Goal: Information Seeking & Learning: Compare options

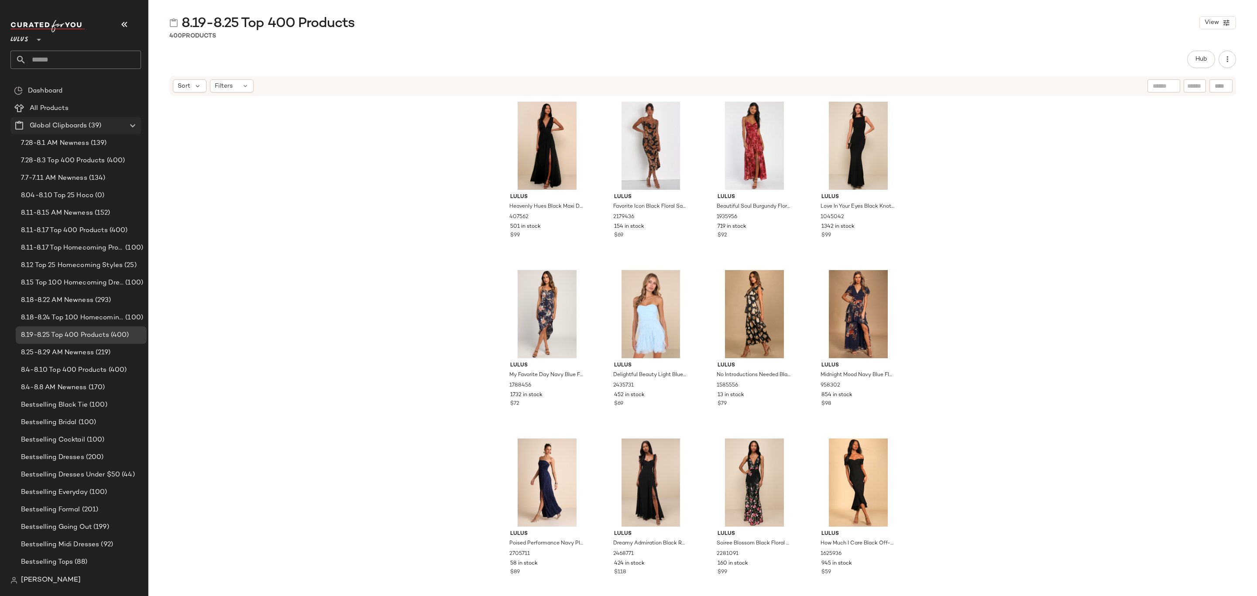
click at [87, 127] on span "(39)" at bounding box center [94, 126] width 14 height 10
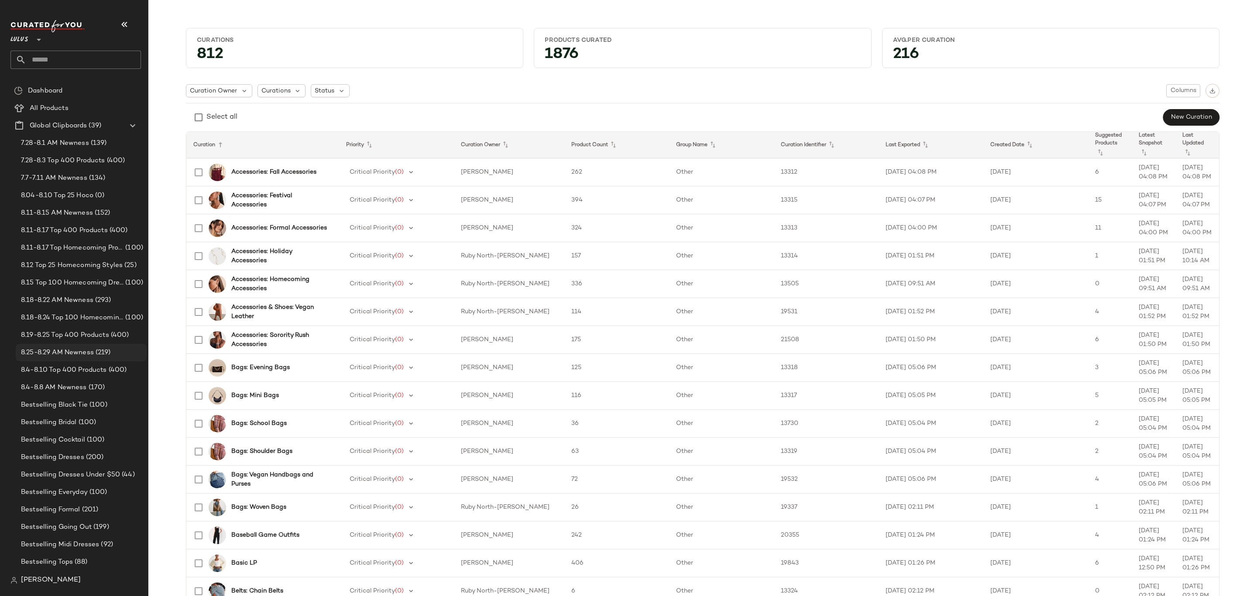
click at [63, 355] on span "8.25-8.29 AM Newness" at bounding box center [57, 353] width 73 height 10
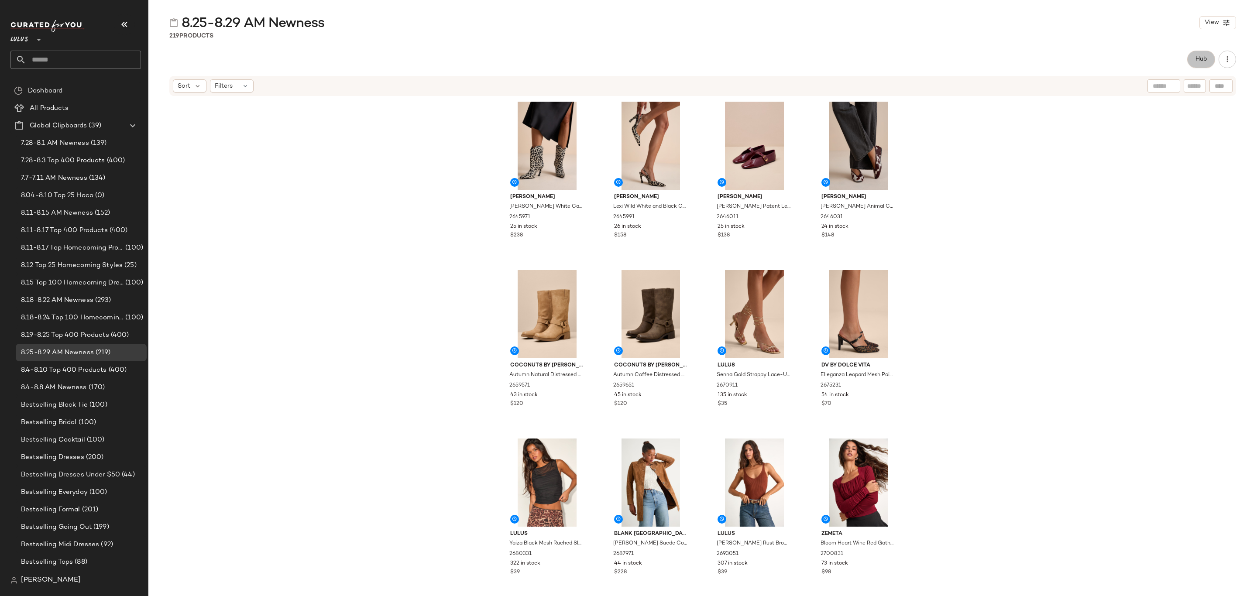
click at [1202, 61] on span "Hub" at bounding box center [1201, 59] width 12 height 7
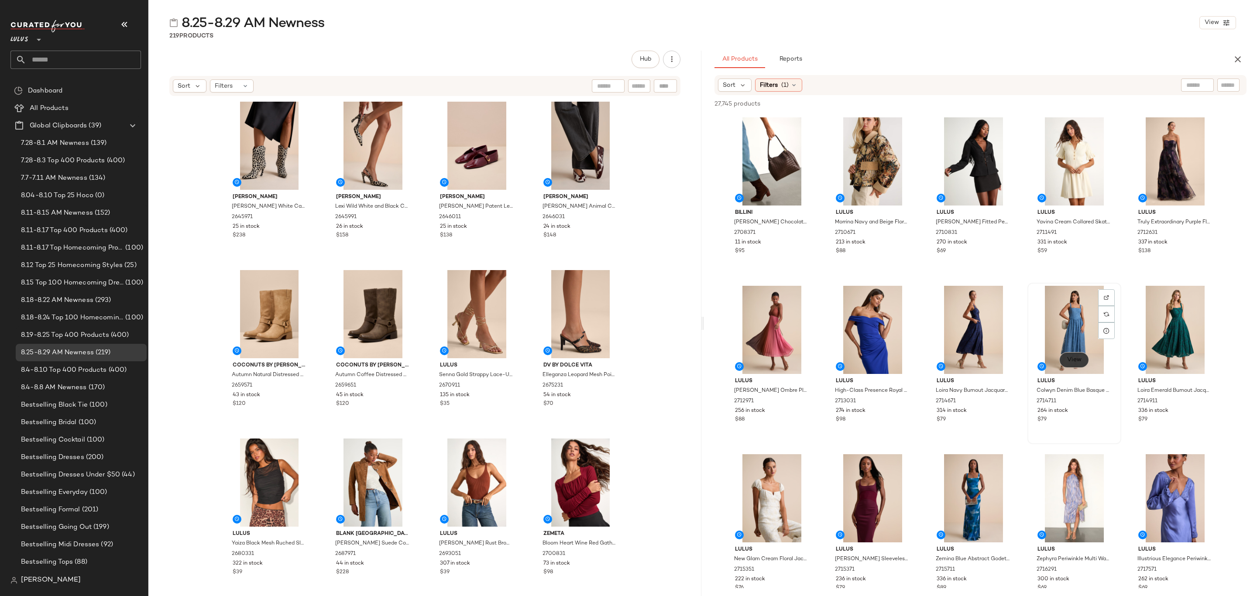
click at [1080, 359] on span "View" at bounding box center [1074, 360] width 15 height 7
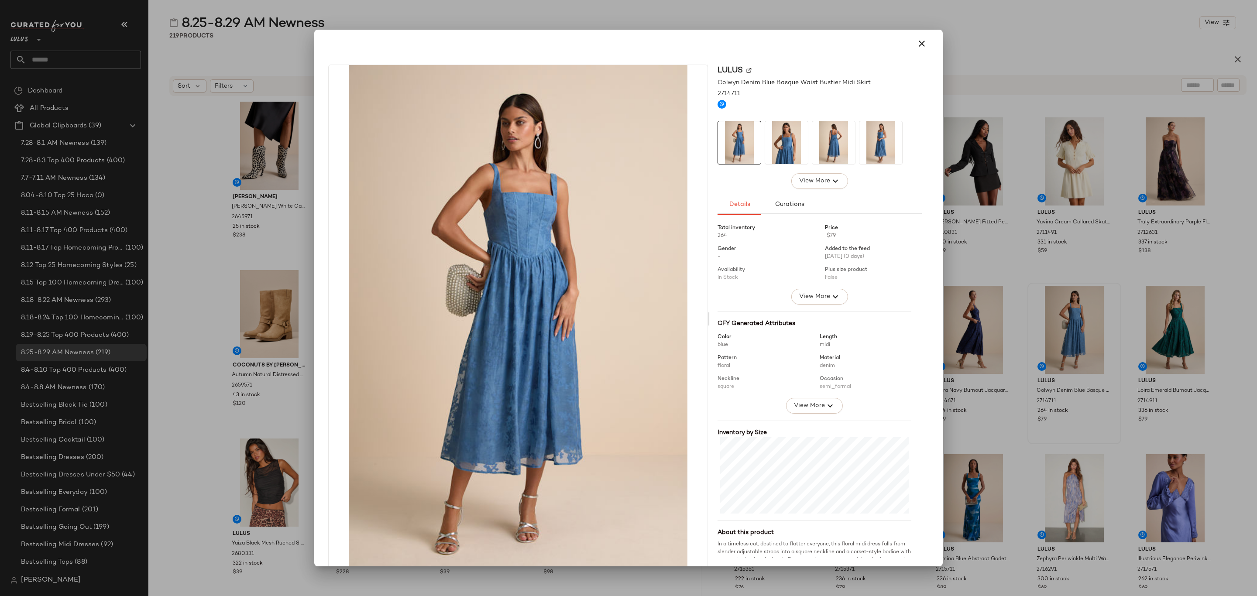
click at [223, 376] on div at bounding box center [628, 298] width 1257 height 596
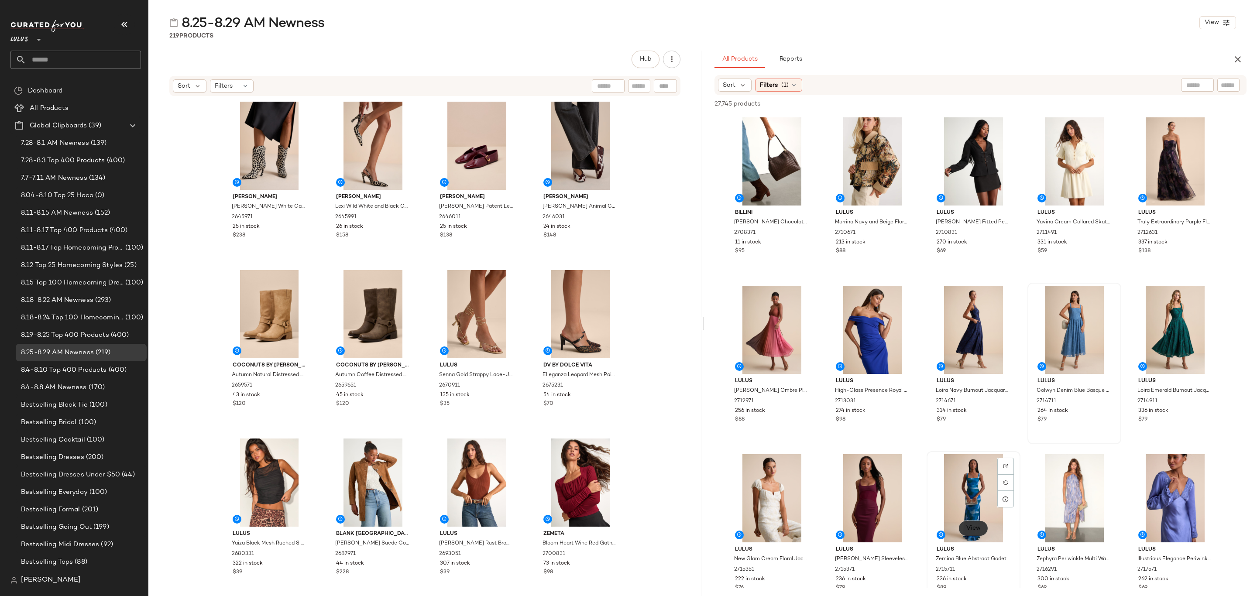
click at [976, 526] on span "View" at bounding box center [973, 528] width 15 height 7
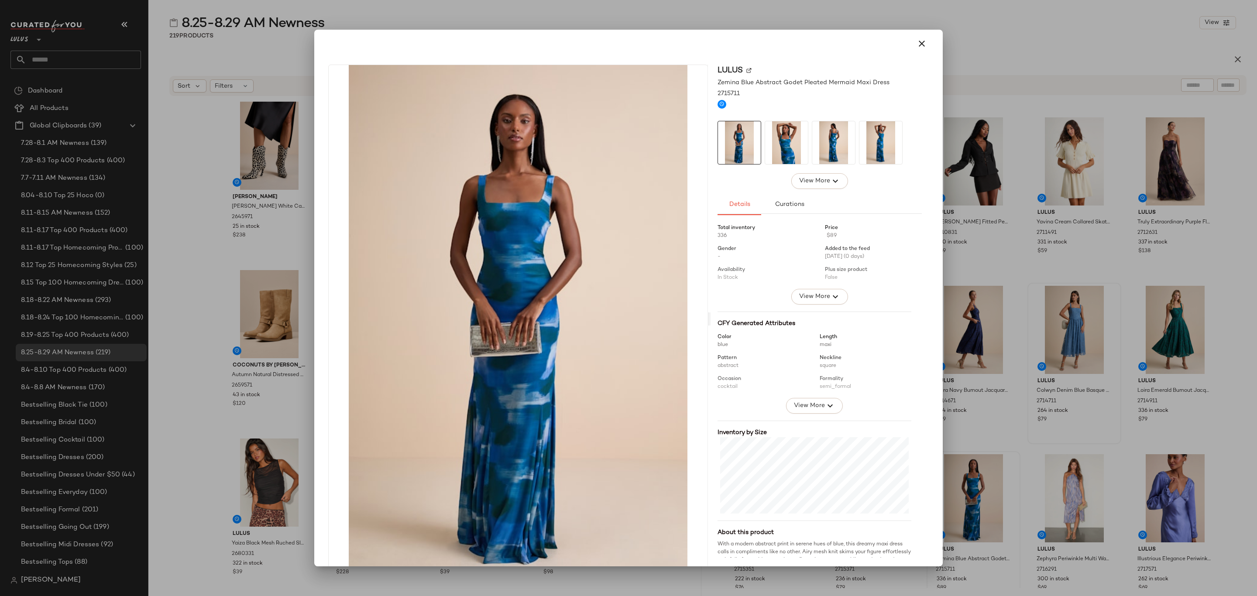
click at [194, 354] on div at bounding box center [628, 298] width 1257 height 596
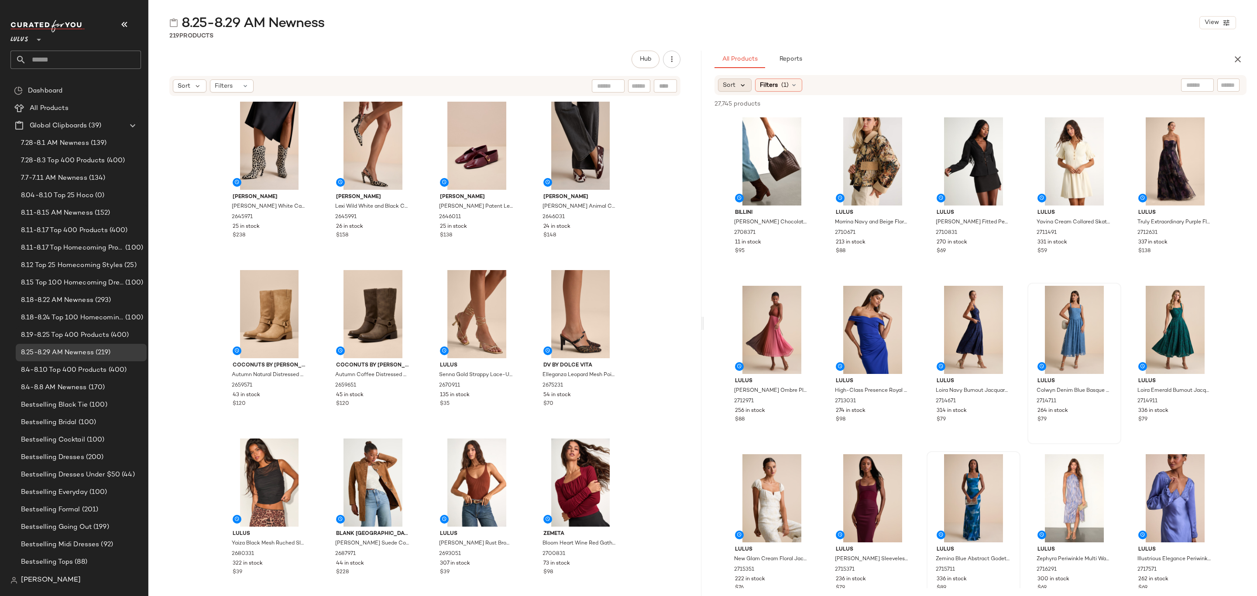
click at [743, 85] on icon at bounding box center [743, 85] width 8 height 8
click at [764, 105] on label "Newest" at bounding box center [771, 108] width 71 height 12
click at [789, 83] on span "Filters" at bounding box center [793, 85] width 18 height 9
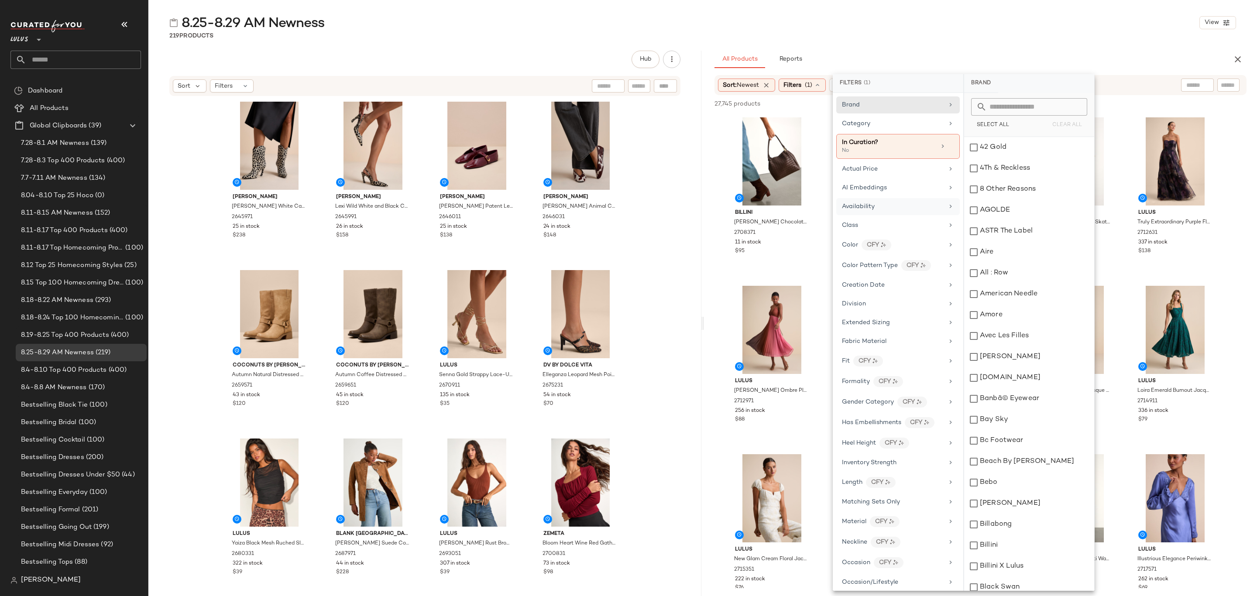
click at [881, 207] on div "Availability" at bounding box center [893, 206] width 102 height 9
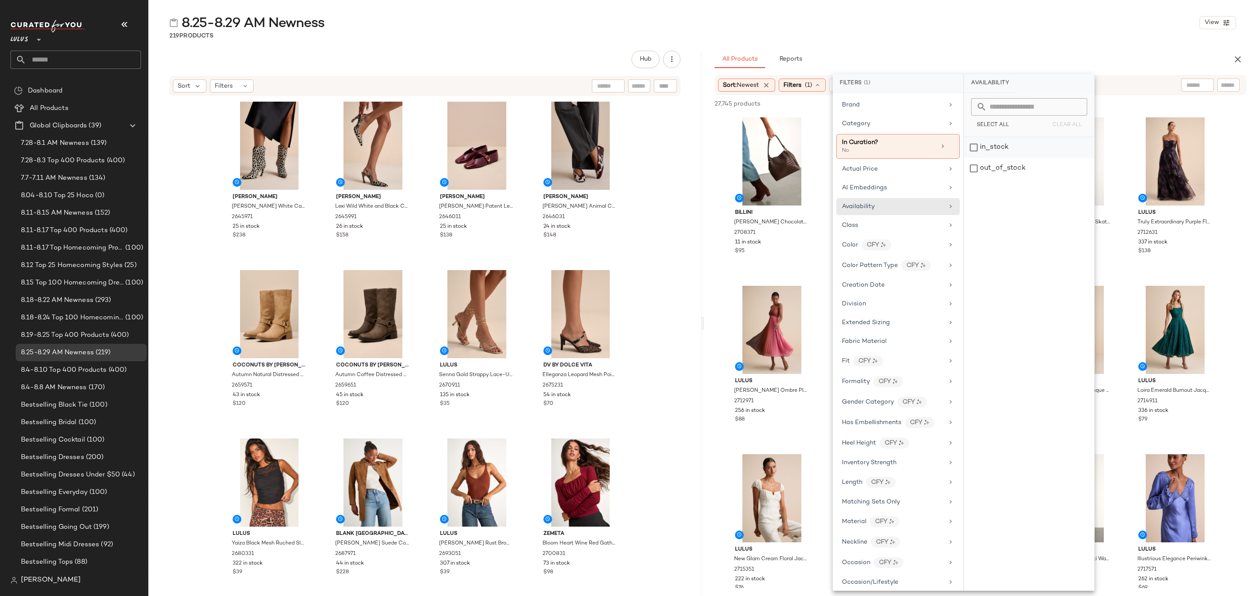
click at [1010, 145] on div "in_stock" at bounding box center [1029, 147] width 130 height 21
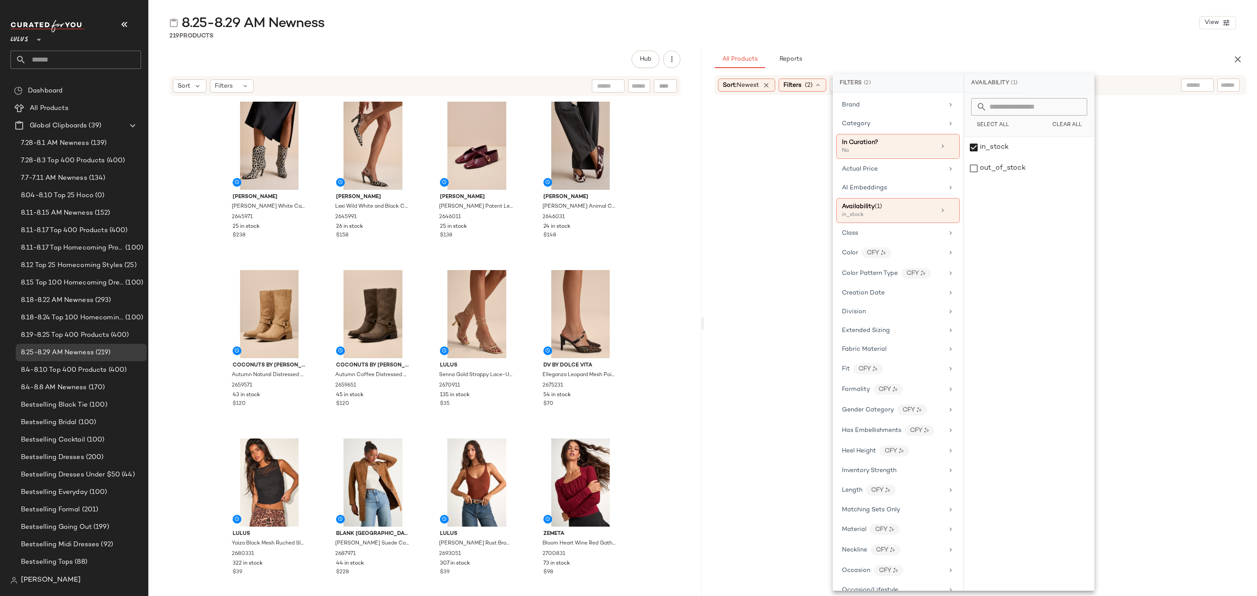
click at [1068, 45] on div "8.25-8.29 AM Newness View 219 Products Hub Sort Filters Schutz Maryann Curve Wh…" at bounding box center [702, 305] width 1109 height 582
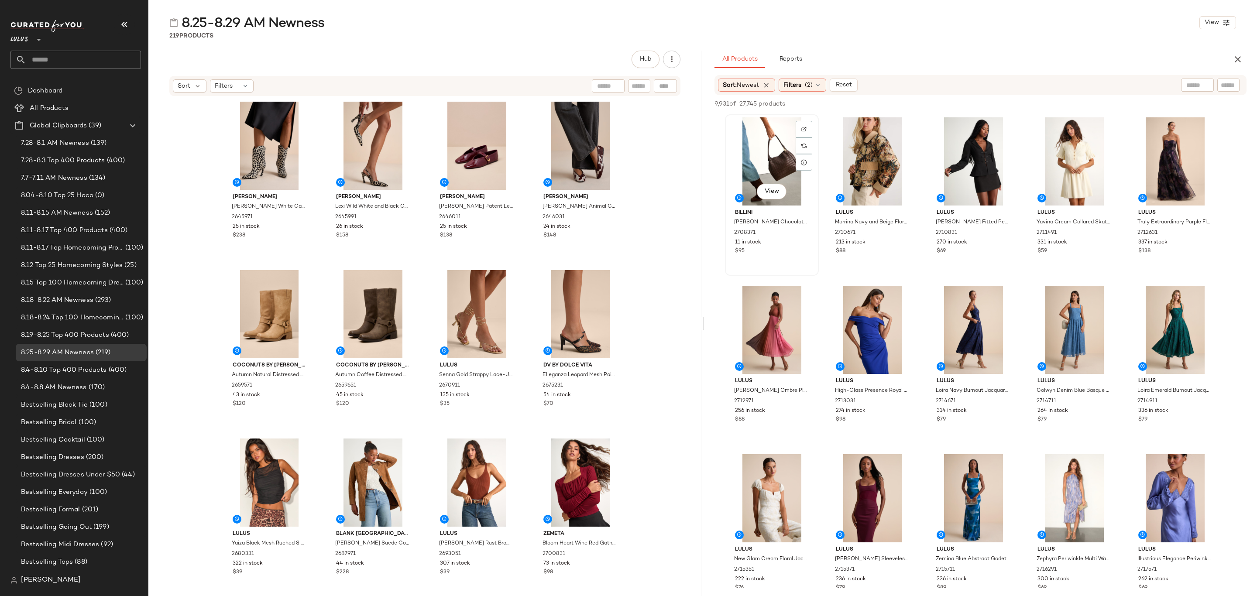
click at [770, 155] on div "View" at bounding box center [772, 161] width 88 height 88
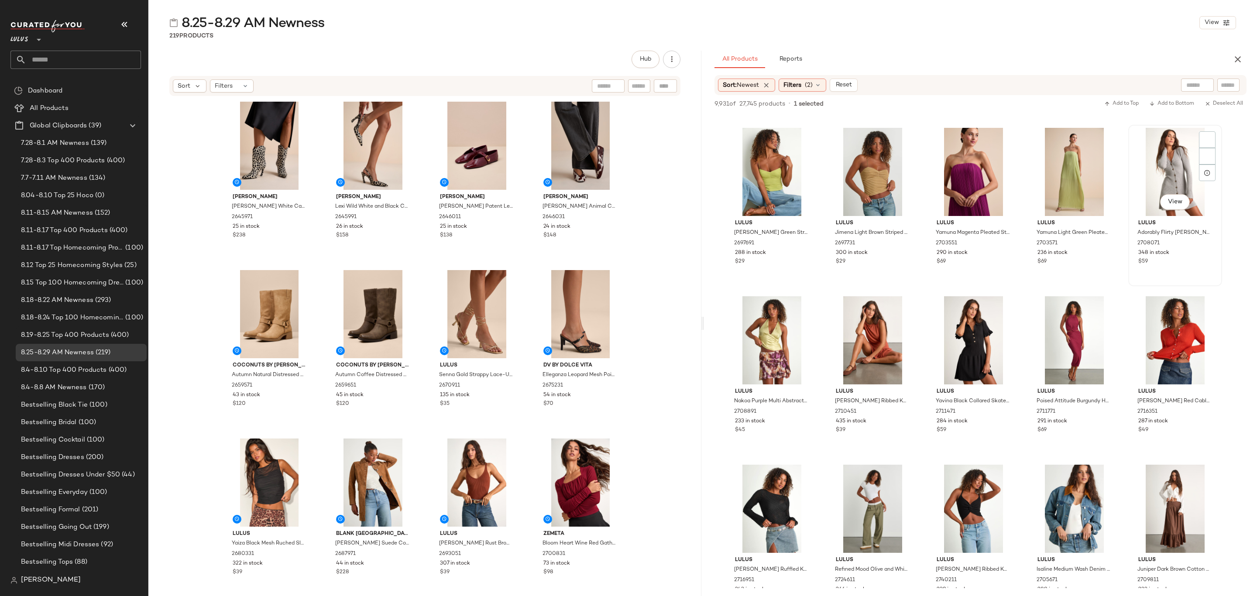
scroll to position [1375, 0]
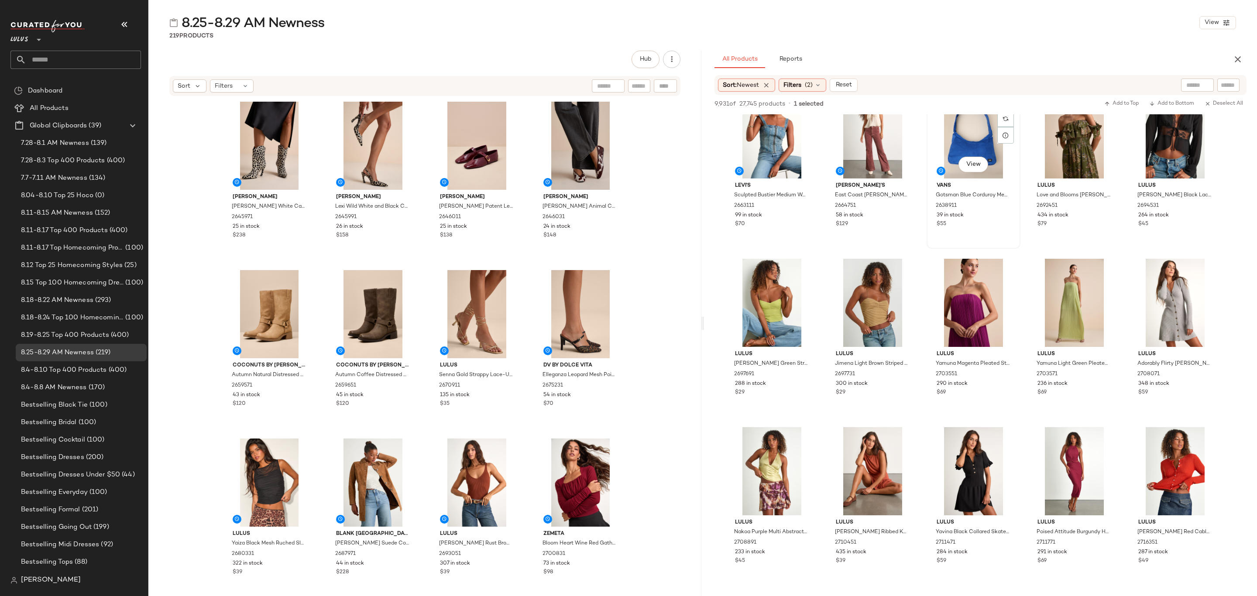
click at [983, 219] on div "39 in stock" at bounding box center [974, 216] width 74 height 8
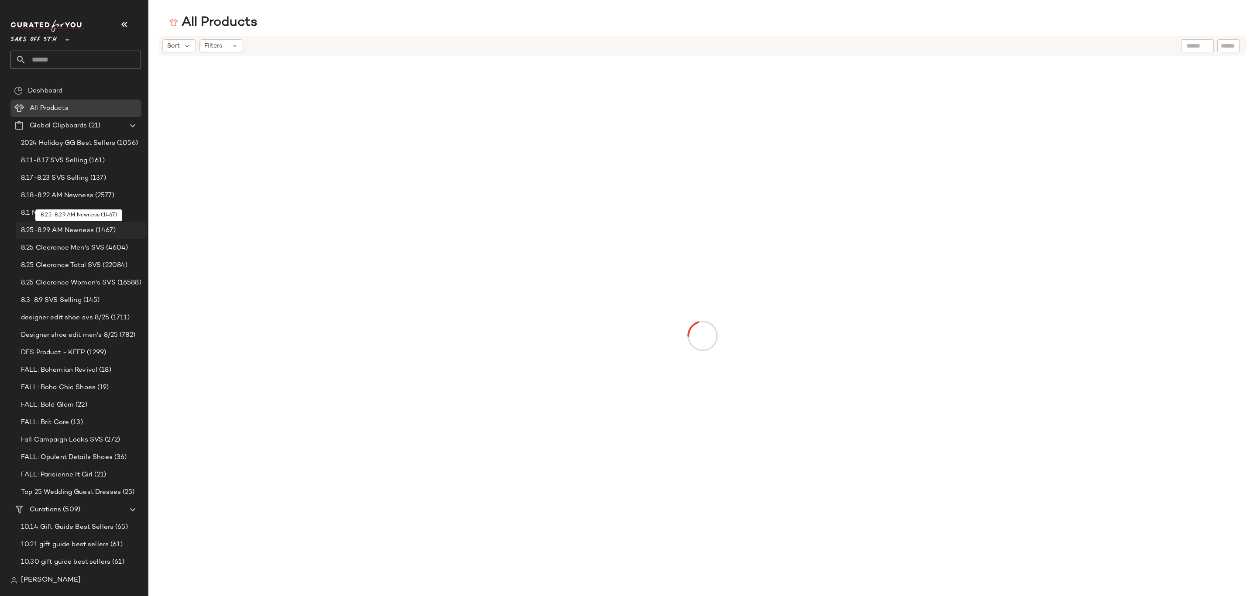
click at [98, 234] on span "(1467)" at bounding box center [105, 231] width 22 height 10
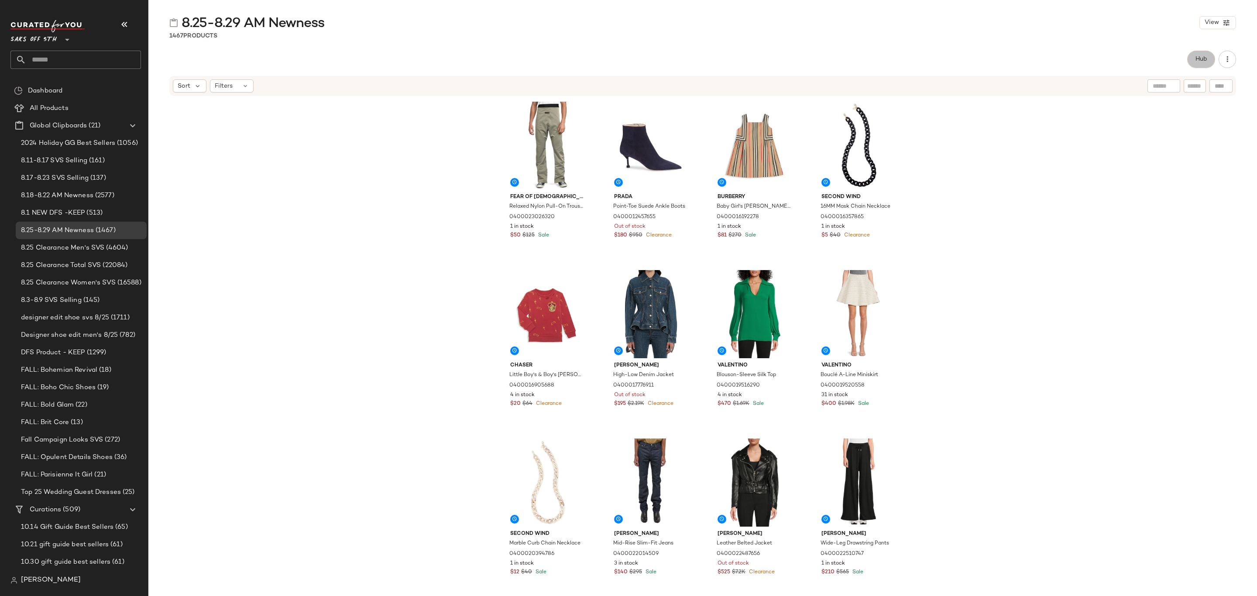
click at [1192, 58] on button "Hub" at bounding box center [1202, 59] width 28 height 17
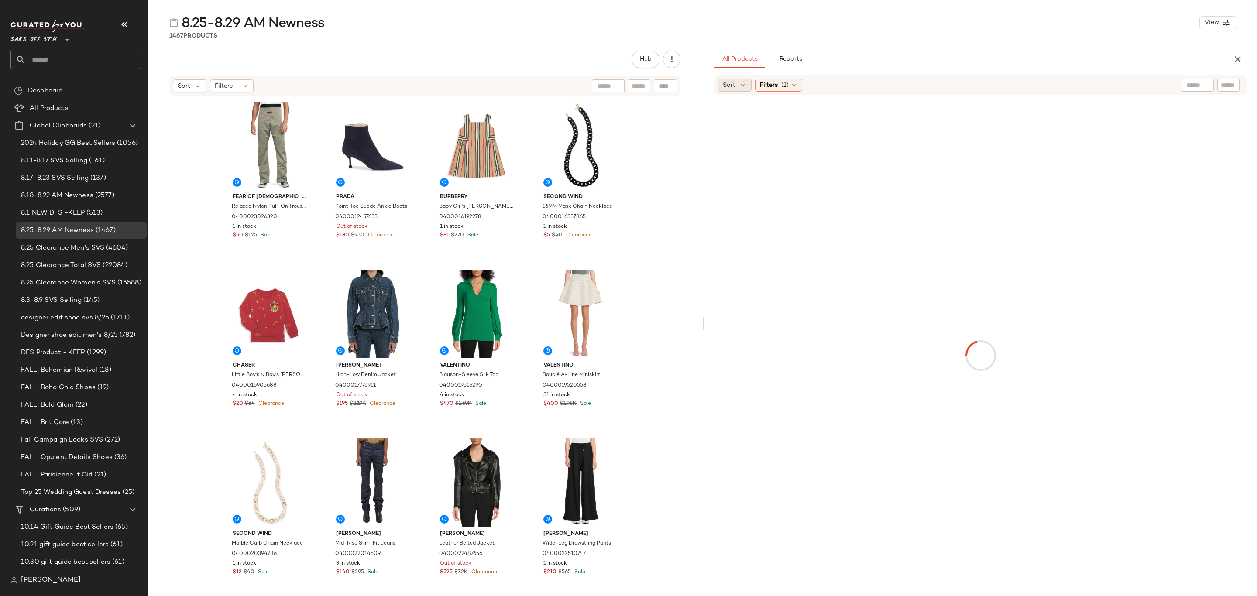
click at [747, 86] on div "Sort" at bounding box center [735, 85] width 34 height 13
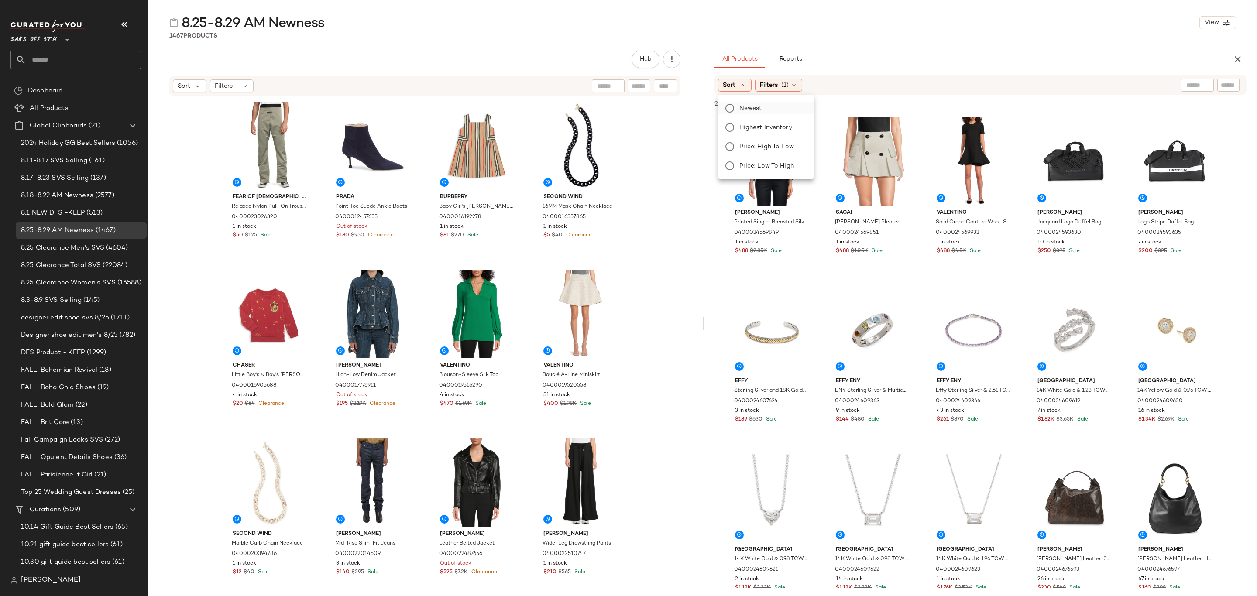
click at [744, 111] on span "Newest" at bounding box center [751, 108] width 23 height 9
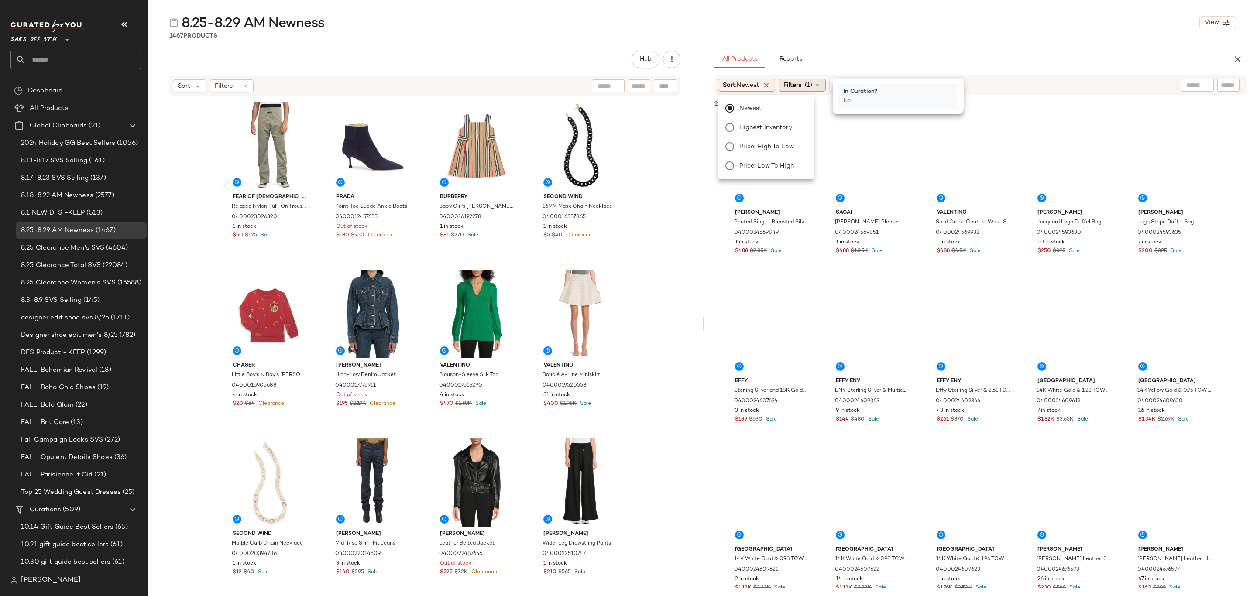
click at [802, 86] on span "Filters" at bounding box center [793, 85] width 18 height 9
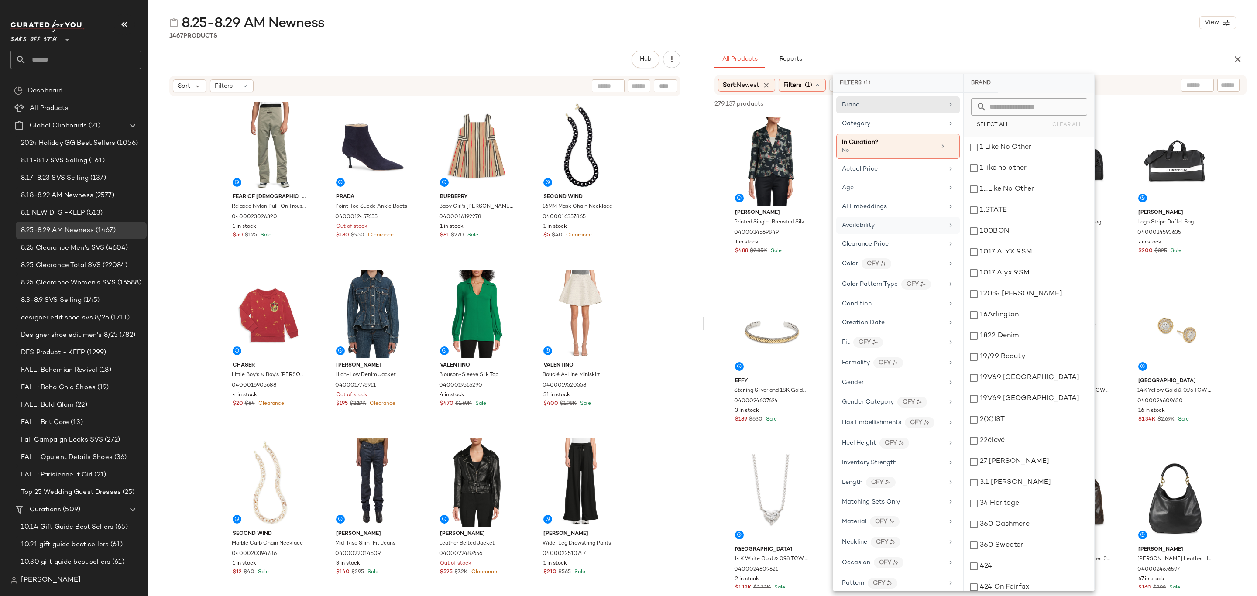
click at [874, 230] on div "Availability" at bounding box center [858, 225] width 33 height 9
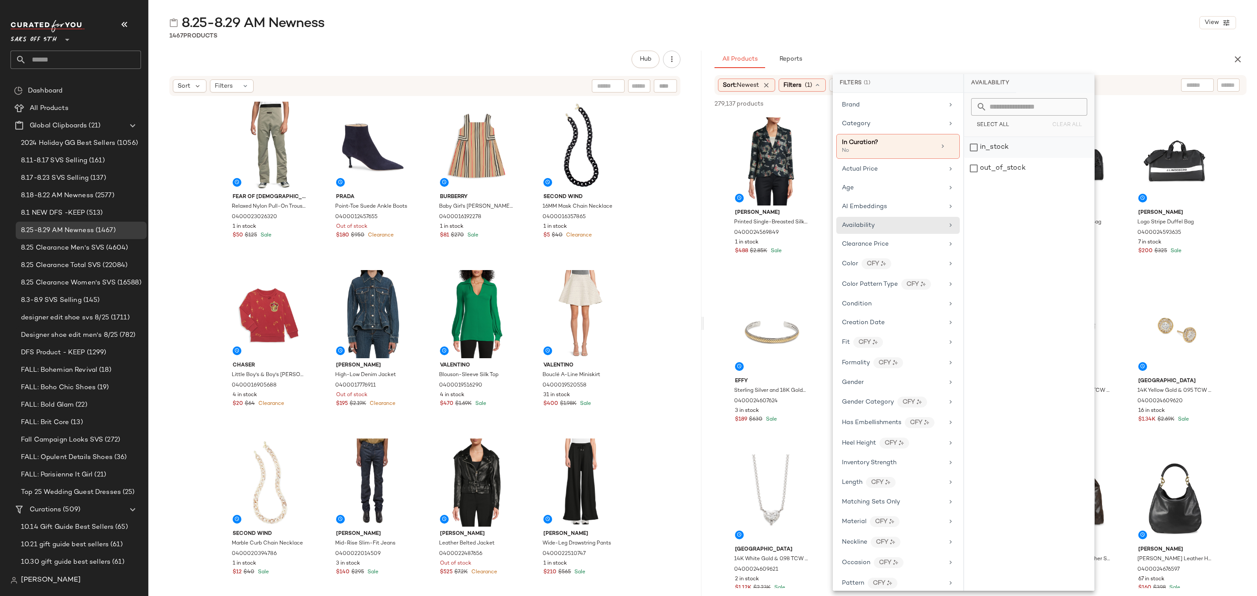
click at [998, 151] on div "in_stock" at bounding box center [1029, 147] width 130 height 21
click at [991, 56] on div "All Products Reports" at bounding box center [967, 59] width 504 height 17
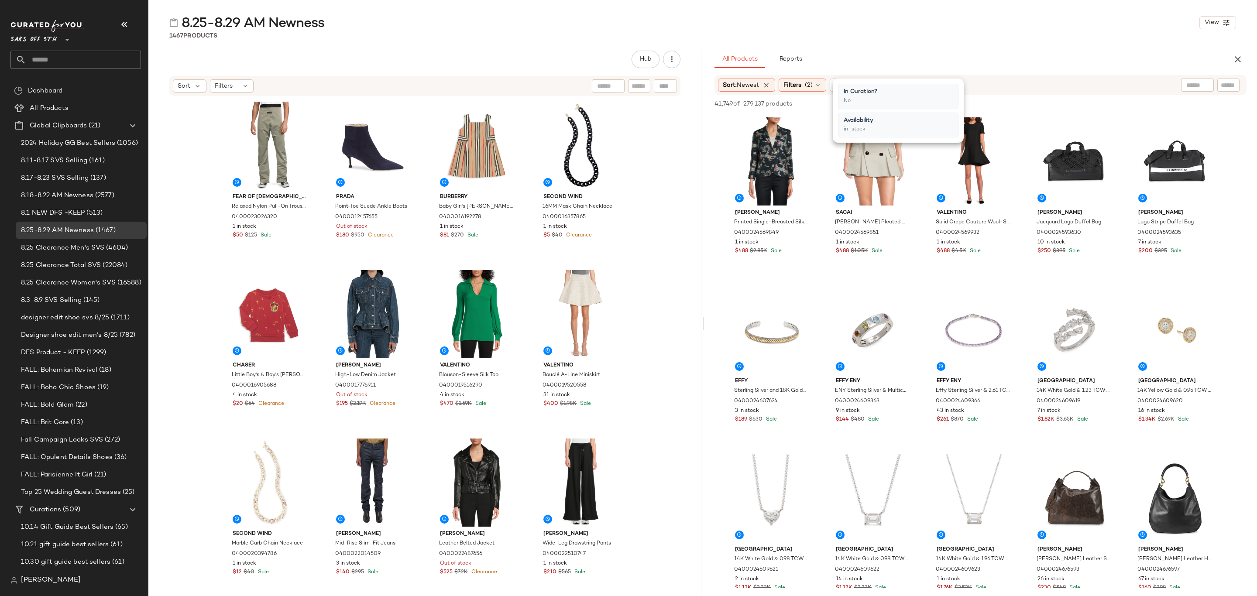
click at [990, 54] on div "All Products Reports" at bounding box center [967, 59] width 504 height 17
click at [729, 148] on div "View" at bounding box center [772, 161] width 88 height 88
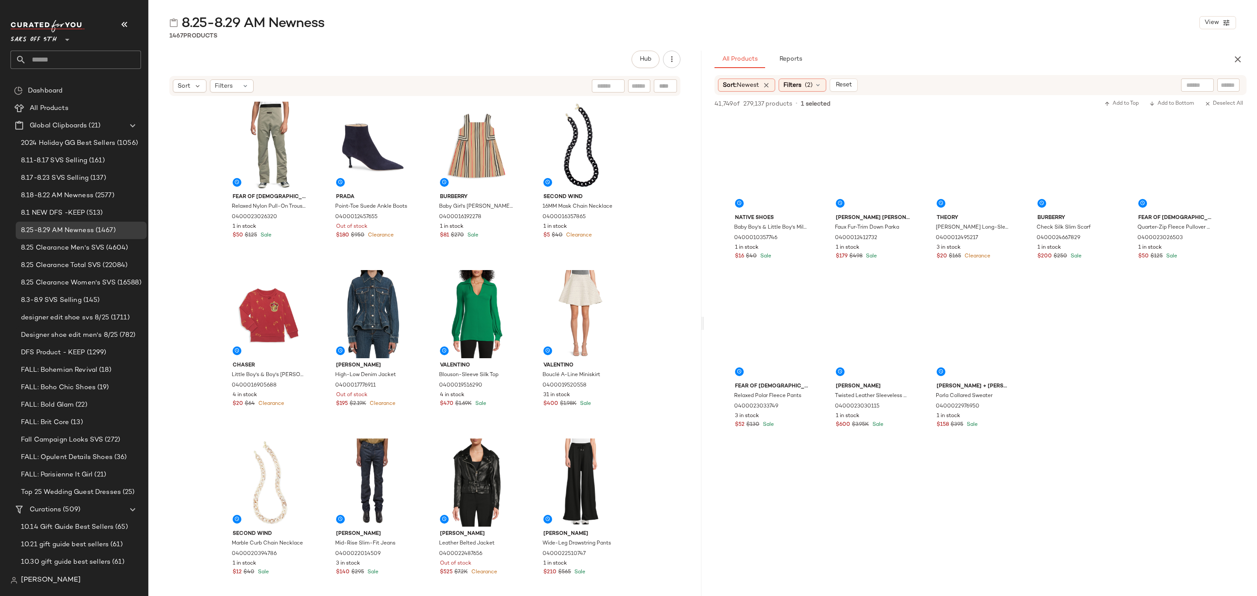
scroll to position [6418, 0]
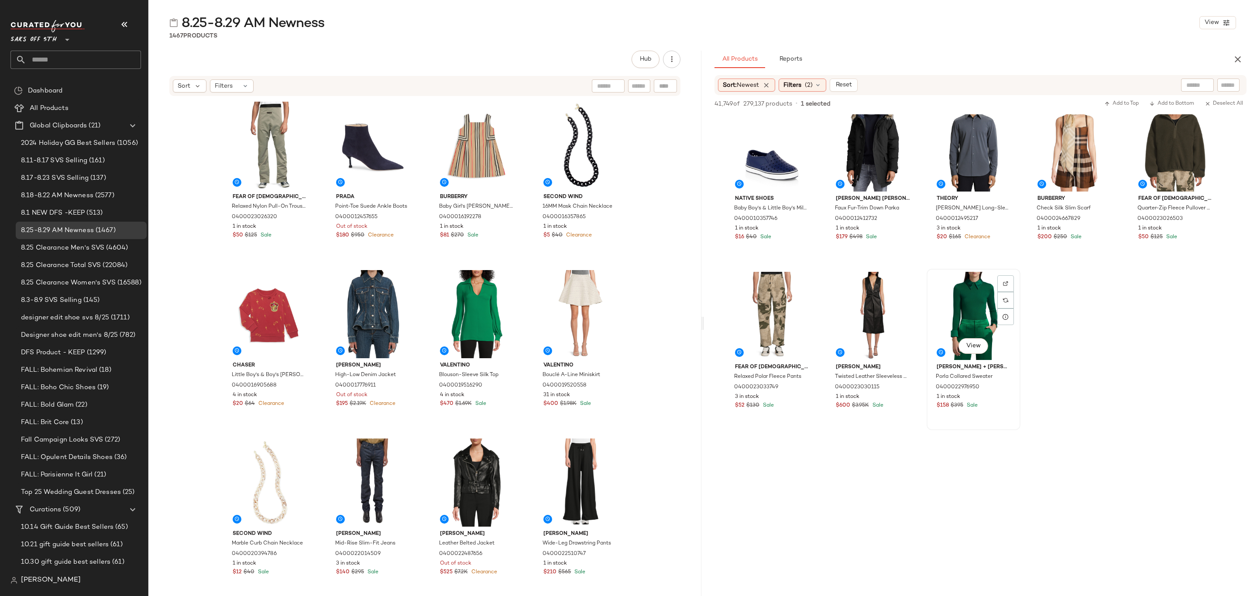
drag, startPoint x: 996, startPoint y: 401, endPoint x: 962, endPoint y: 308, distance: 98.6
click at [996, 401] on div "Alice + Olivia Porla Collared Sweater 0400022976950 1 in stock $158 $395 Sale" at bounding box center [974, 385] width 88 height 51
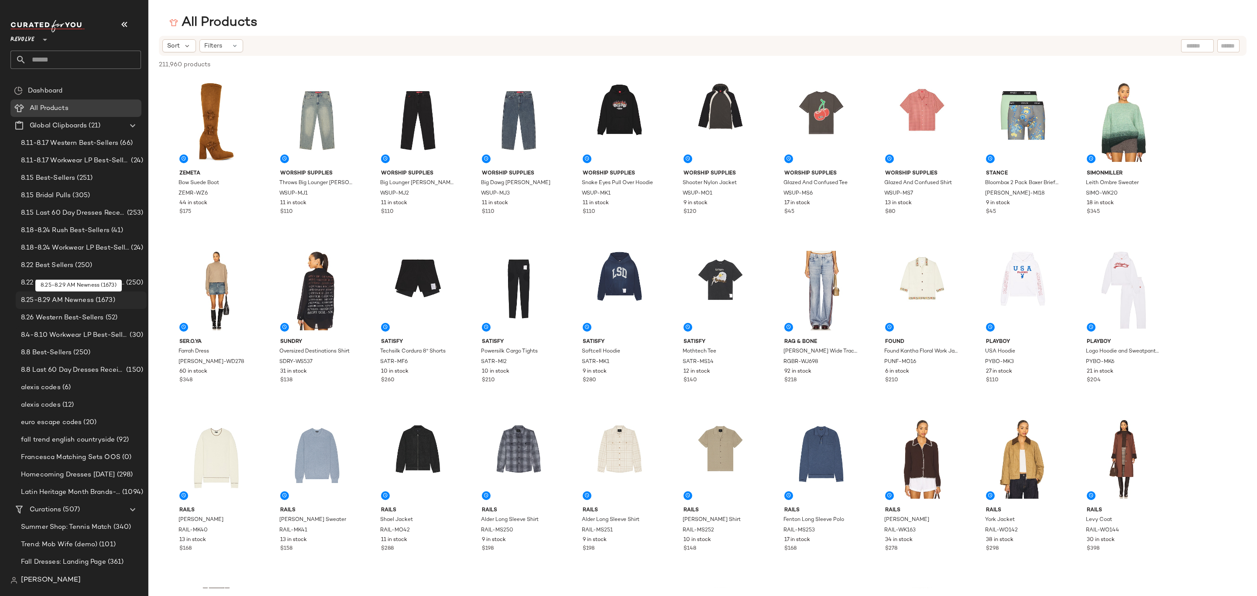
click at [50, 297] on span "8.25-8.29 AM Newness" at bounding box center [57, 301] width 73 height 10
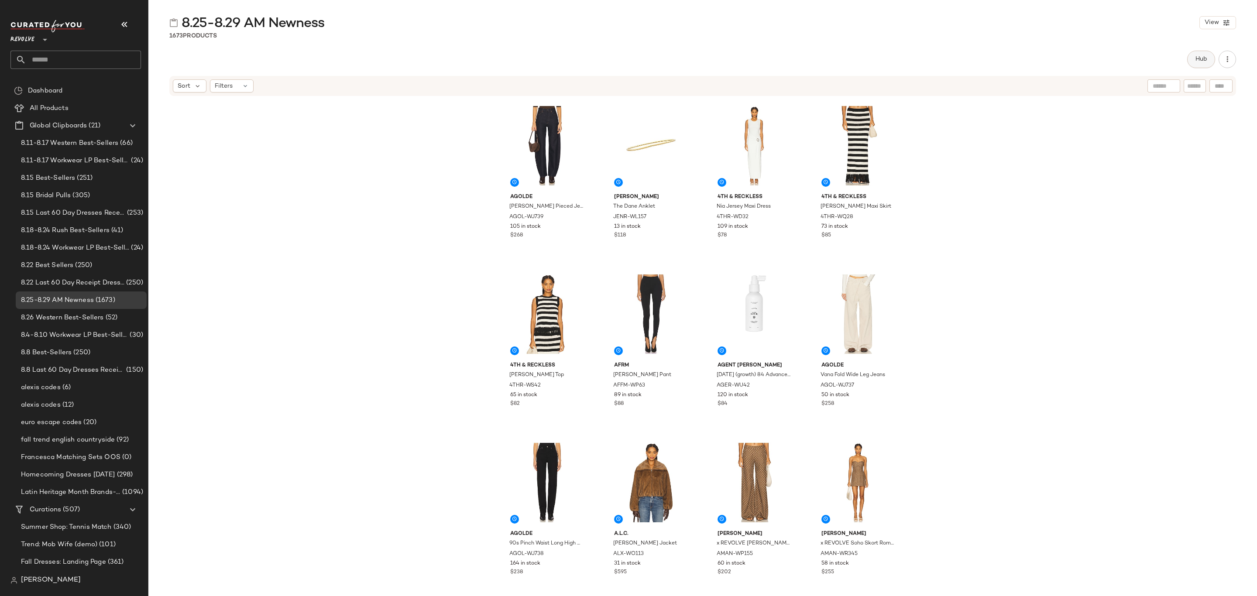
click at [1200, 63] on button "Hub" at bounding box center [1202, 59] width 28 height 17
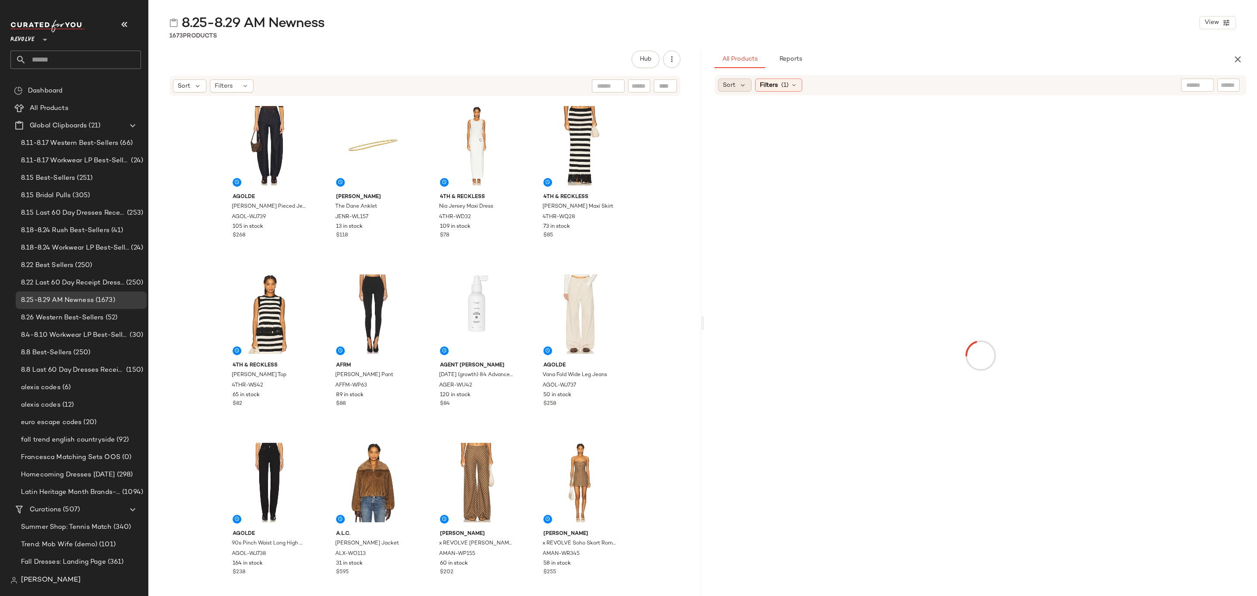
click at [748, 88] on div "Sort" at bounding box center [735, 85] width 34 height 13
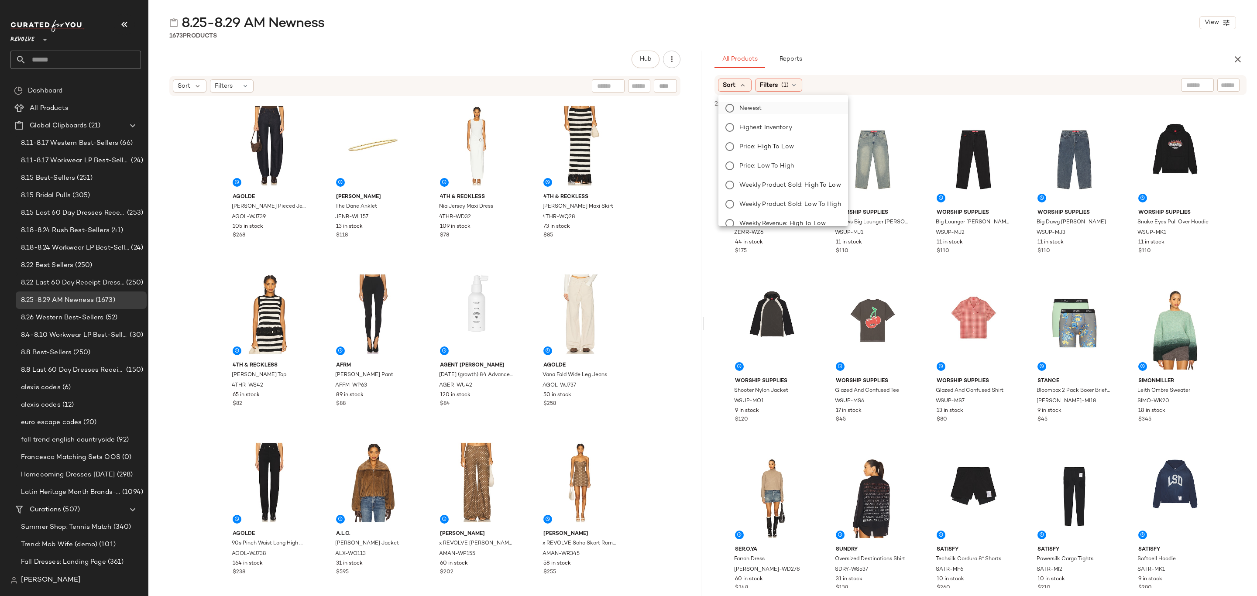
click at [756, 110] on span "Newest" at bounding box center [751, 108] width 23 height 9
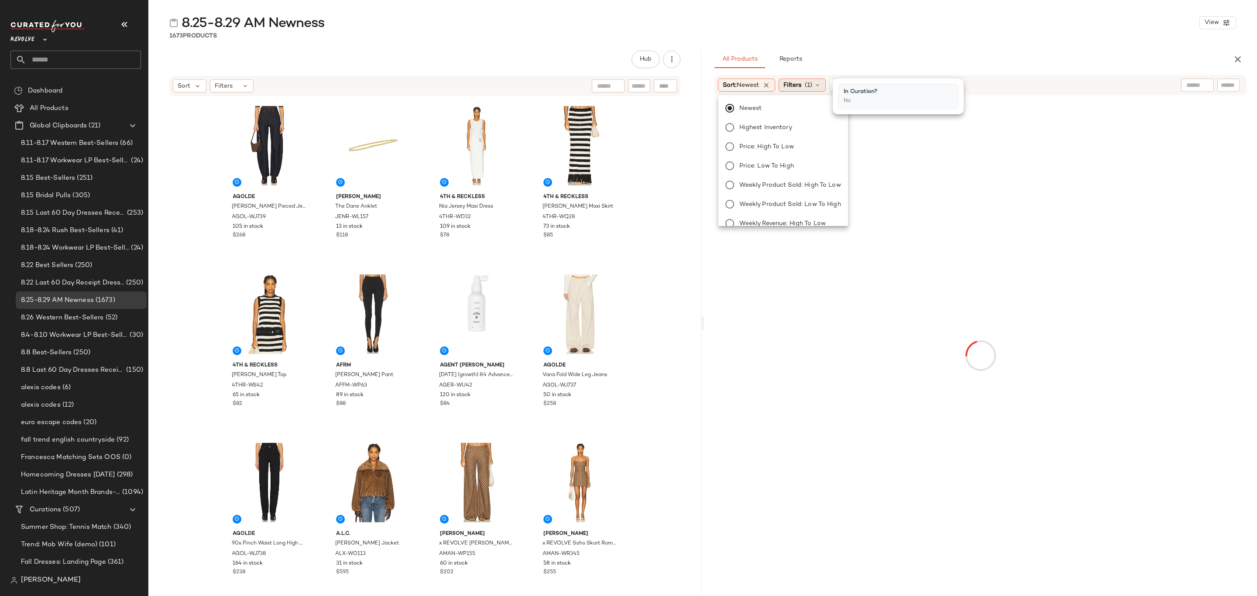
click at [813, 88] on span "(1)" at bounding box center [808, 85] width 7 height 9
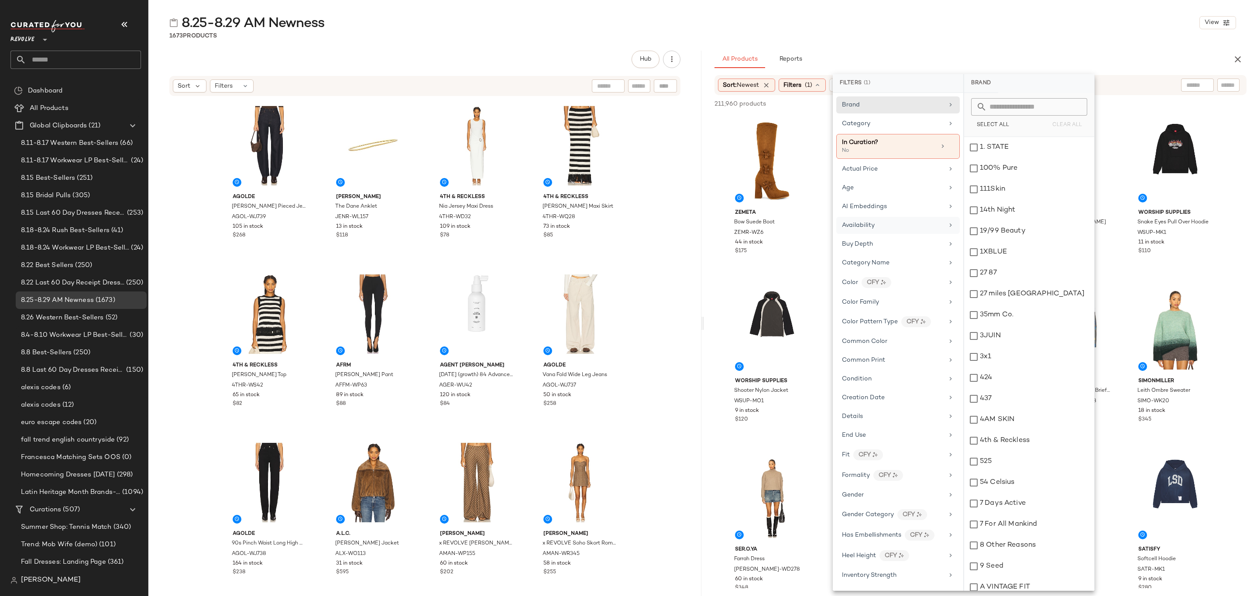
click at [897, 220] on div "Availability" at bounding box center [899, 225] width 124 height 17
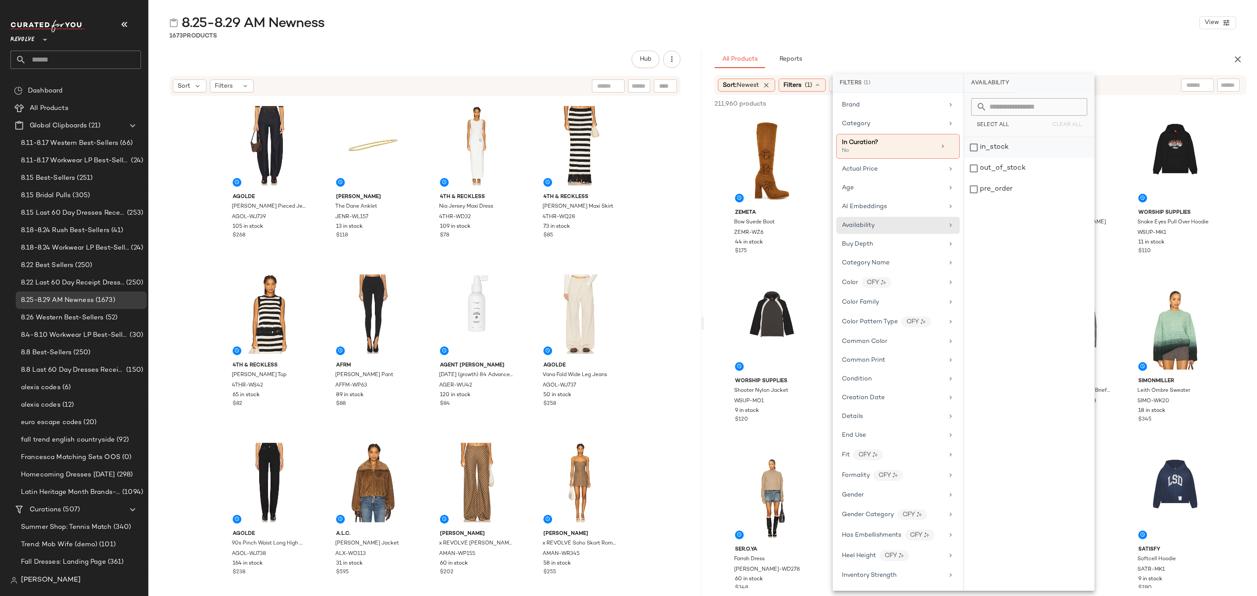
click at [1021, 152] on div "in_stock" at bounding box center [1029, 147] width 130 height 21
click at [1017, 185] on div "pre_order" at bounding box center [1029, 189] width 130 height 21
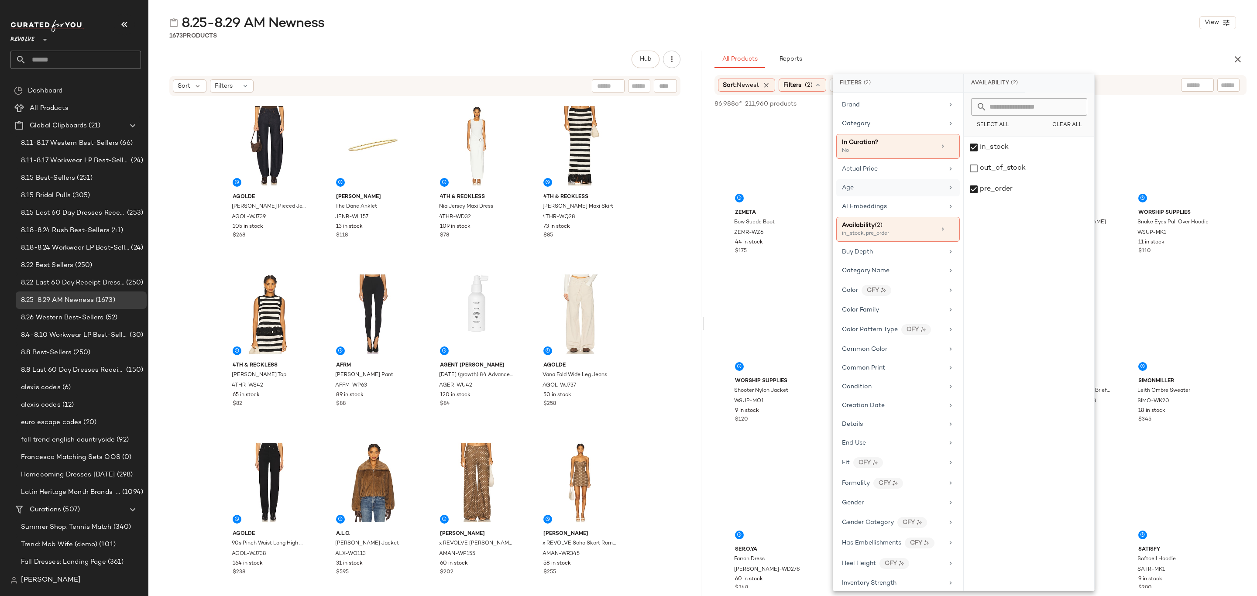
click at [900, 189] on div "Age" at bounding box center [893, 187] width 102 height 9
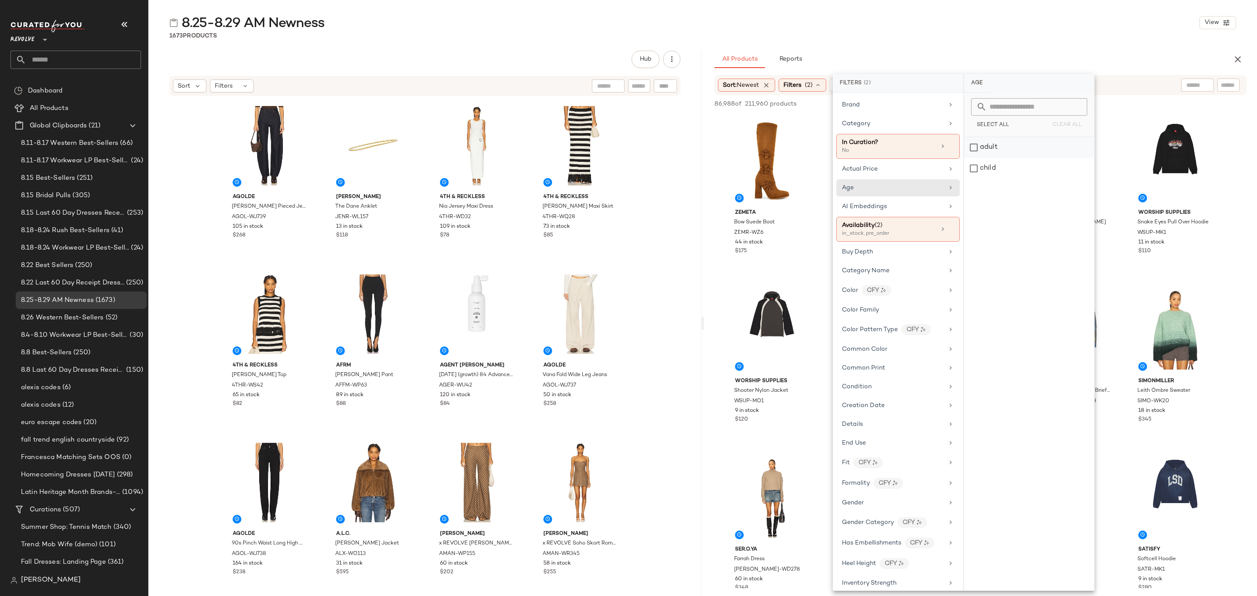
click at [996, 147] on div "adult" at bounding box center [1029, 147] width 130 height 21
click at [874, 516] on div "Gender" at bounding box center [893, 510] width 102 height 9
click at [1013, 151] on div "female" at bounding box center [1029, 147] width 130 height 21
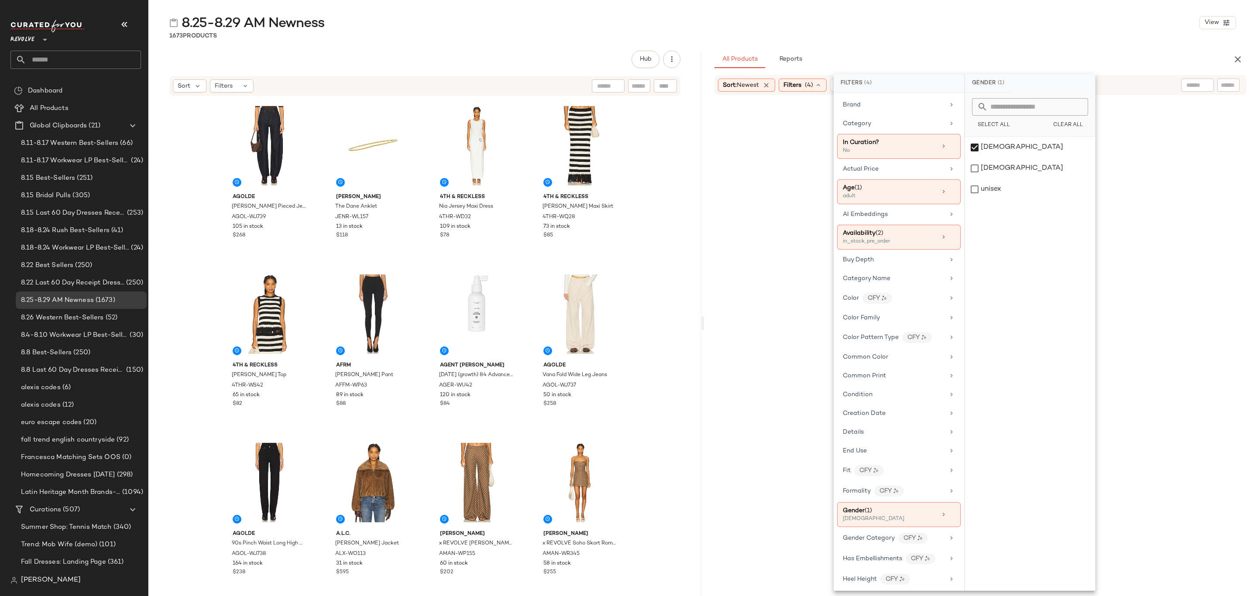
click at [1028, 14] on div "8.25-8.29 AM Newness View" at bounding box center [702, 22] width 1109 height 17
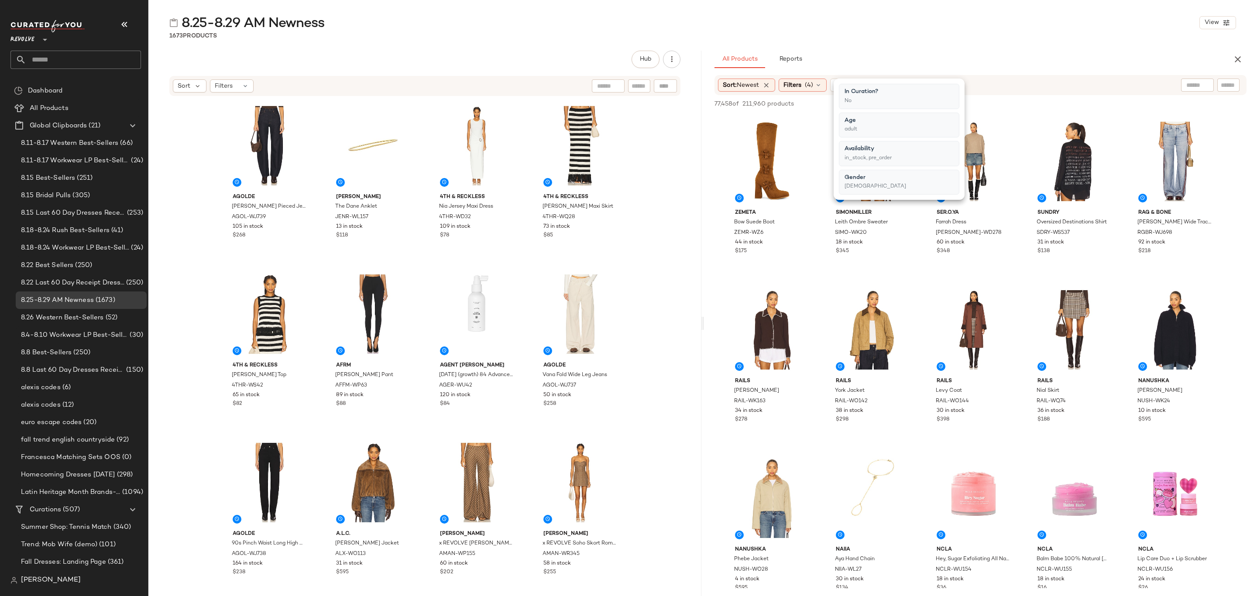
drag, startPoint x: 1091, startPoint y: 1, endPoint x: 918, endPoint y: 54, distance: 180.7
click at [918, 54] on div "All Products Reports" at bounding box center [967, 59] width 504 height 17
click at [728, 152] on div "View" at bounding box center [772, 161] width 88 height 88
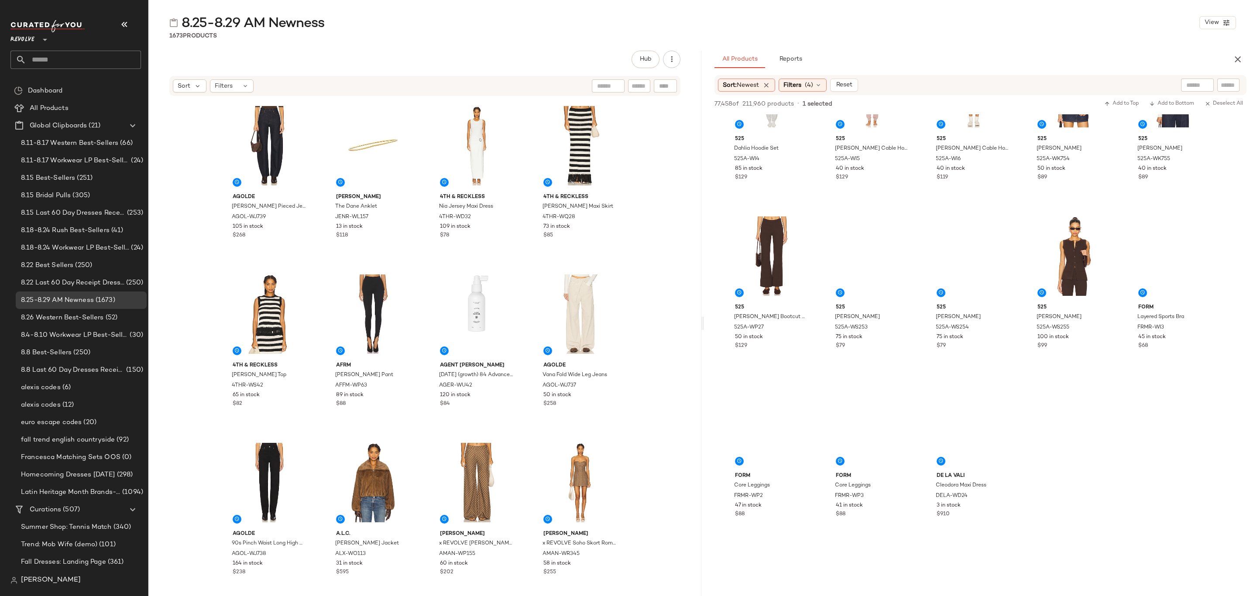
scroll to position [4126, 0]
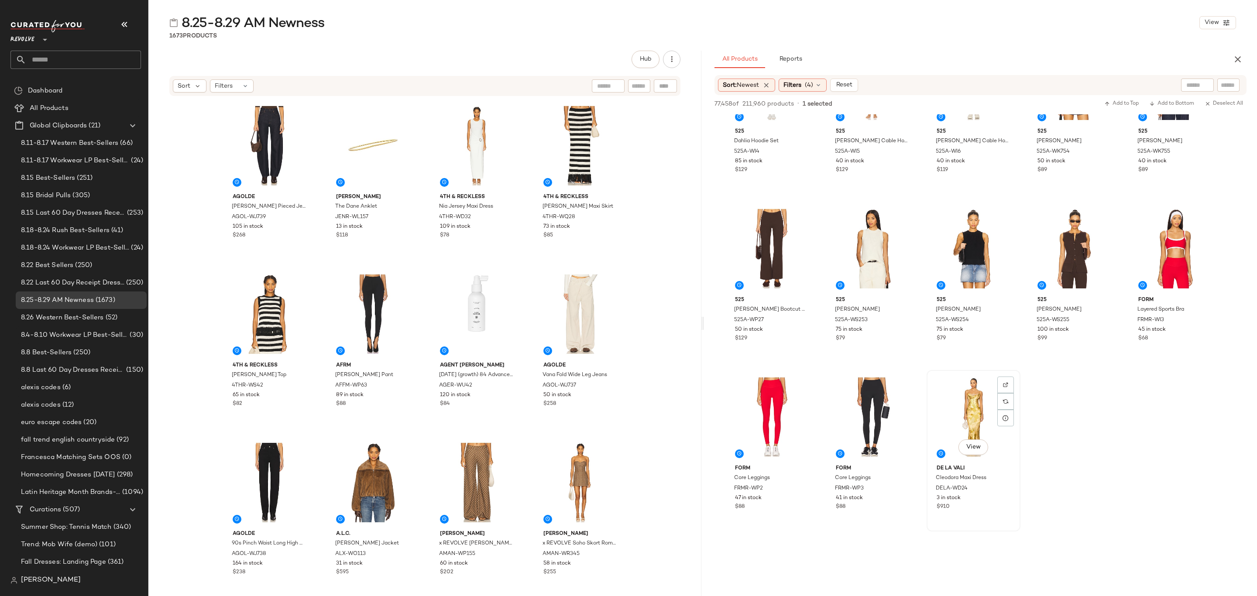
click at [980, 499] on div "3 in stock" at bounding box center [974, 499] width 74 height 8
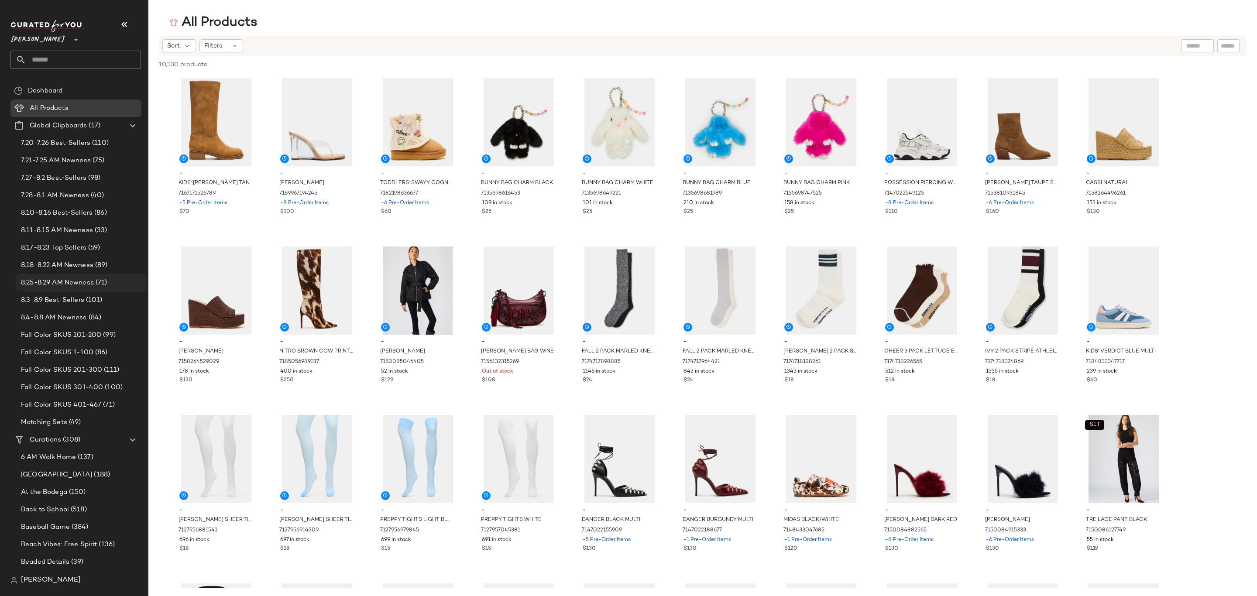
click at [71, 281] on span "8.25-8.29 AM Newness" at bounding box center [57, 283] width 73 height 10
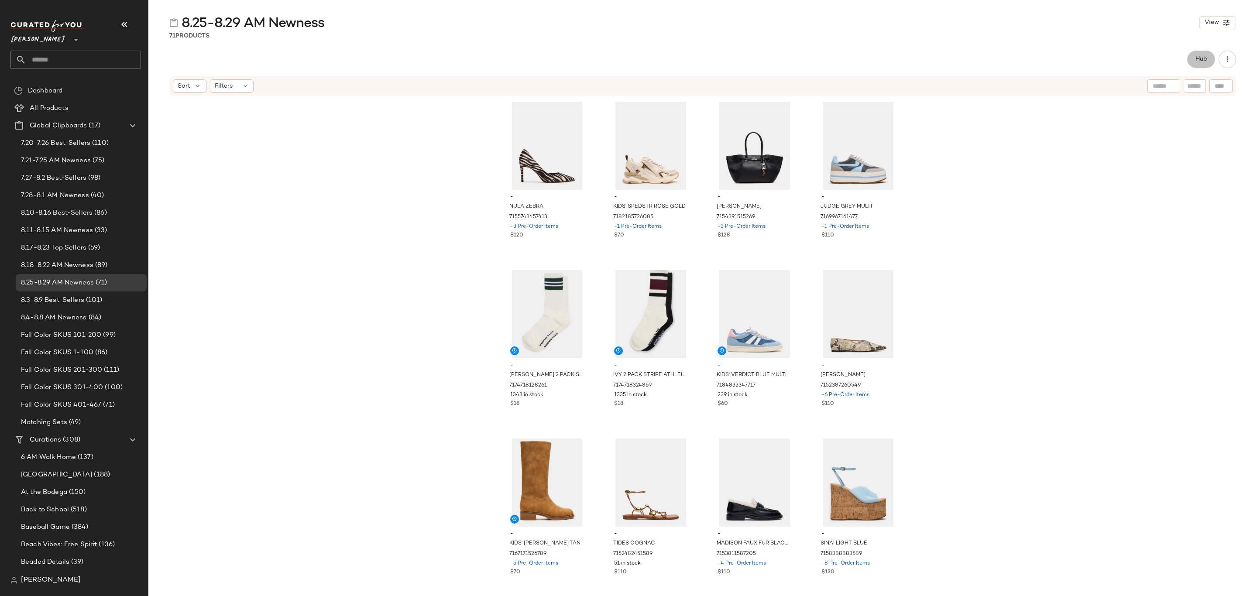
click at [1195, 60] on button "Hub" at bounding box center [1202, 59] width 28 height 17
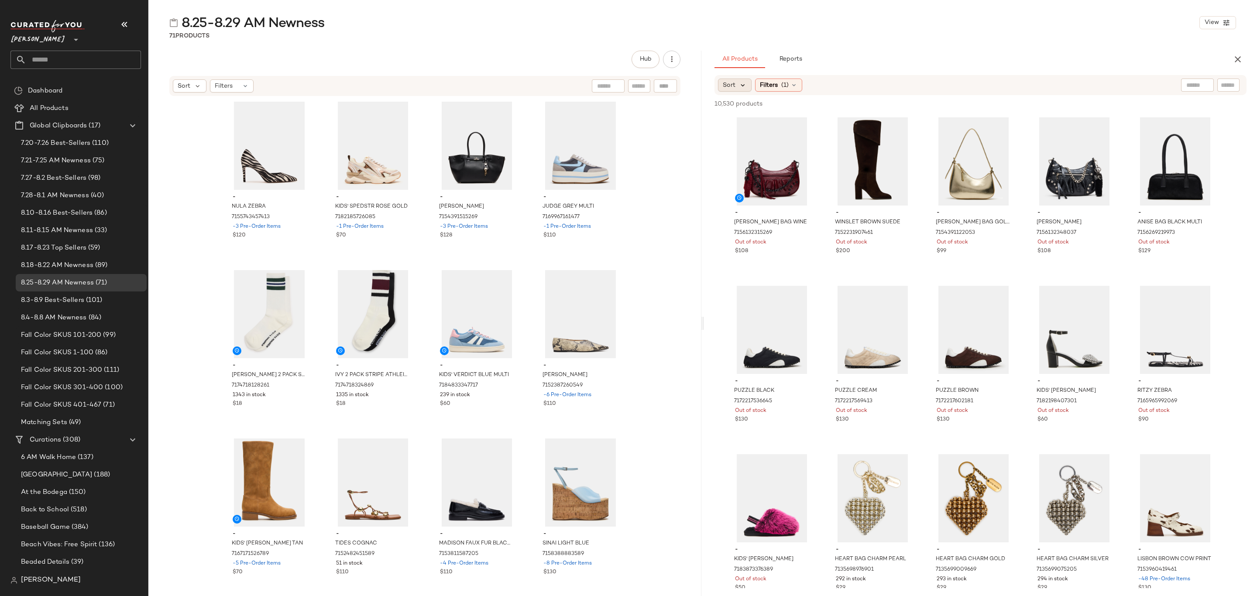
click at [744, 85] on icon at bounding box center [743, 85] width 8 height 8
click at [745, 108] on span "Newest" at bounding box center [751, 108] width 23 height 9
click at [940, 53] on div "All Products Reports" at bounding box center [967, 59] width 504 height 17
click at [806, 86] on div "Filters (1)" at bounding box center [802, 85] width 47 height 13
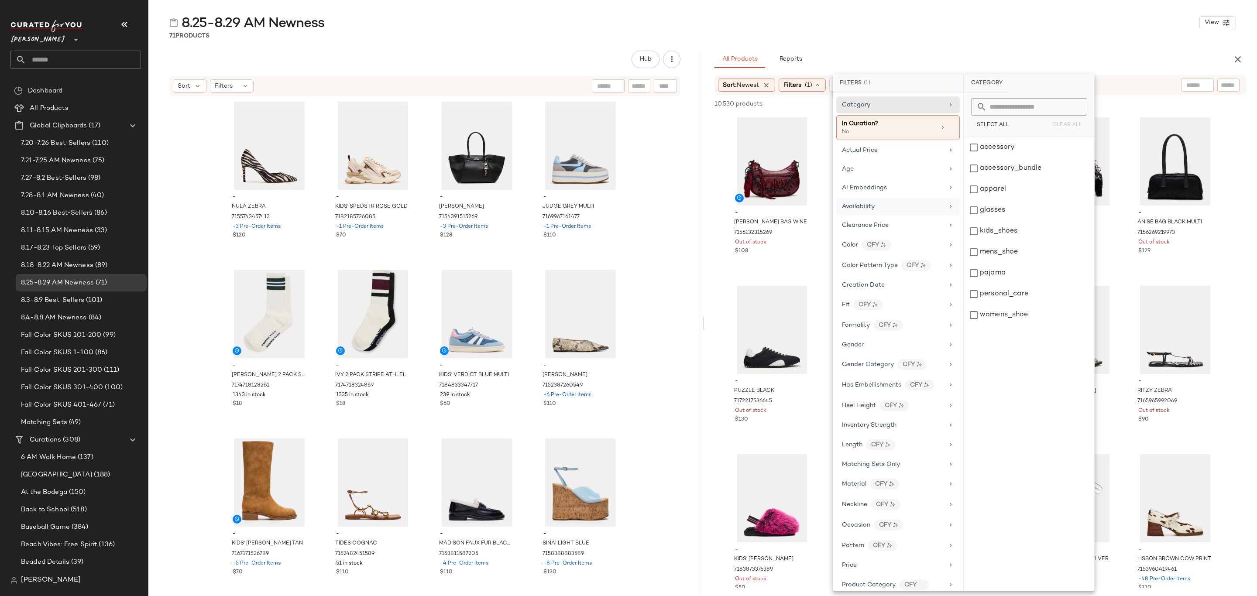
click at [894, 215] on div "Availability" at bounding box center [899, 206] width 124 height 17
click at [1016, 146] on div "in_stock" at bounding box center [1029, 147] width 130 height 21
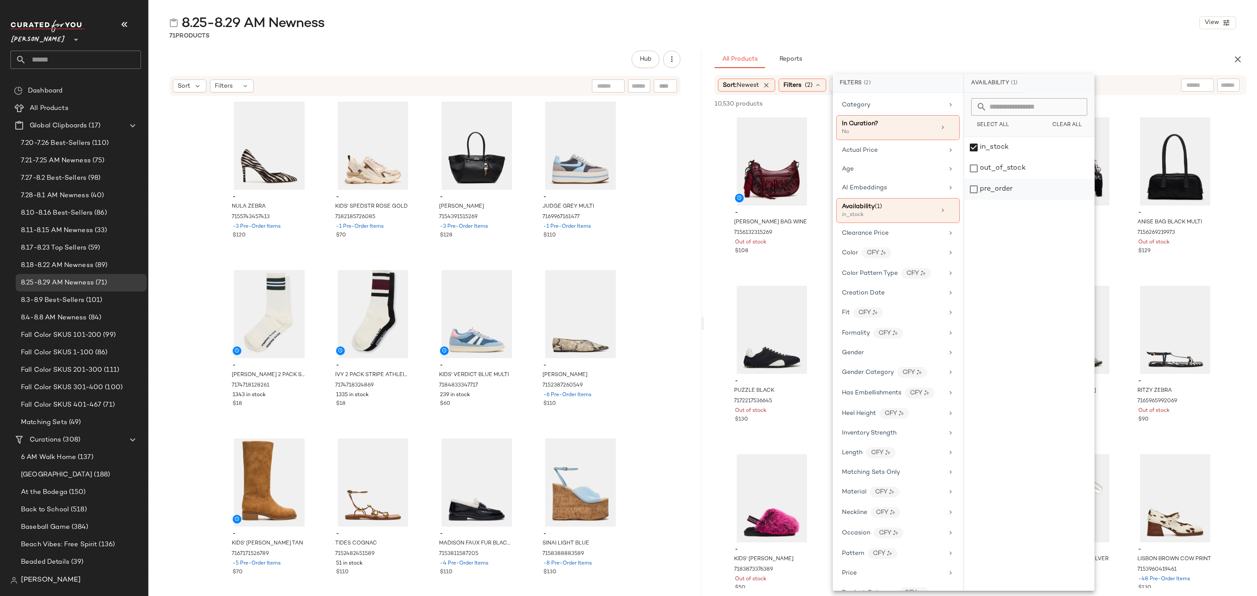
click at [1016, 186] on div "pre_order" at bounding box center [1029, 189] width 130 height 21
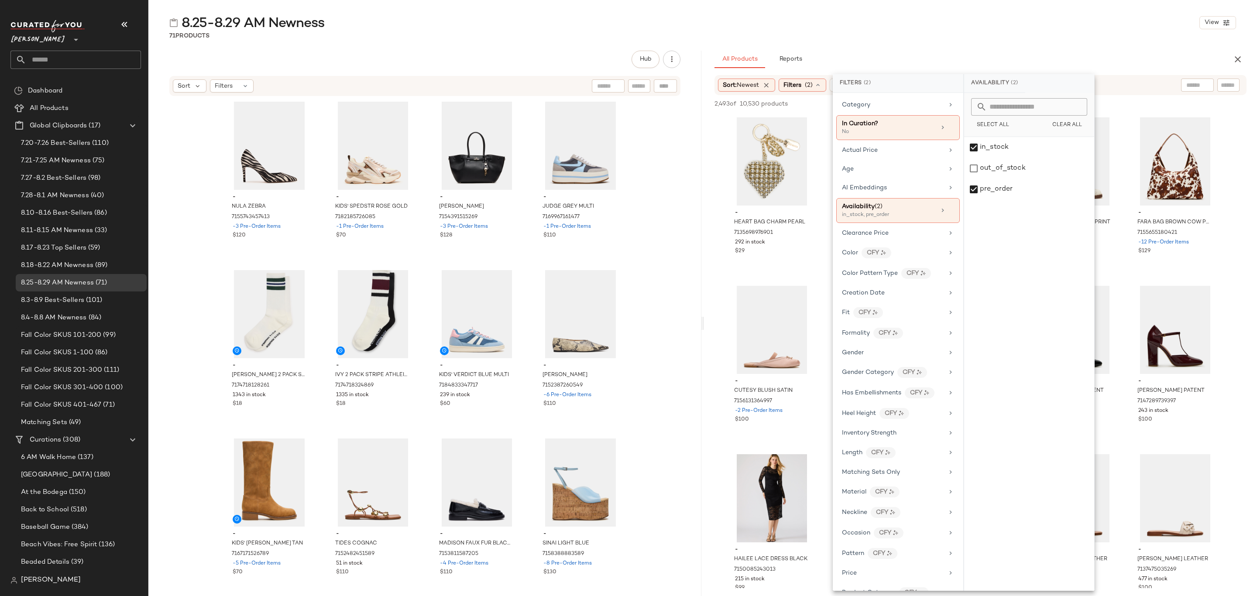
click at [1029, 23] on div "8.25-8.29 AM Newness View" at bounding box center [702, 22] width 1109 height 17
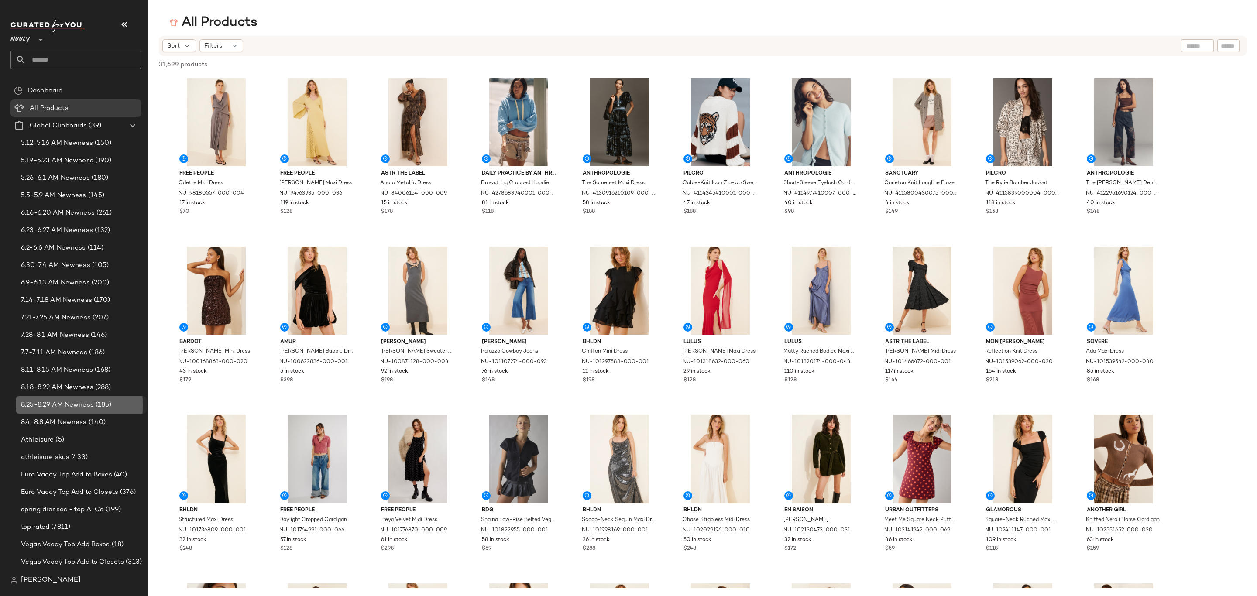
click at [80, 406] on span "8.25-8.29 AM Newness" at bounding box center [57, 405] width 73 height 10
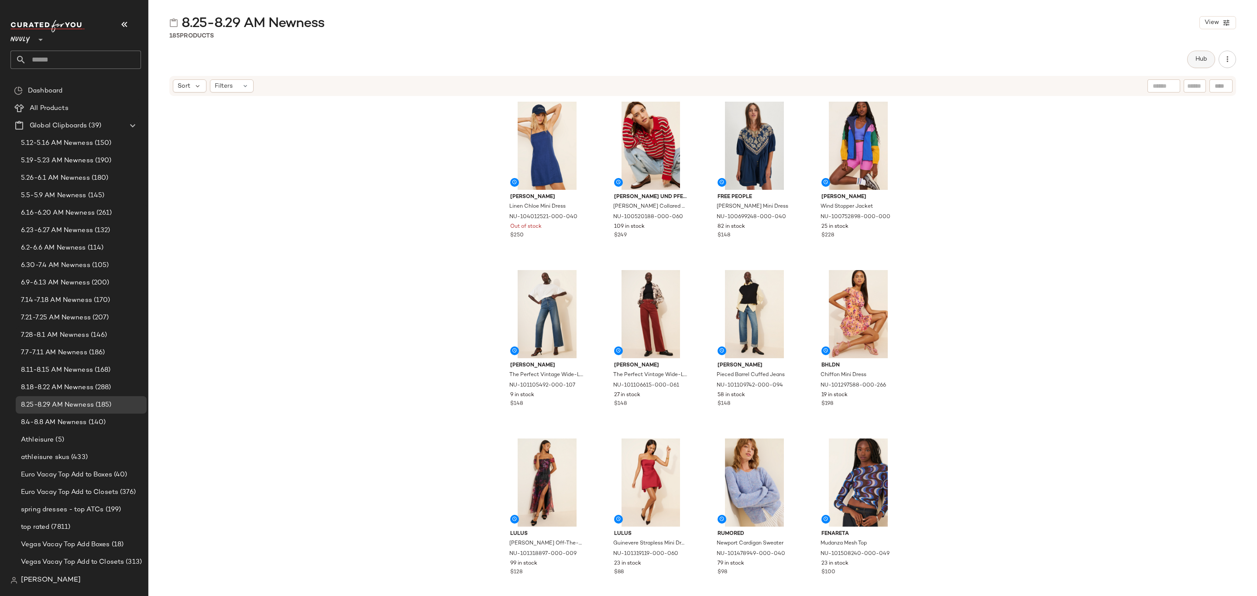
click at [1192, 54] on button "Hub" at bounding box center [1202, 59] width 28 height 17
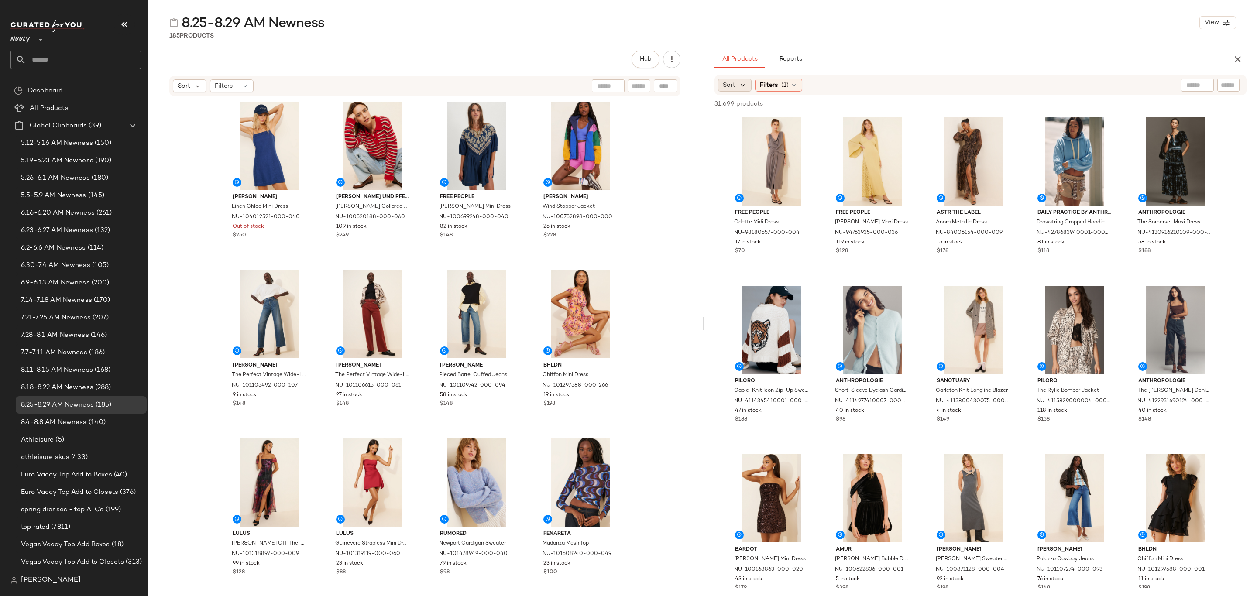
click at [744, 85] on icon at bounding box center [743, 85] width 8 height 8
click at [757, 106] on span "Newest" at bounding box center [751, 108] width 23 height 9
click at [997, 40] on div "185 Products" at bounding box center [702, 35] width 1109 height 9
click at [765, 144] on div "View" at bounding box center [772, 161] width 88 height 88
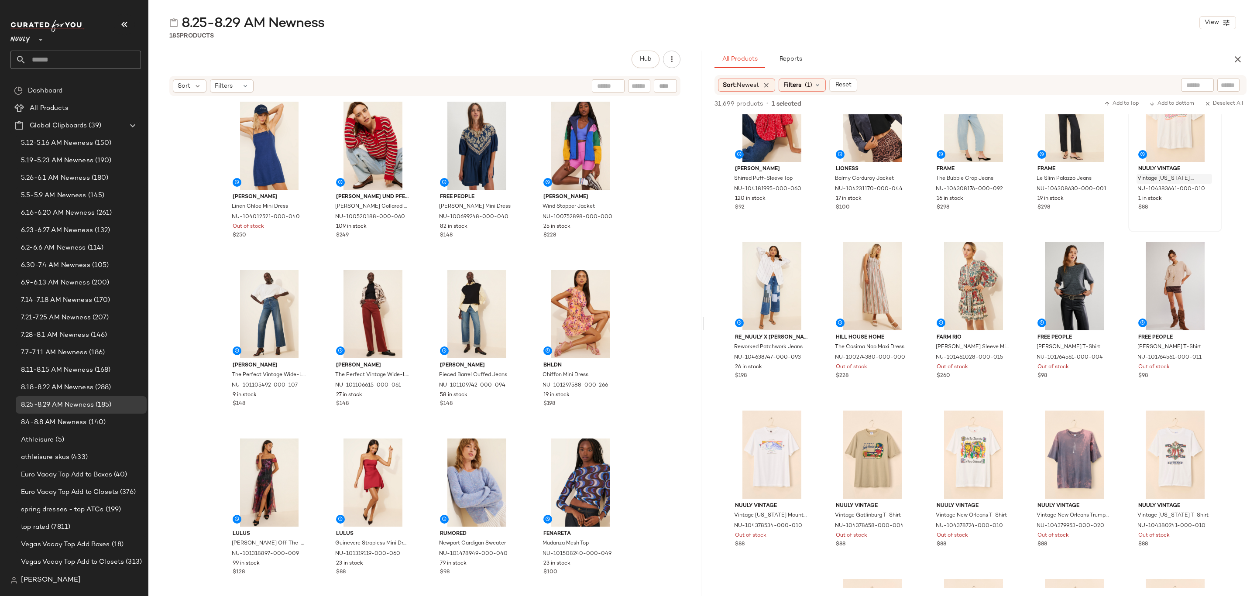
scroll to position [2030, 0]
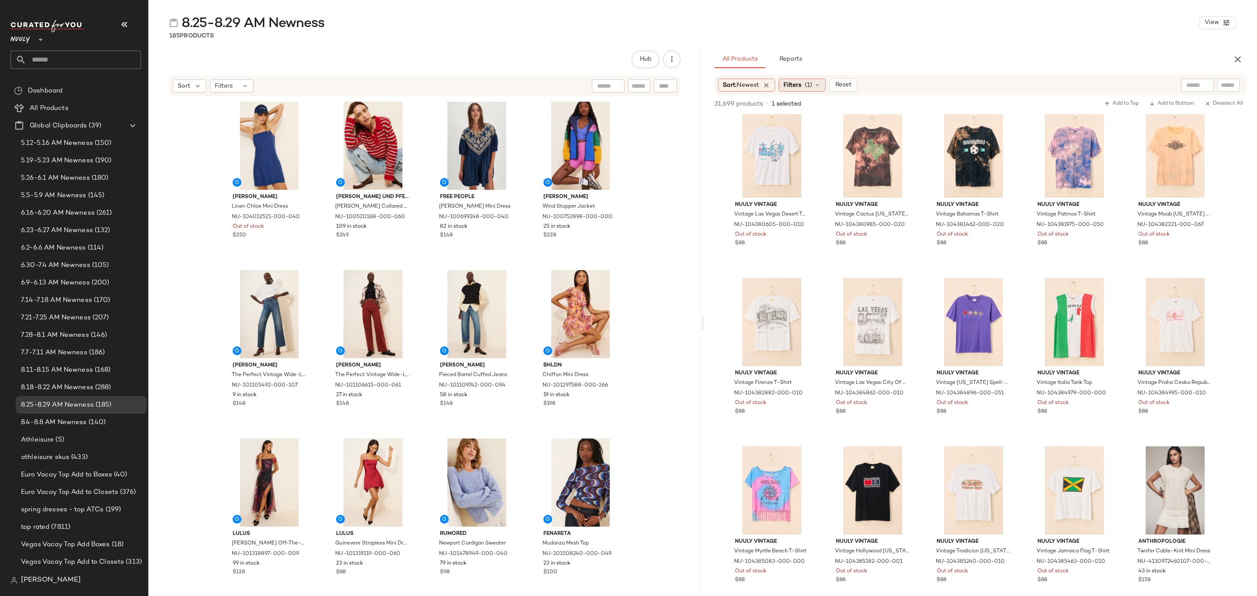
click at [824, 86] on div "Filters (1)" at bounding box center [802, 85] width 47 height 13
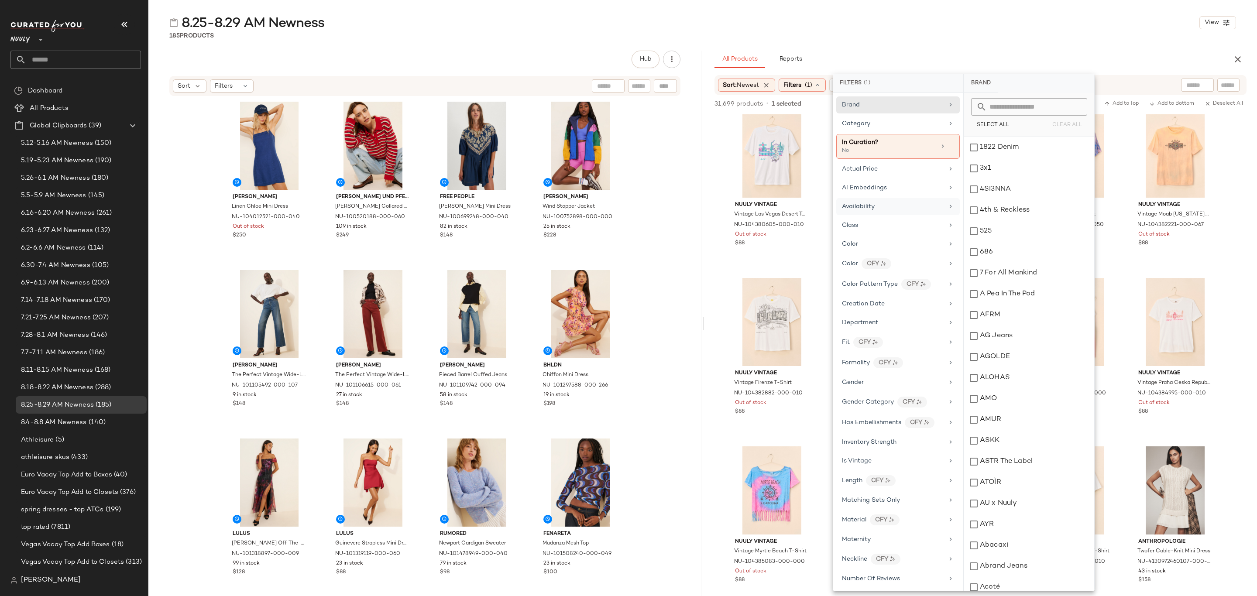
click at [883, 206] on div "Availability" at bounding box center [893, 206] width 102 height 9
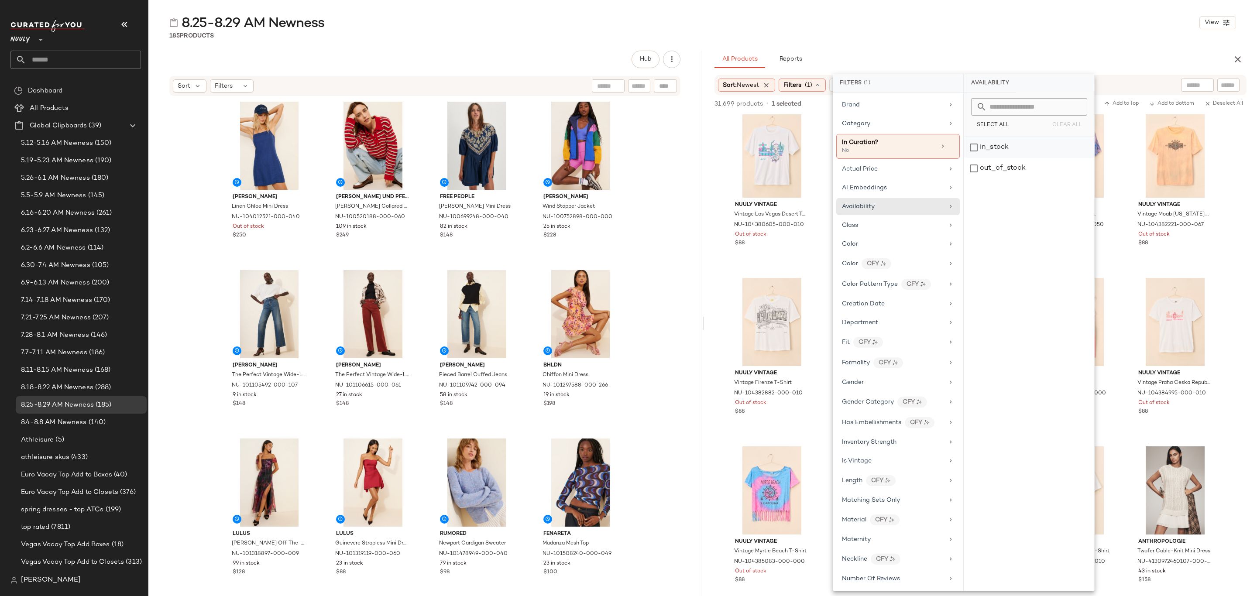
click at [995, 147] on div "in_stock" at bounding box center [1029, 147] width 130 height 21
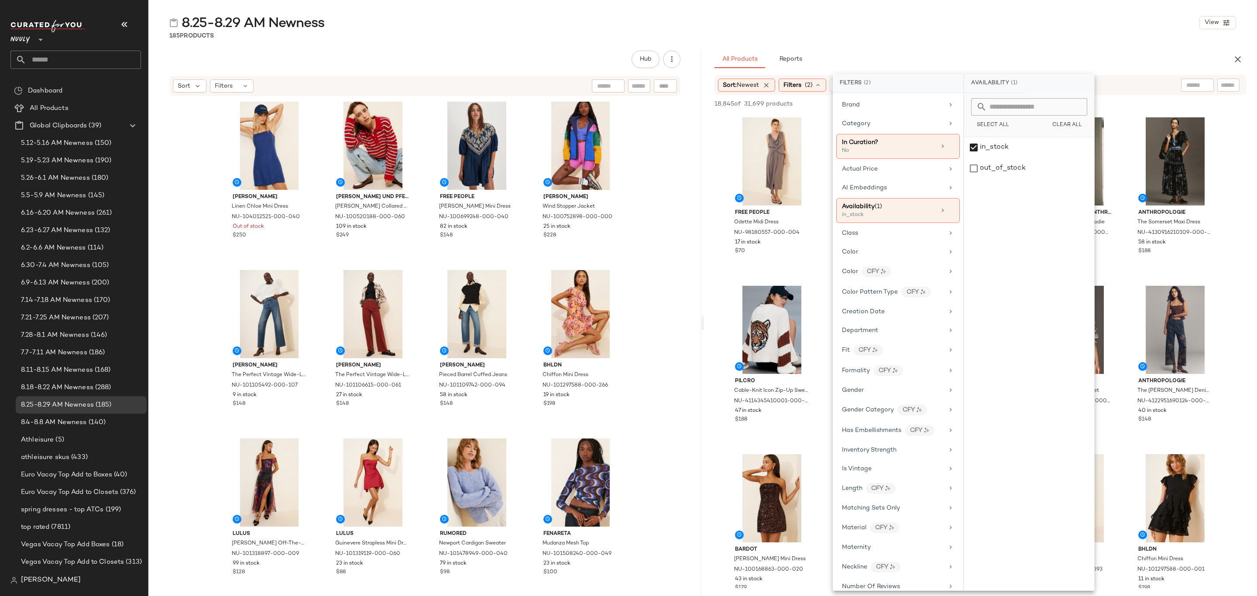
click at [978, 40] on div "185 Products" at bounding box center [702, 35] width 1109 height 9
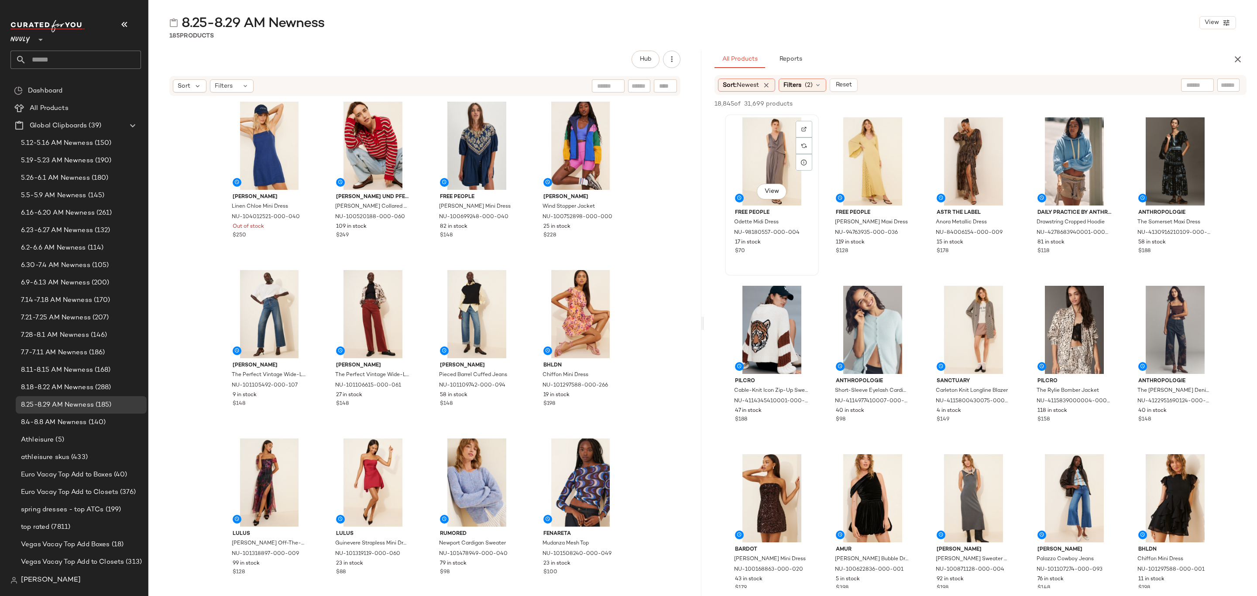
click at [775, 155] on div "View" at bounding box center [772, 161] width 88 height 88
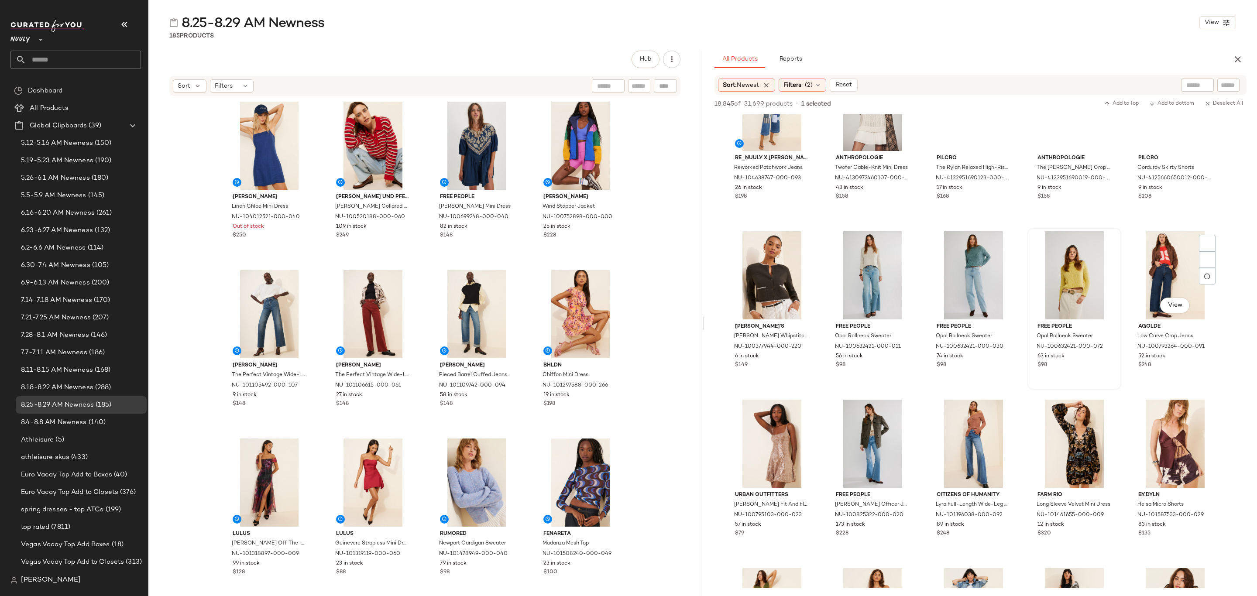
scroll to position [1703, 0]
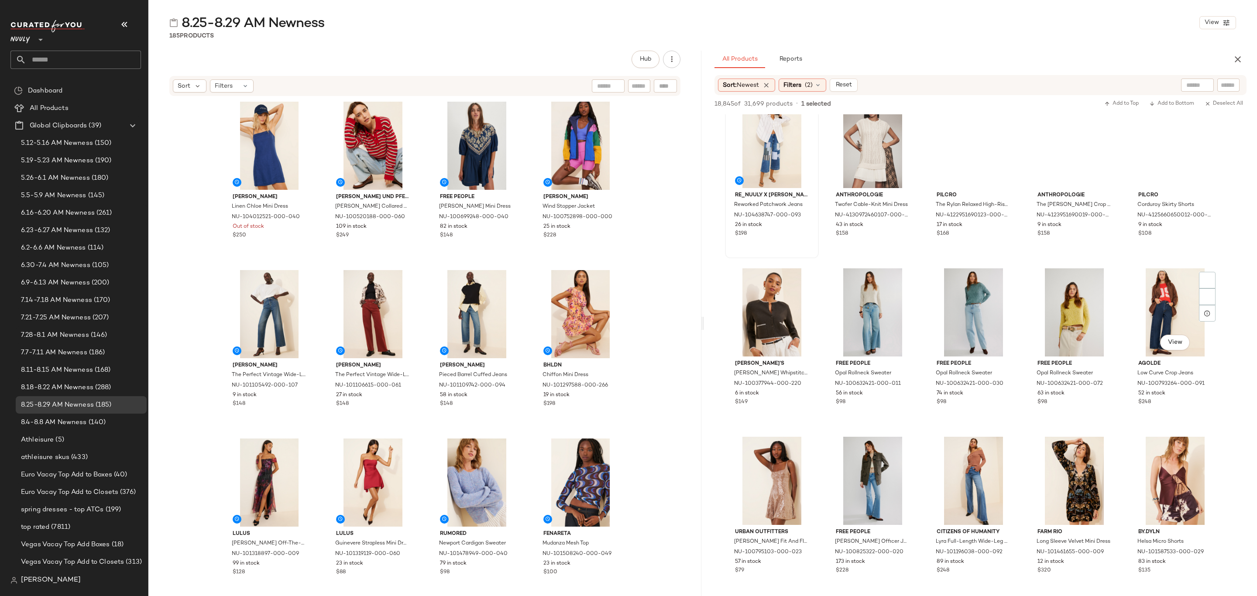
click at [777, 245] on div "Re_Nuuly x Riley Vintage Reworked Patchwork Jeans NU-104638747-000-093 26 in st…" at bounding box center [772, 178] width 92 height 160
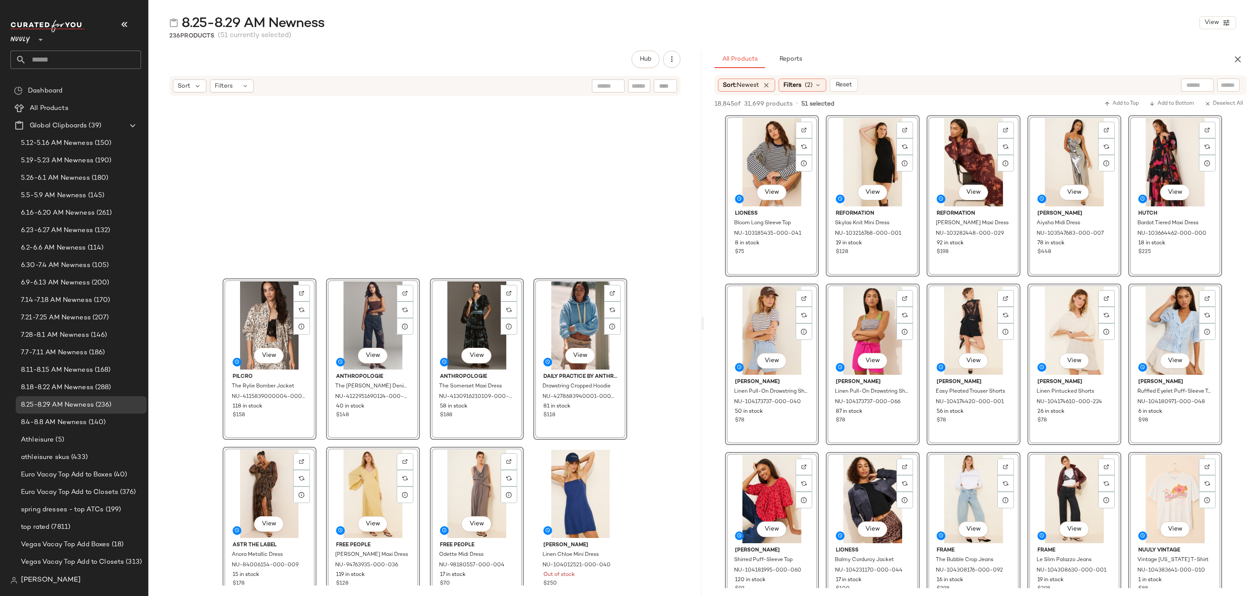
scroll to position [1972, 0]
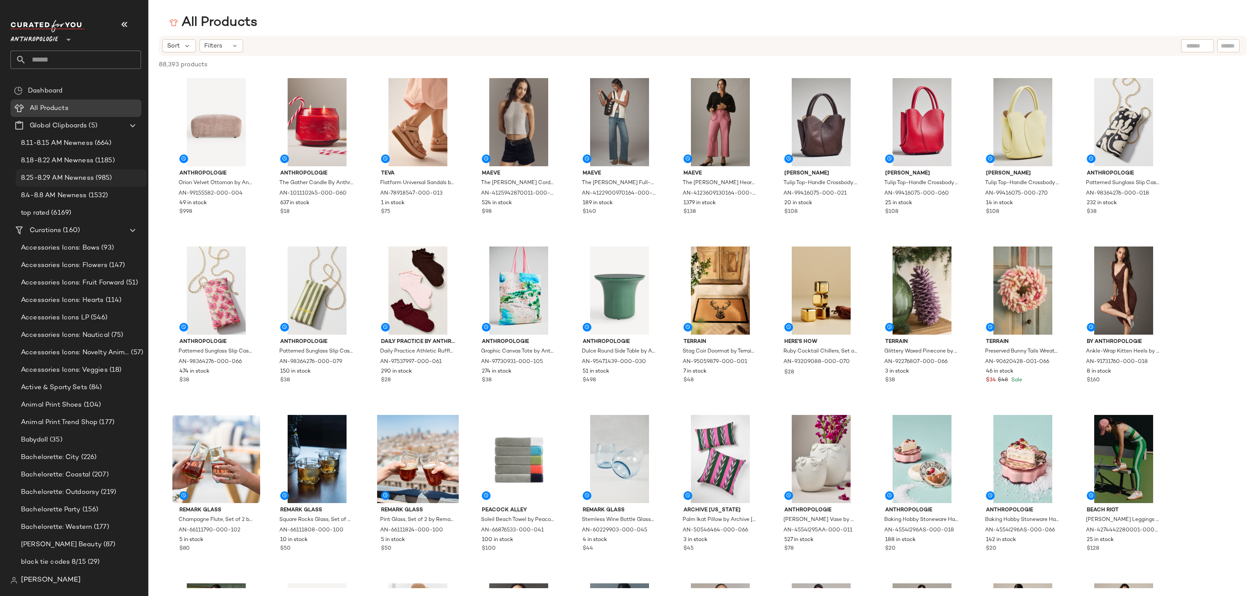
click at [80, 179] on span "8.25-8.29 AM Newness" at bounding box center [57, 178] width 73 height 10
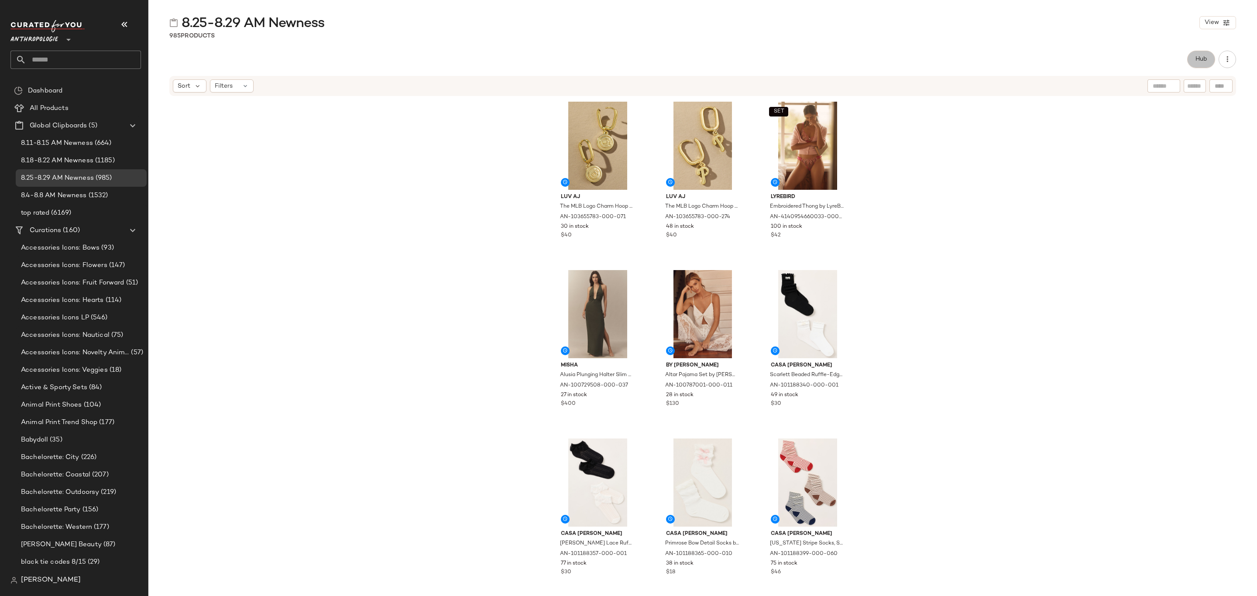
click at [1195, 54] on button "Hub" at bounding box center [1202, 59] width 28 height 17
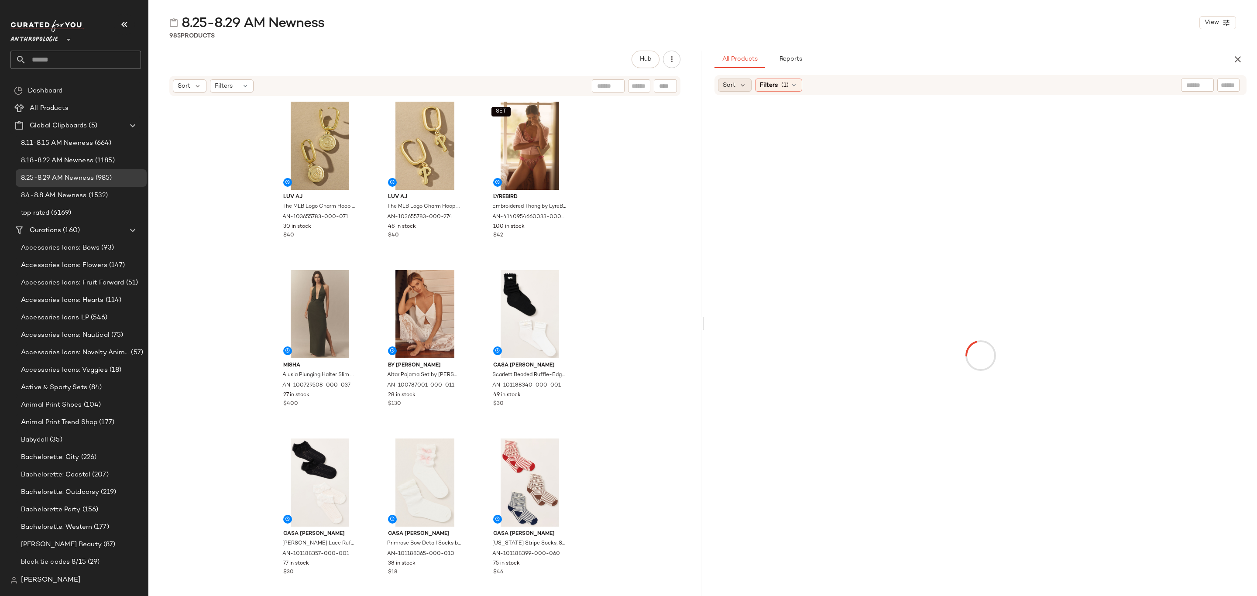
click at [734, 88] on span "Sort" at bounding box center [729, 85] width 13 height 9
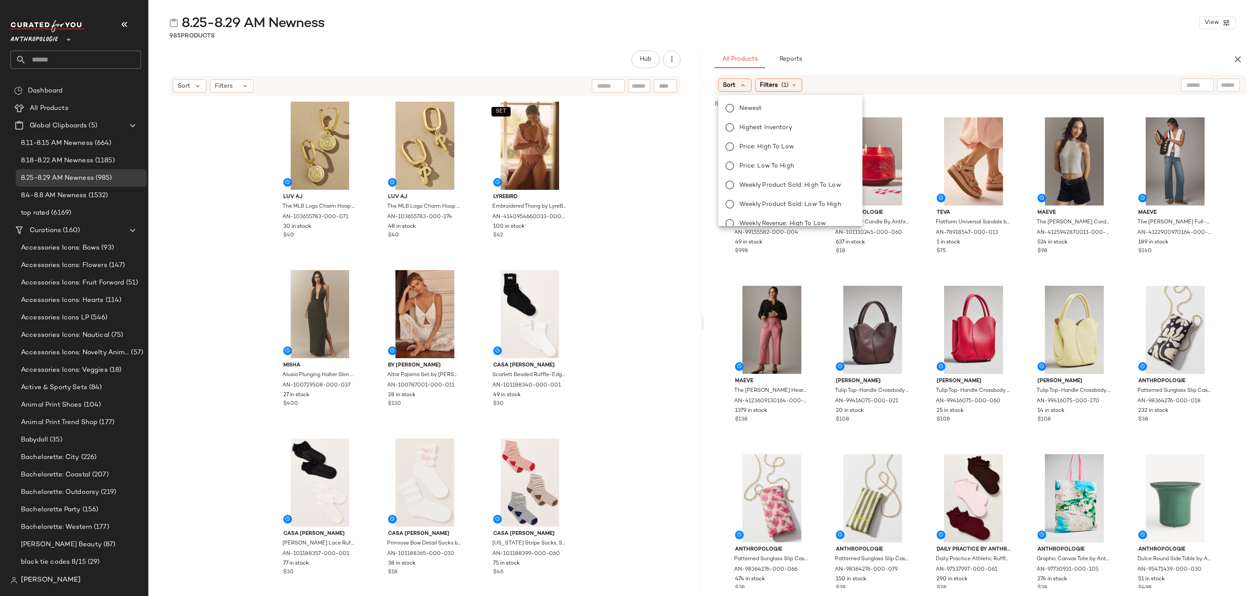
click at [746, 110] on span "Newest" at bounding box center [751, 108] width 23 height 9
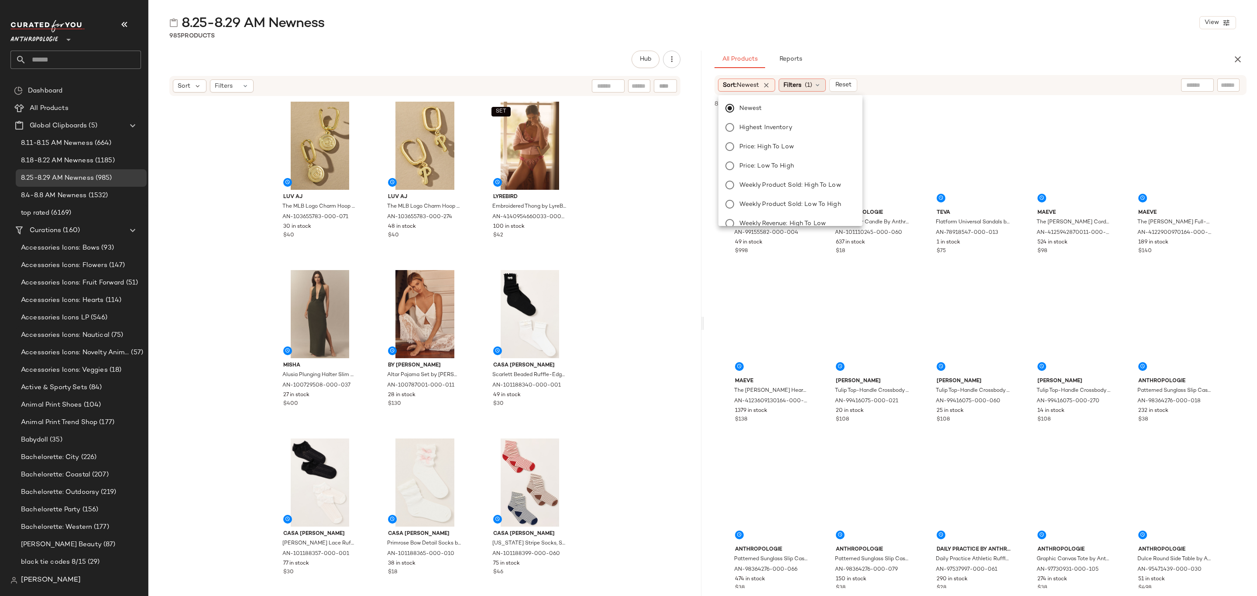
click at [813, 83] on span "(1)" at bounding box center [808, 85] width 7 height 9
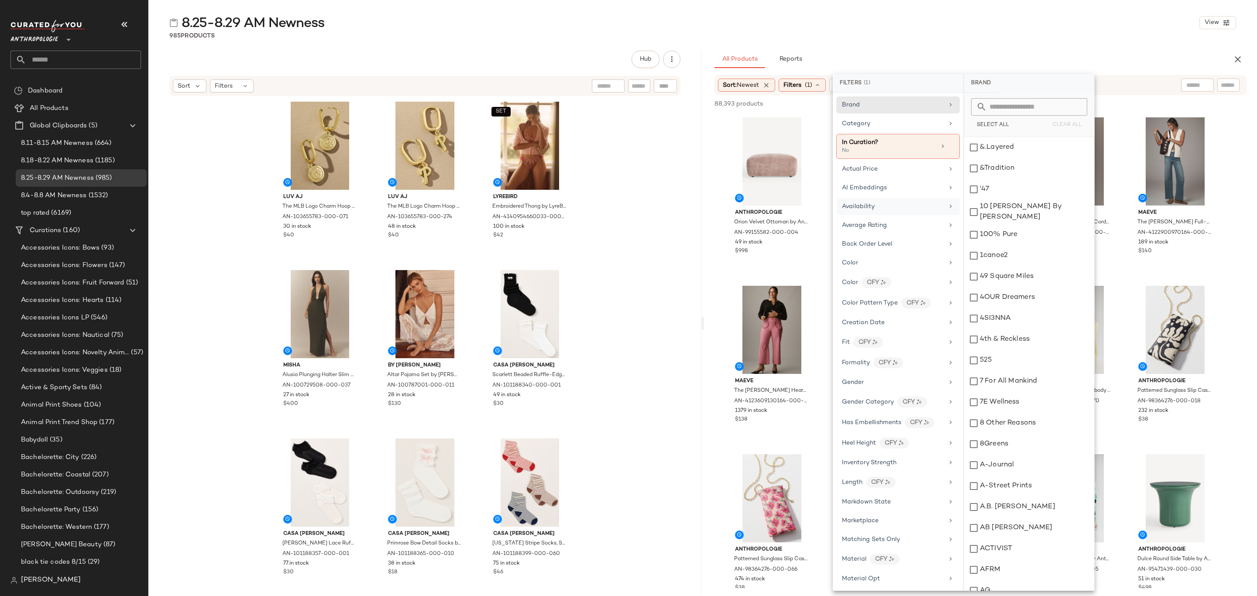
click at [885, 211] on div "Availability" at bounding box center [893, 206] width 102 height 9
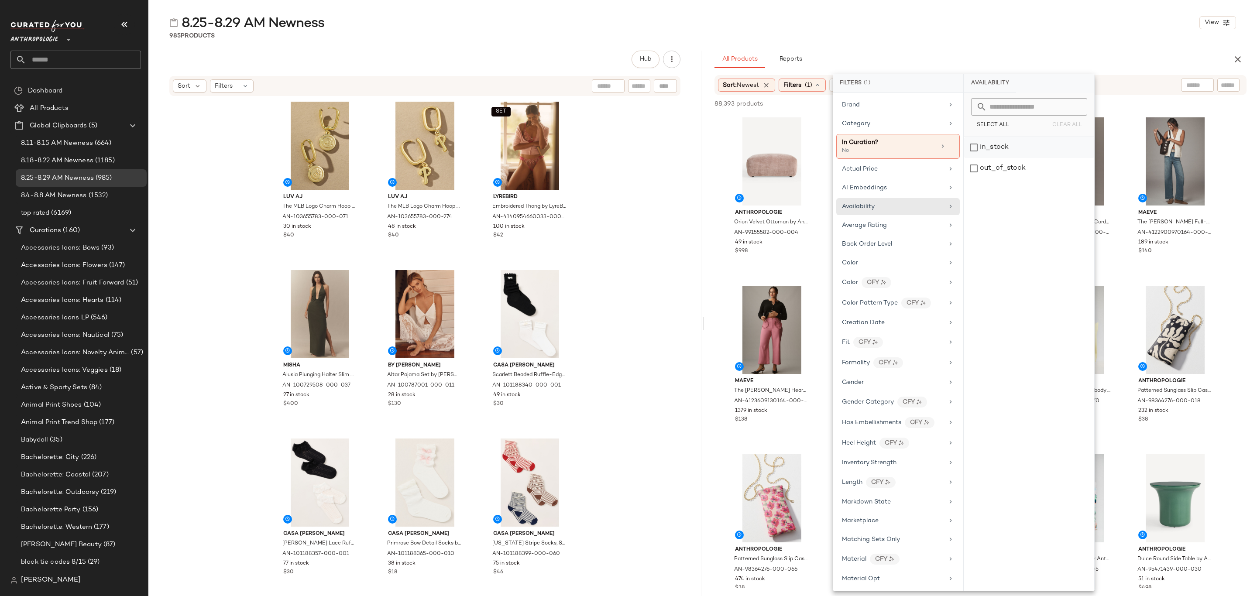
click at [1004, 150] on div "in_stock" at bounding box center [1029, 147] width 130 height 21
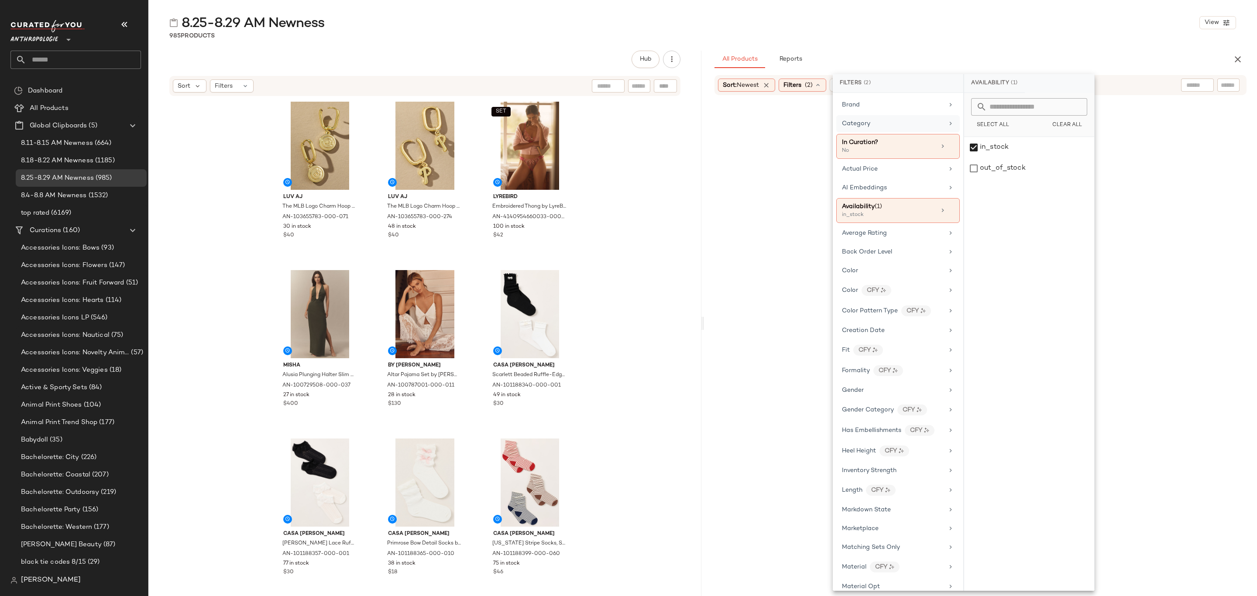
click at [877, 124] on div "Category" at bounding box center [893, 123] width 102 height 9
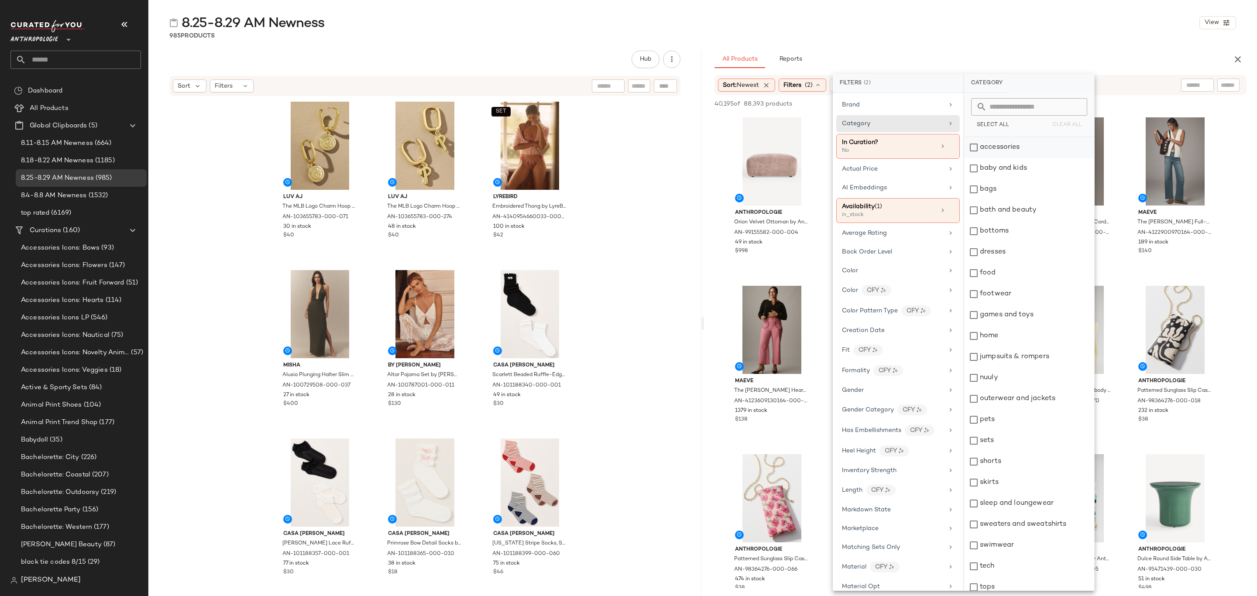
click at [1004, 152] on div "accessories" at bounding box center [1029, 147] width 130 height 21
drag, startPoint x: 1014, startPoint y: 192, endPoint x: 1017, endPoint y: 202, distance: 10.9
click at [1014, 192] on div "bags" at bounding box center [1029, 189] width 130 height 21
click at [1022, 241] on div "bottoms" at bounding box center [1029, 231] width 130 height 21
drag, startPoint x: 1023, startPoint y: 256, endPoint x: 1021, endPoint y: 278, distance: 21.9
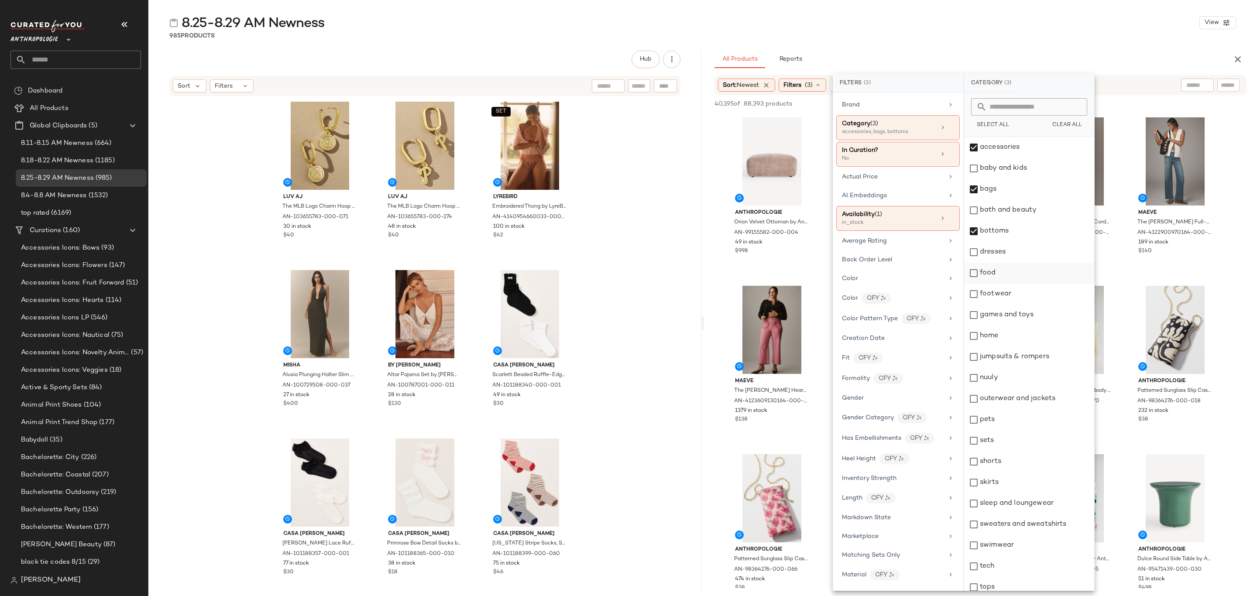
click at [1023, 256] on div "dresses" at bounding box center [1029, 252] width 130 height 21
click at [1019, 300] on div "footwear" at bounding box center [1029, 294] width 130 height 21
click at [1019, 331] on div "home" at bounding box center [1029, 336] width 130 height 21
click at [1020, 340] on div "home" at bounding box center [1029, 336] width 130 height 21
click at [1027, 361] on div "jumpsuits & rompers" at bounding box center [1029, 357] width 130 height 21
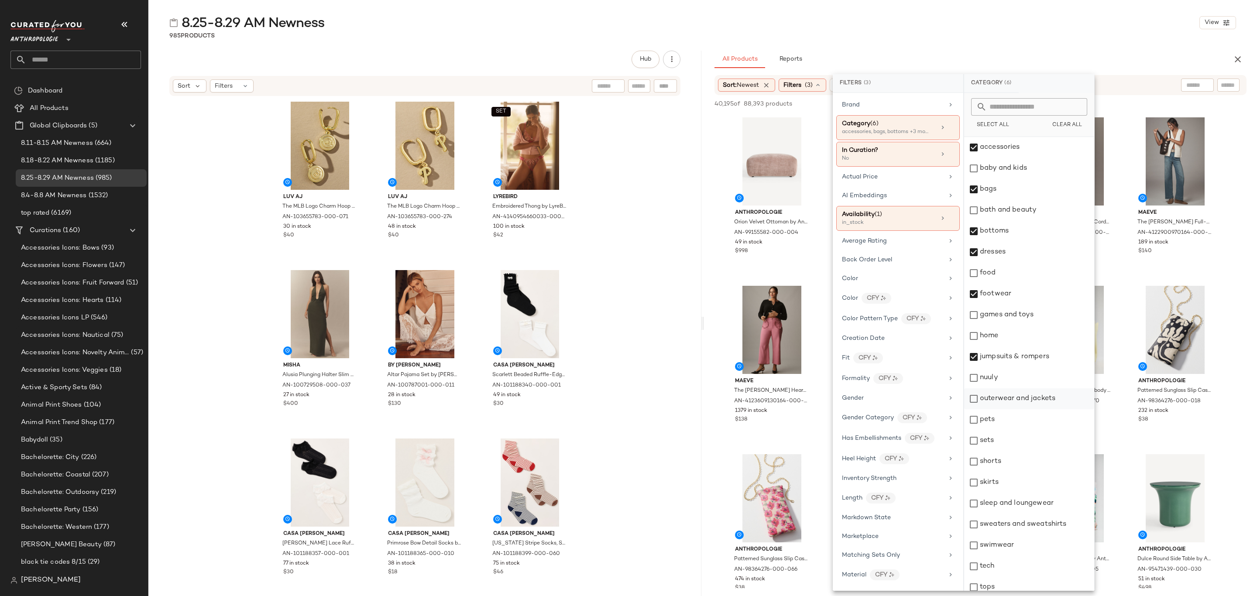
click at [1022, 389] on div "outerwear and jackets" at bounding box center [1029, 399] width 130 height 21
click at [1023, 382] on div "nuuly" at bounding box center [1029, 378] width 130 height 21
click at [1018, 440] on div "sets" at bounding box center [1029, 441] width 130 height 21
click at [1016, 464] on div "shorts" at bounding box center [1029, 461] width 130 height 21
click at [1010, 489] on div "skirts" at bounding box center [1029, 482] width 130 height 21
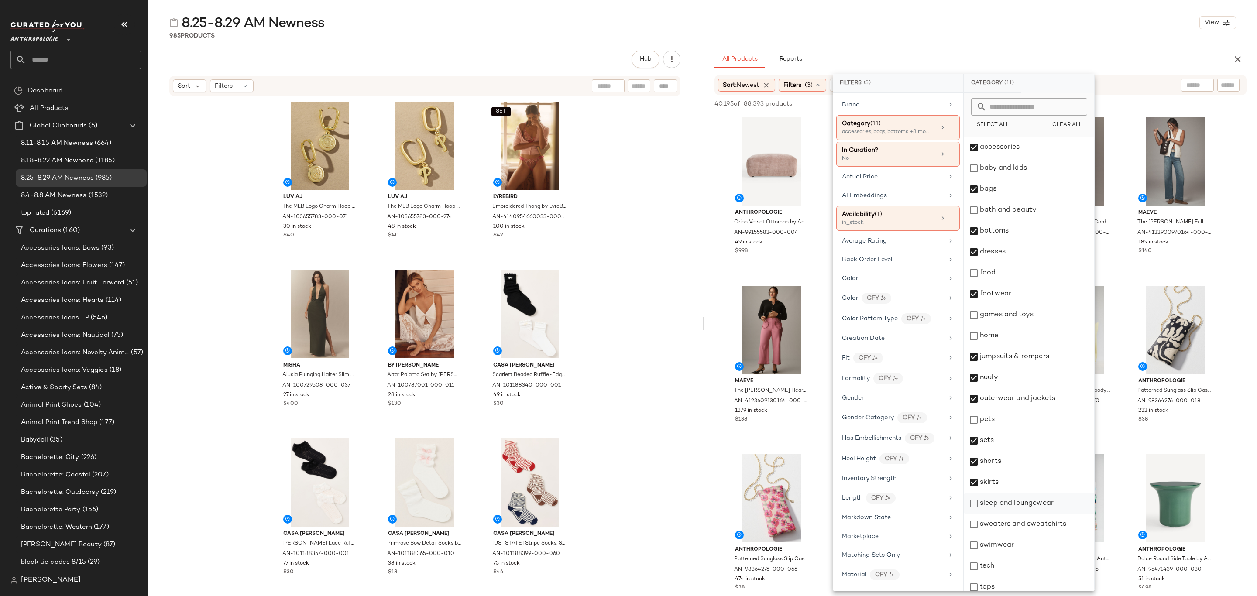
click at [1014, 504] on div "sleep and loungewear" at bounding box center [1029, 503] width 130 height 21
drag, startPoint x: 1010, startPoint y: 531, endPoint x: 1007, endPoint y: 544, distance: 13.0
click at [1010, 532] on div "sweaters and sweatshirts" at bounding box center [1029, 524] width 130 height 21
click at [1006, 549] on div "swimwear" at bounding box center [1029, 545] width 130 height 21
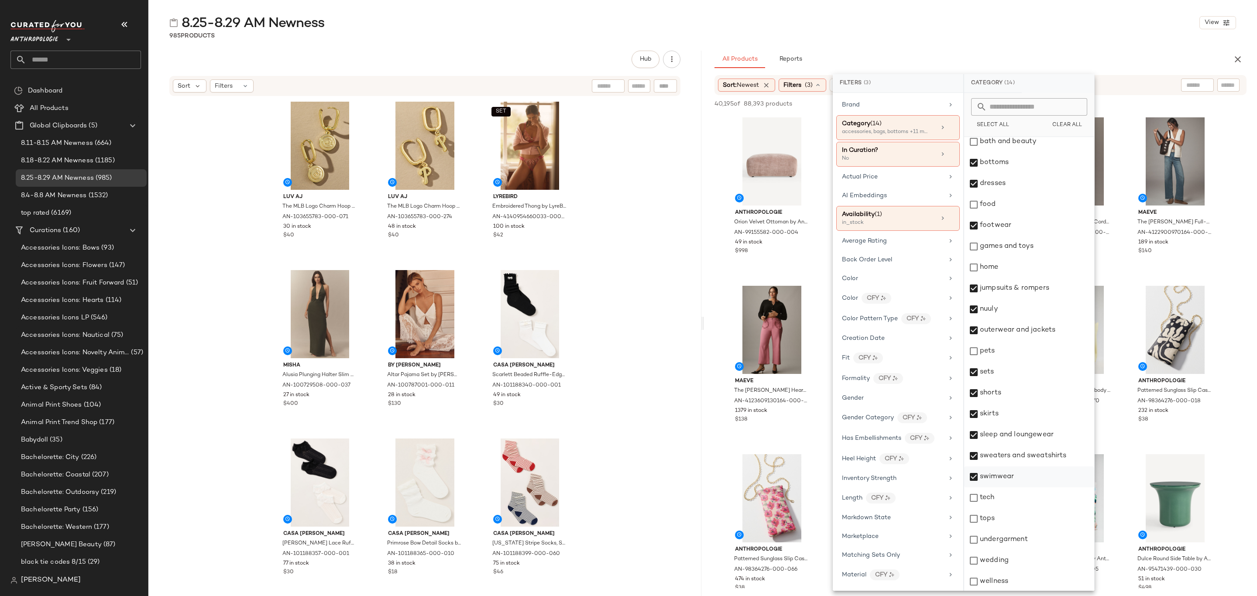
scroll to position [69, 0]
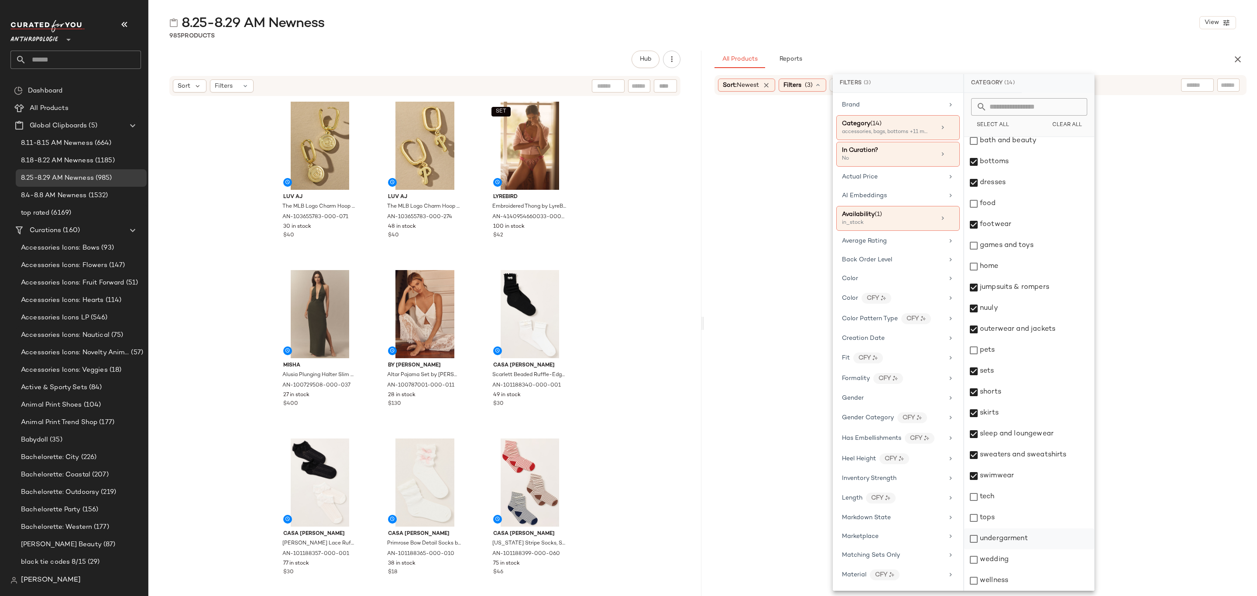
drag, startPoint x: 1010, startPoint y: 511, endPoint x: 1016, endPoint y: 529, distance: 19.1
click at [1010, 511] on div "tops" at bounding box center [1029, 518] width 130 height 21
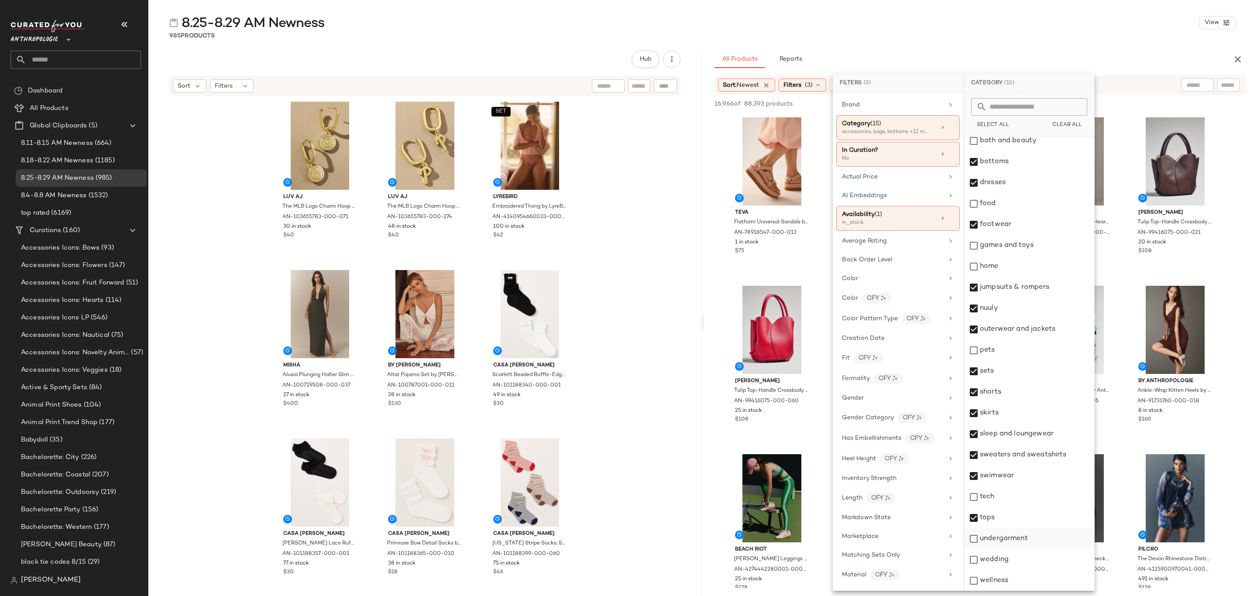
click at [1020, 536] on div "undergarment" at bounding box center [1029, 539] width 130 height 21
click at [1017, 561] on div "wedding" at bounding box center [1029, 560] width 130 height 21
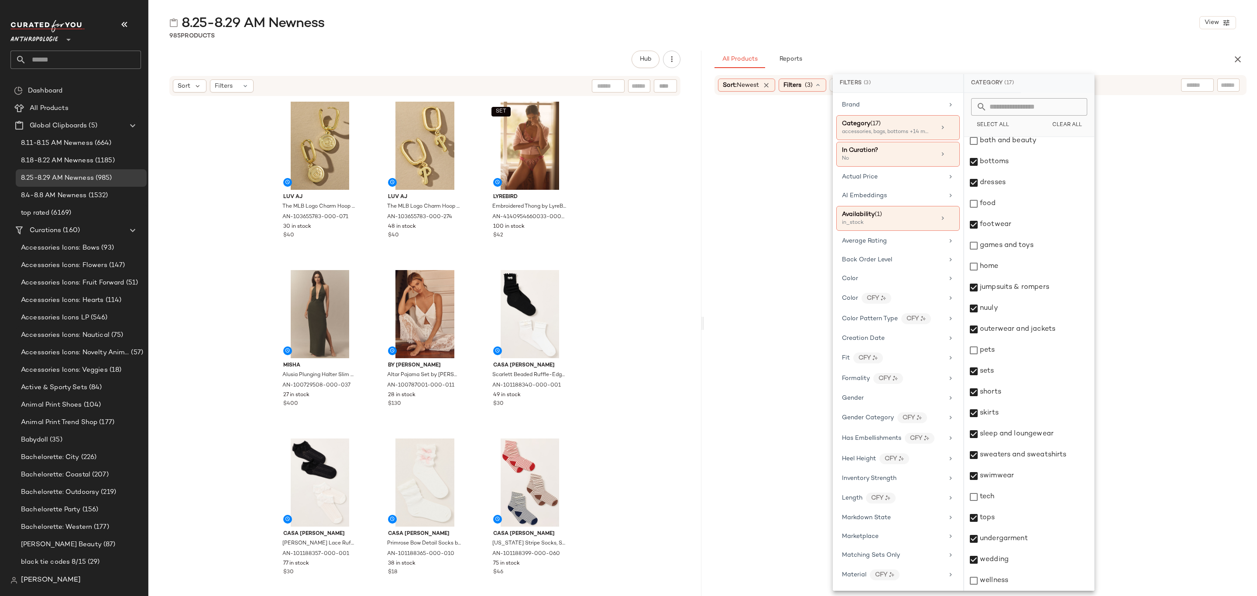
click at [959, 48] on div "8.25-8.29 AM Newness View 985 Products Hub Sort Filters Luv Aj The MLB Logo Cha…" at bounding box center [702, 305] width 1109 height 582
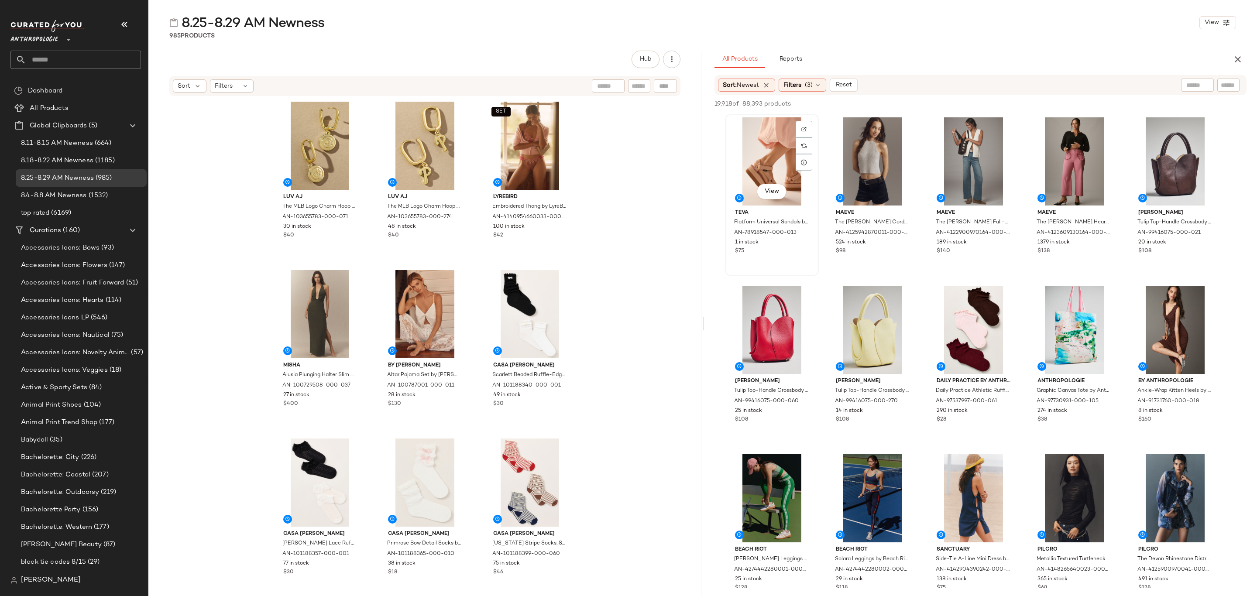
click at [751, 139] on div "View" at bounding box center [772, 161] width 88 height 88
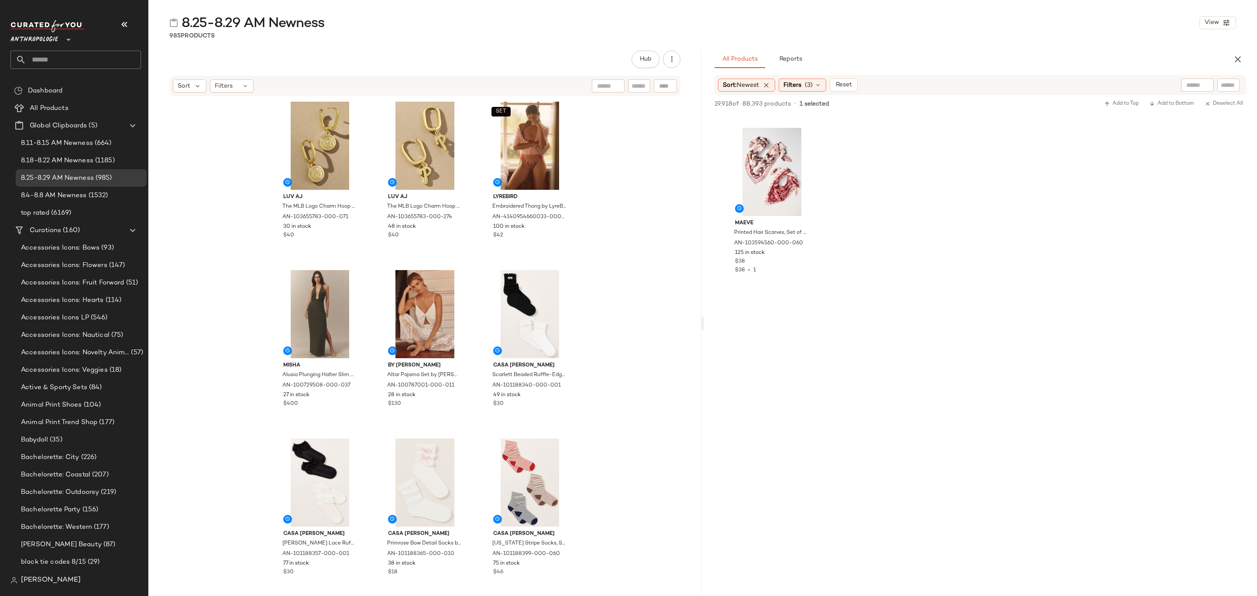
scroll to position [4781, 0]
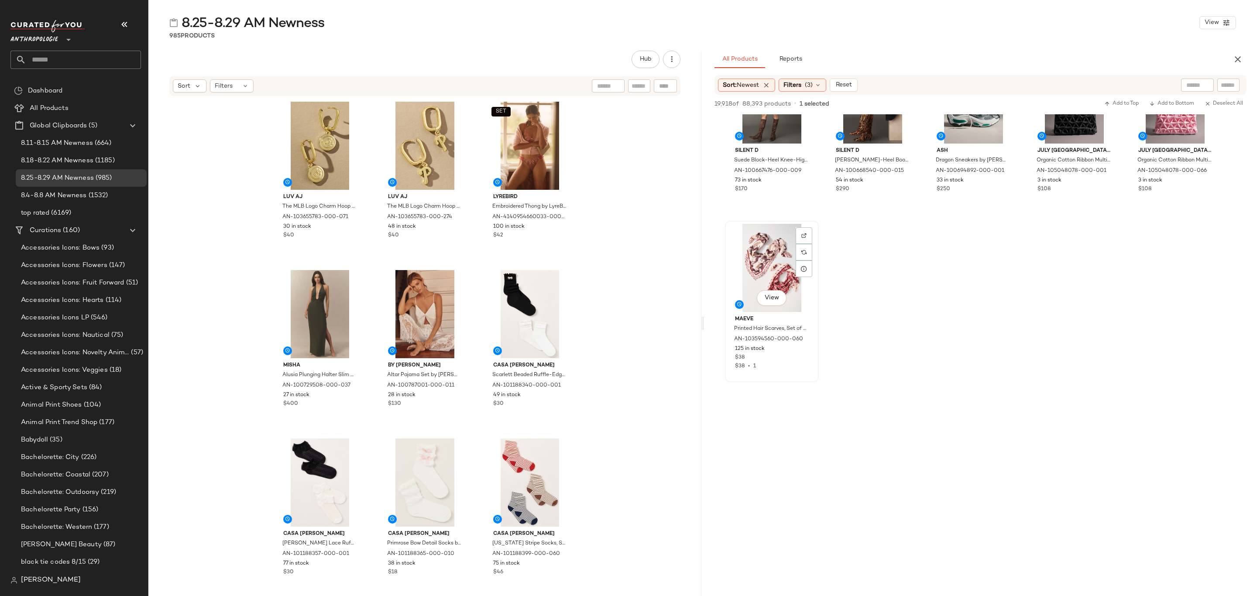
click at [786, 370] on div "$38 • 1" at bounding box center [772, 367] width 74 height 8
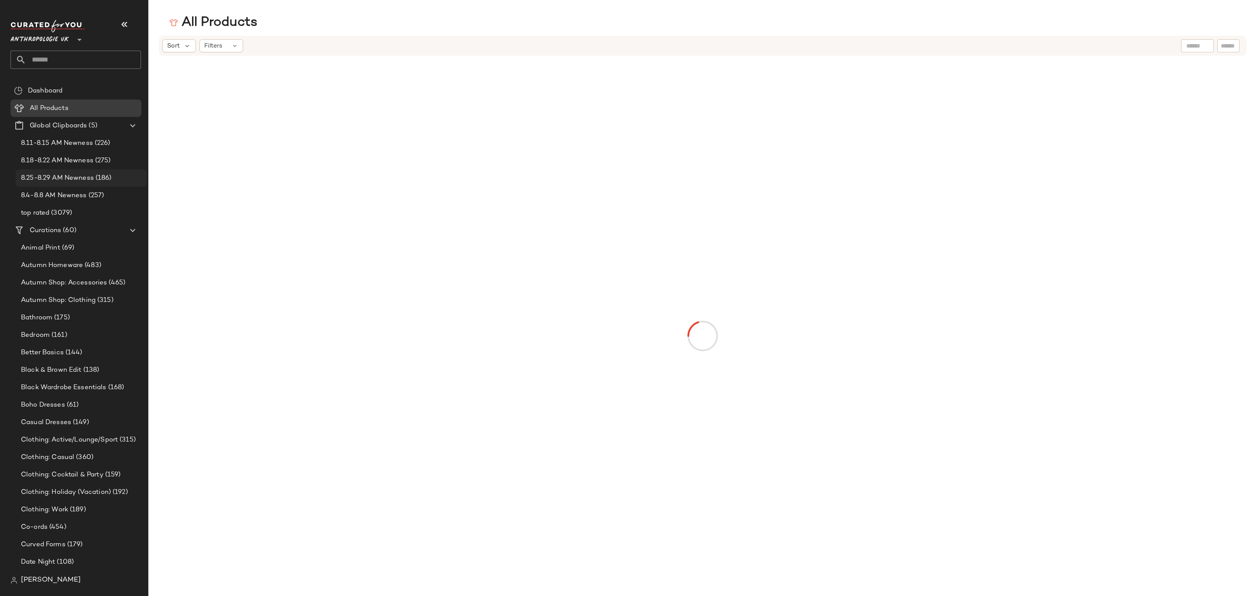
click at [69, 178] on span "8.25-8.29 AM Newness" at bounding box center [57, 178] width 73 height 10
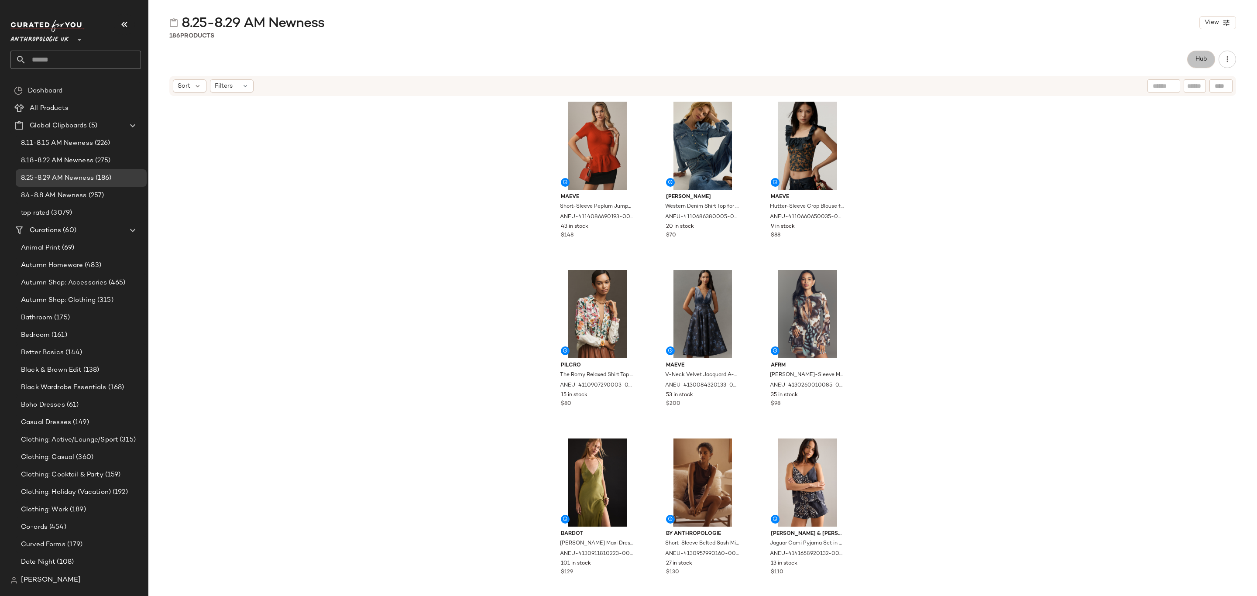
click at [1202, 57] on span "Hub" at bounding box center [1201, 59] width 12 height 7
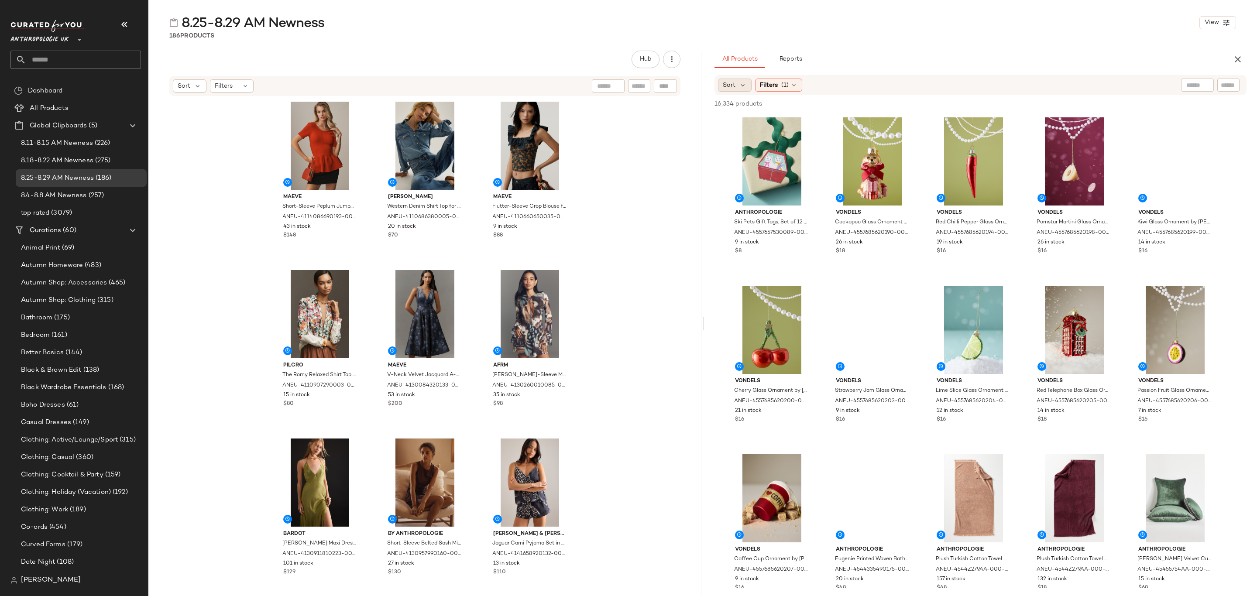
click at [737, 86] on div "Sort" at bounding box center [735, 85] width 34 height 13
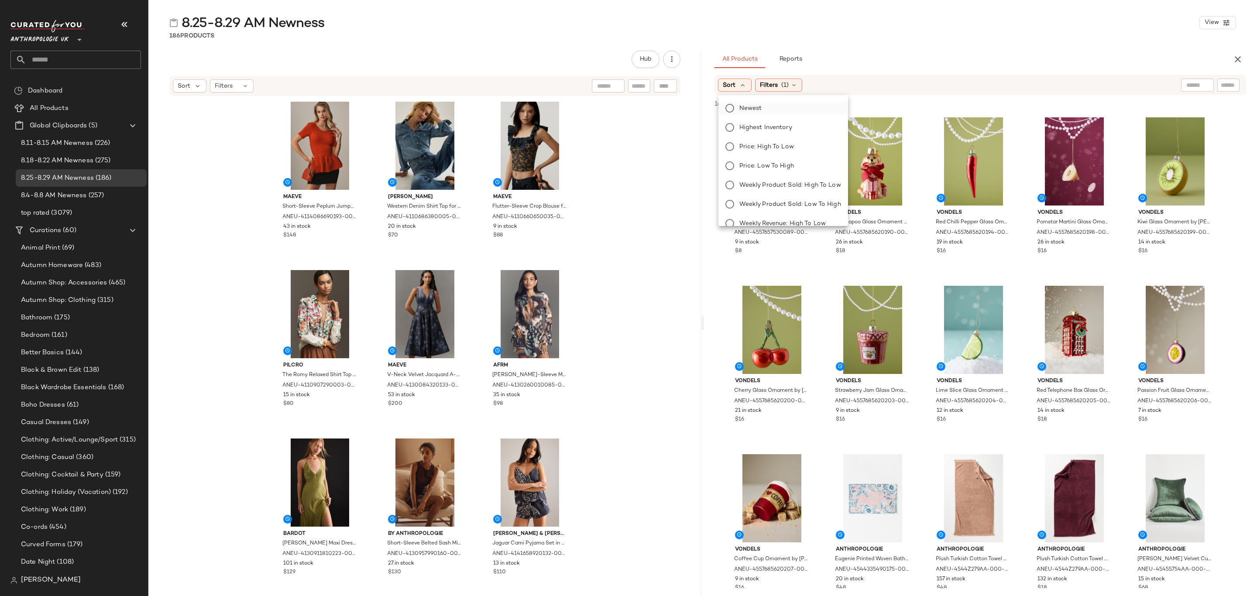
drag, startPoint x: 747, startPoint y: 110, endPoint x: 760, endPoint y: 110, distance: 13.5
click at [747, 110] on span "Newest" at bounding box center [751, 108] width 23 height 9
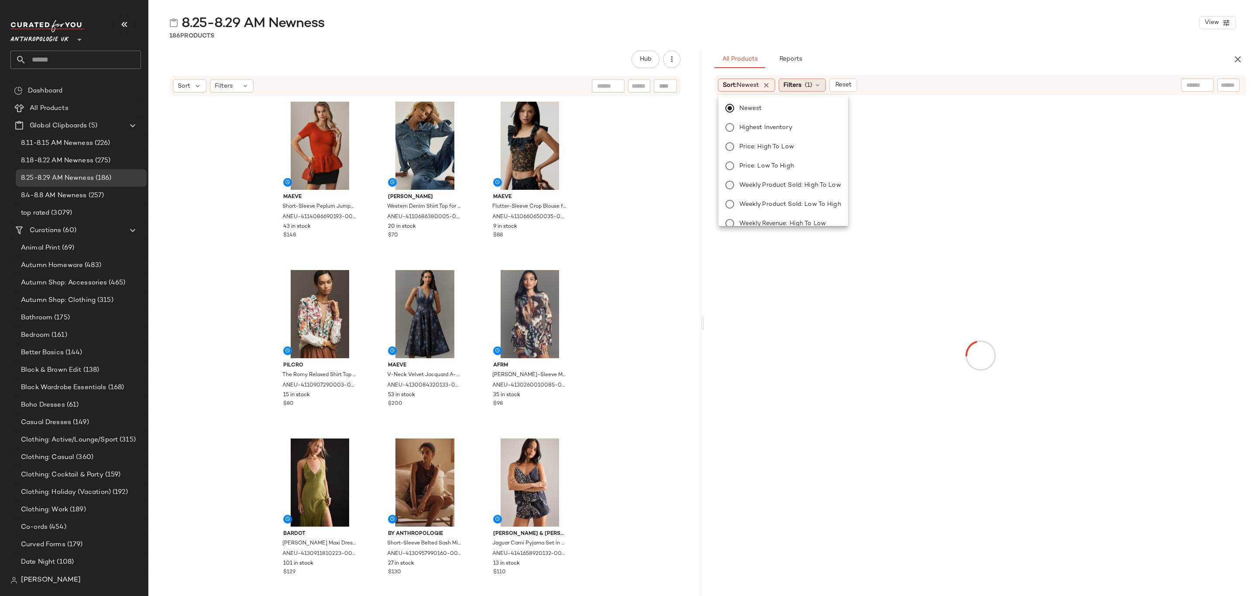
click at [810, 81] on span "(1)" at bounding box center [808, 85] width 7 height 9
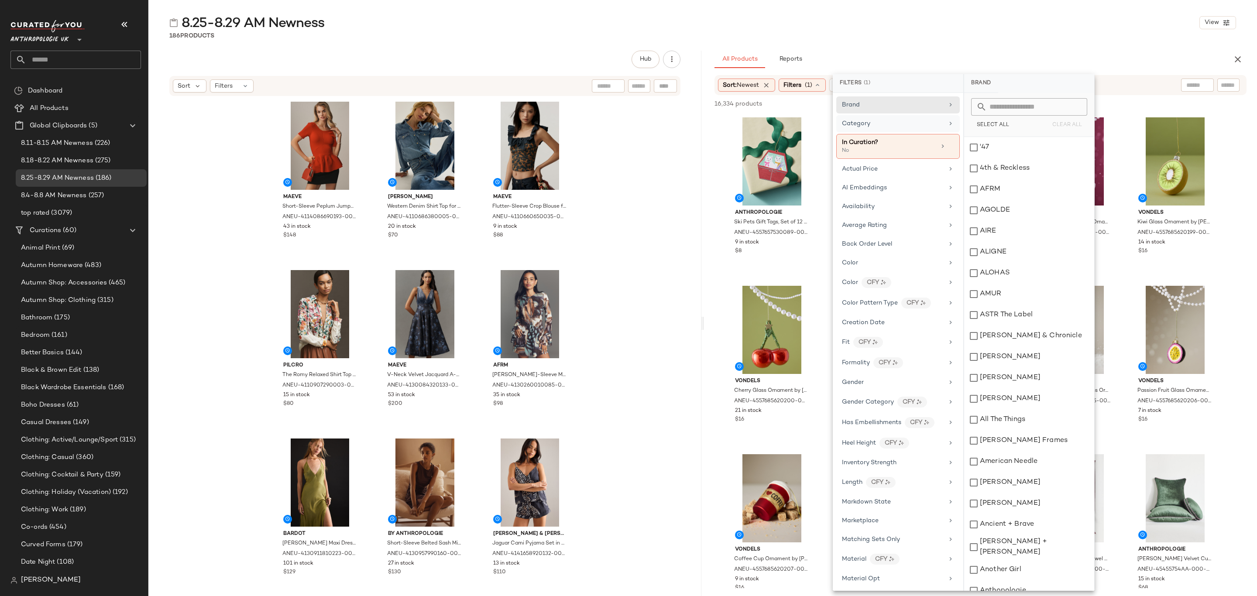
click at [887, 128] on div "Category" at bounding box center [893, 123] width 102 height 9
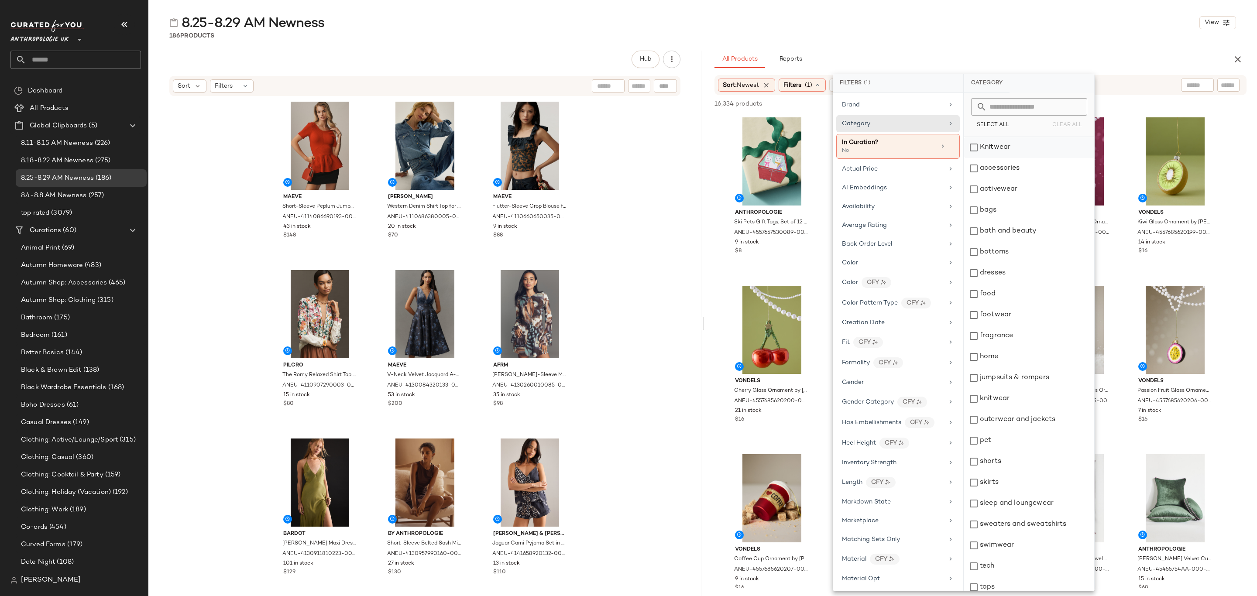
click at [1014, 155] on div "Knitwear" at bounding box center [1029, 147] width 130 height 21
click at [1010, 178] on div "accessories" at bounding box center [1029, 168] width 130 height 21
click at [1010, 190] on div "activewear" at bounding box center [1029, 189] width 130 height 21
click at [1014, 214] on div "bags" at bounding box center [1029, 210] width 130 height 21
click at [1014, 244] on div "bottoms" at bounding box center [1029, 252] width 130 height 21
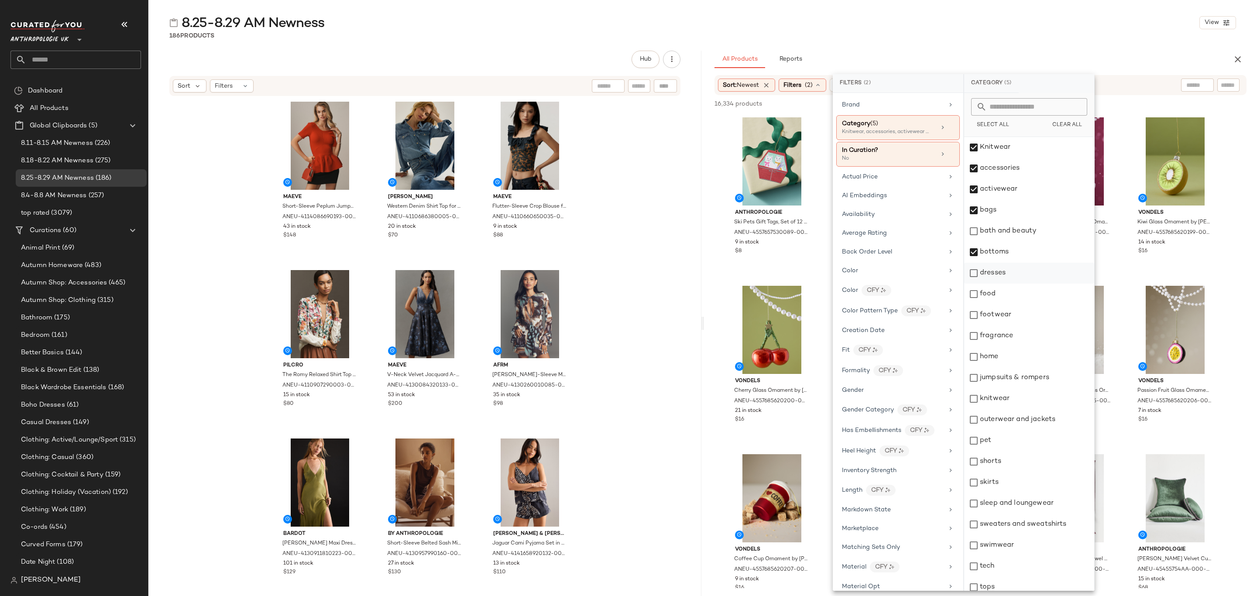
click at [1014, 270] on div "dresses" at bounding box center [1029, 273] width 130 height 21
drag, startPoint x: 1011, startPoint y: 312, endPoint x: 1015, endPoint y: 322, distance: 10.8
click at [1012, 312] on div "footwear" at bounding box center [1029, 315] width 130 height 21
click at [1026, 374] on div "jumpsuits & rompers" at bounding box center [1029, 378] width 130 height 21
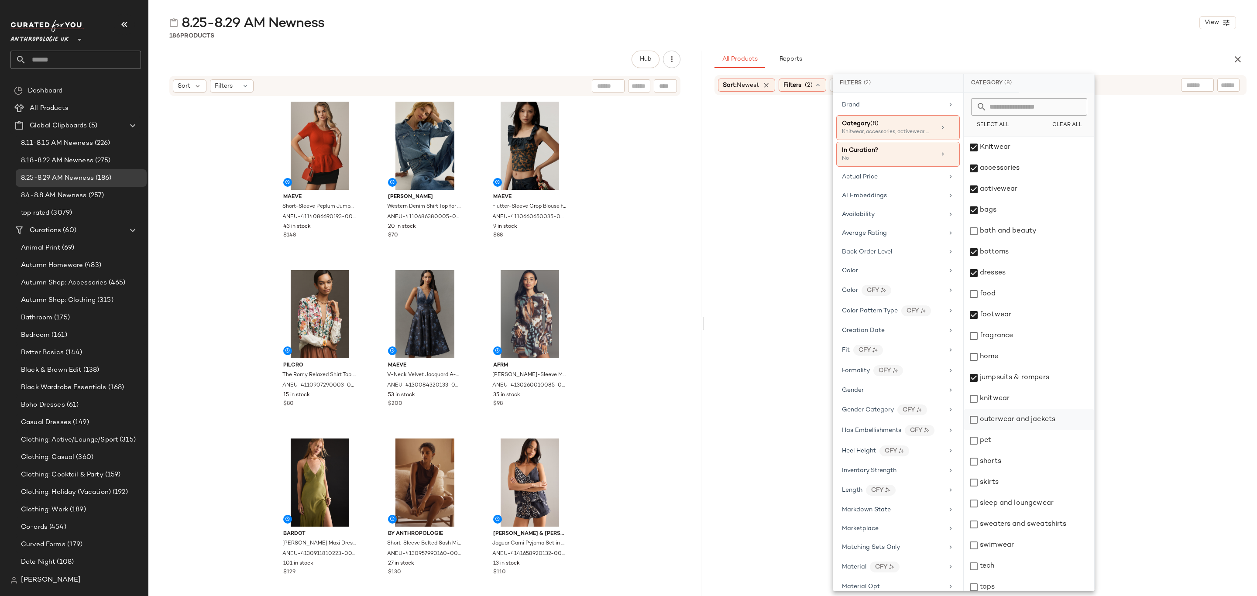
drag, startPoint x: 1018, startPoint y: 397, endPoint x: 1026, endPoint y: 412, distance: 16.2
click at [1018, 398] on div "knitwear" at bounding box center [1029, 399] width 130 height 21
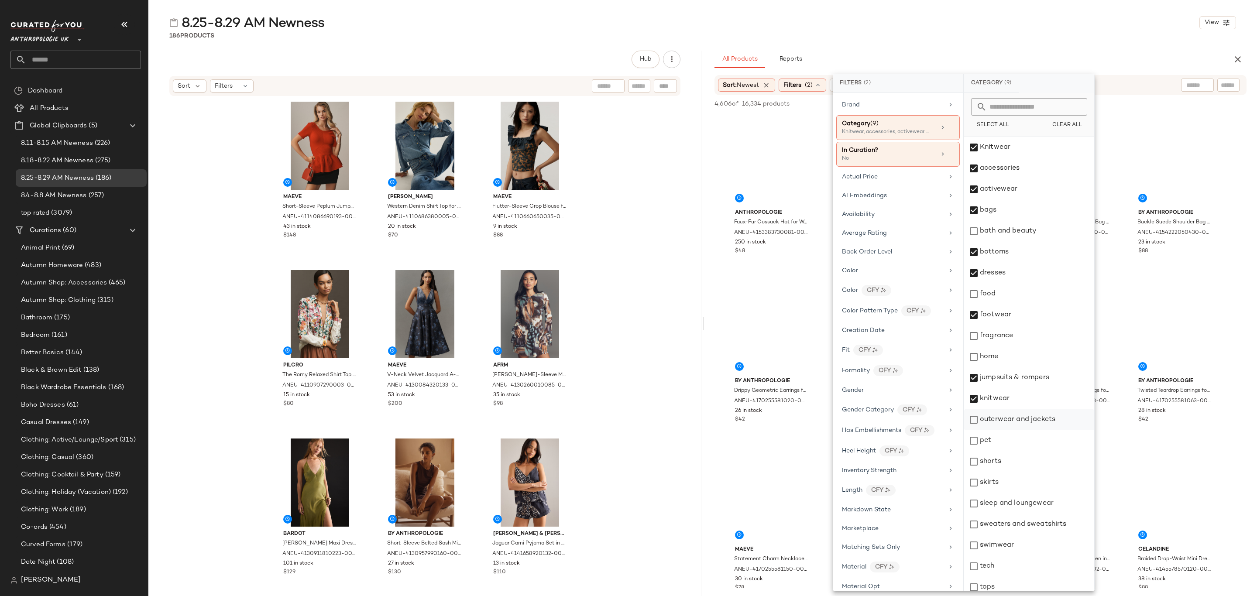
drag, startPoint x: 1030, startPoint y: 415, endPoint x: 1024, endPoint y: 426, distance: 11.7
click at [1030, 415] on div "outerwear and jackets" at bounding box center [1029, 420] width 130 height 21
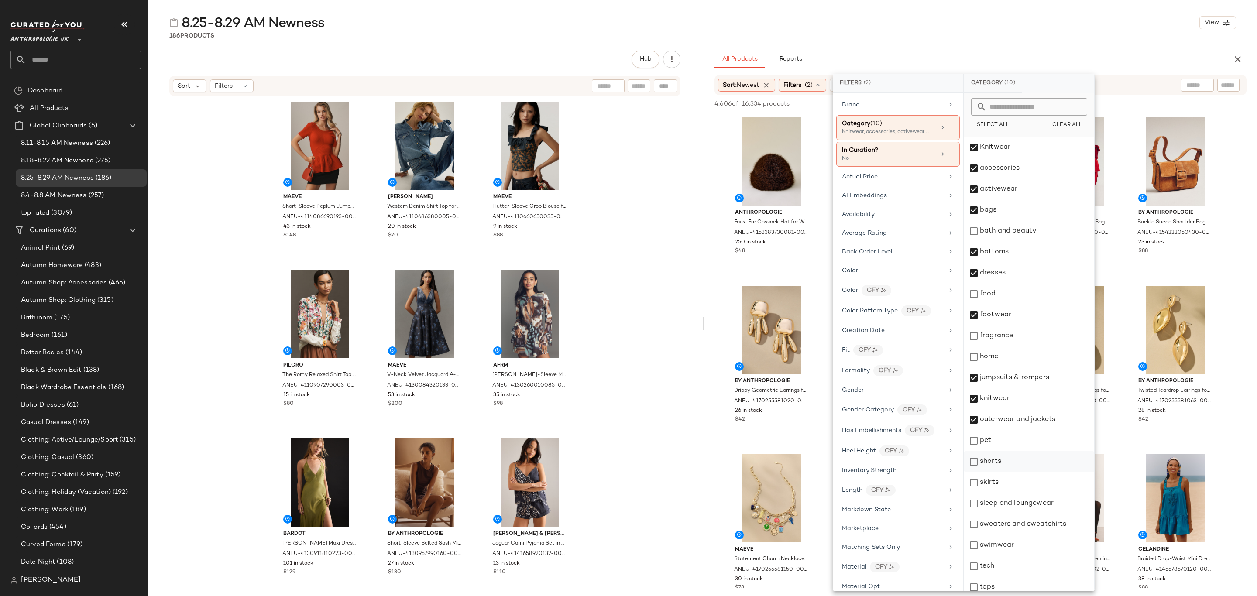
click at [1010, 460] on div "shorts" at bounding box center [1029, 461] width 130 height 21
click at [1020, 482] on div "skirts" at bounding box center [1029, 482] width 130 height 21
click at [1022, 503] on div "sleep and loungewear" at bounding box center [1029, 503] width 130 height 21
click at [1022, 523] on div "sweaters and sweatshirts" at bounding box center [1029, 524] width 130 height 21
click at [1023, 549] on div "swimwear" at bounding box center [1029, 545] width 130 height 21
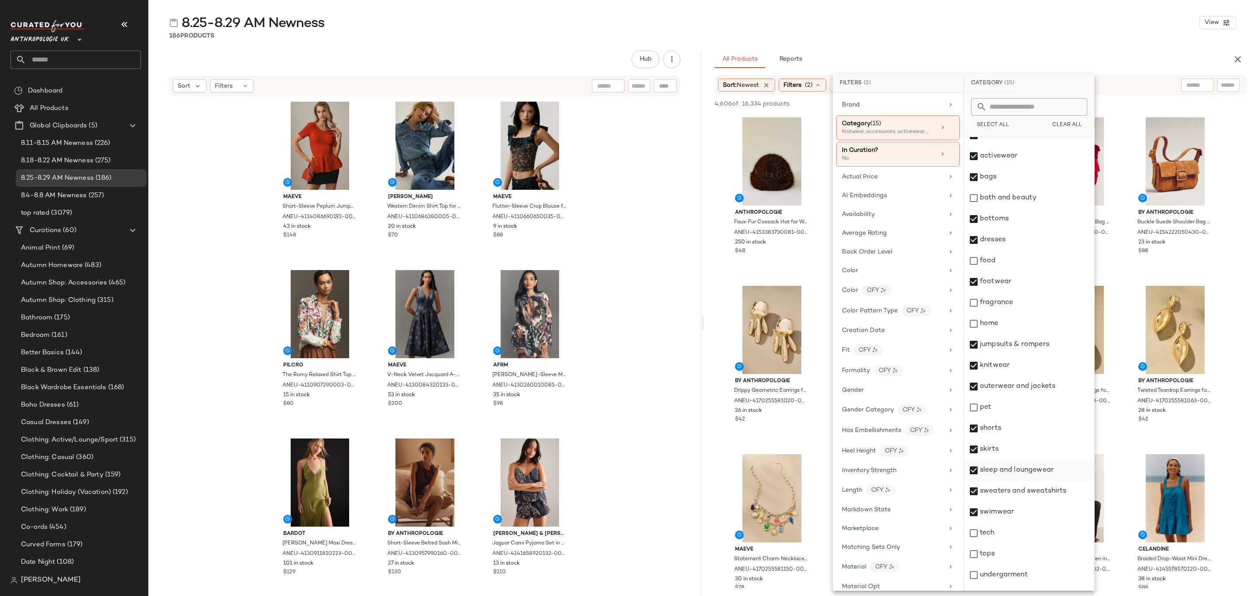
scroll to position [48, 0]
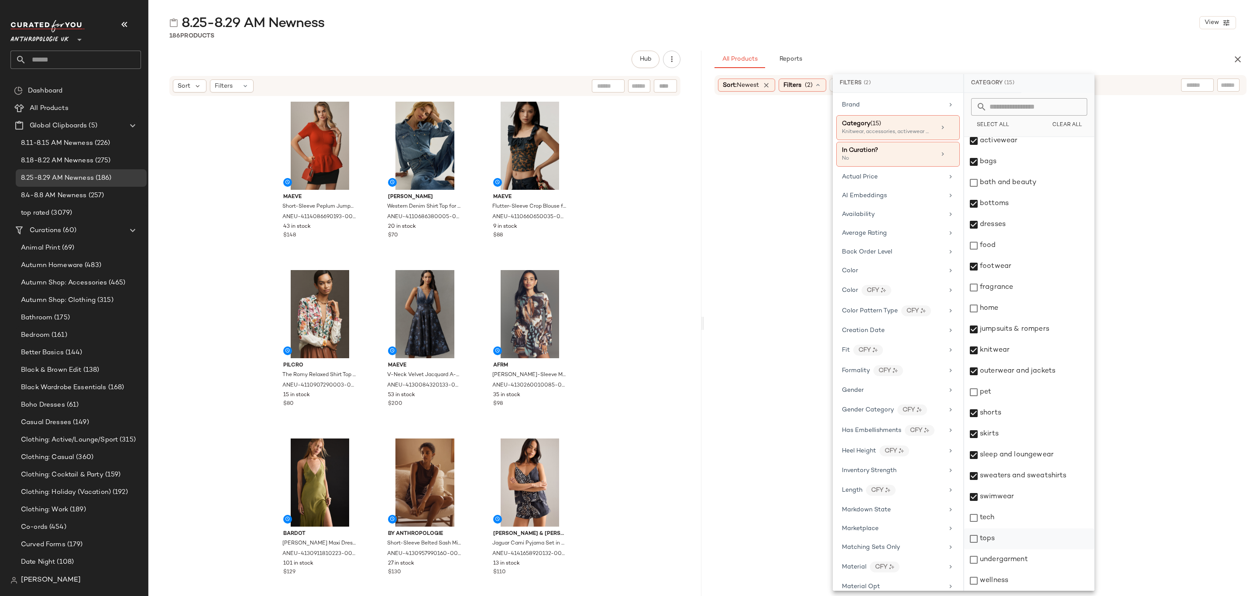
click at [990, 544] on div "tops" at bounding box center [1029, 539] width 130 height 21
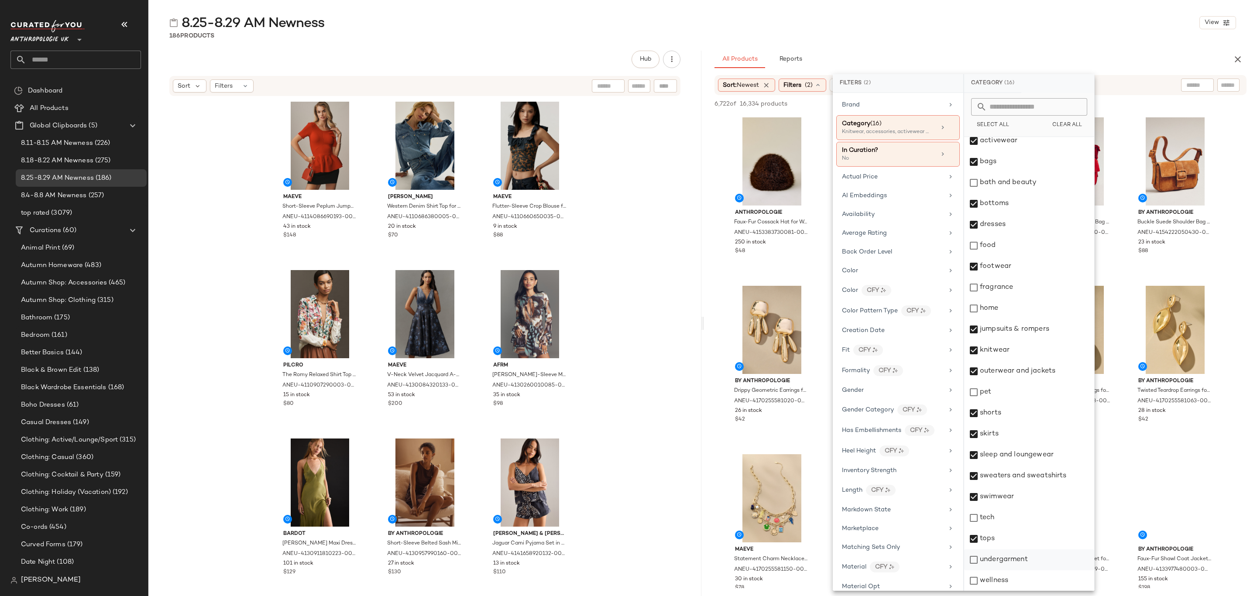
click at [1022, 559] on div "undergarment" at bounding box center [1029, 560] width 130 height 21
click at [1054, 41] on div "8.25-8.29 AM Newness View 186 Products Hub Sort Filters Maeve Short-Sleeve Pepl…" at bounding box center [702, 305] width 1109 height 582
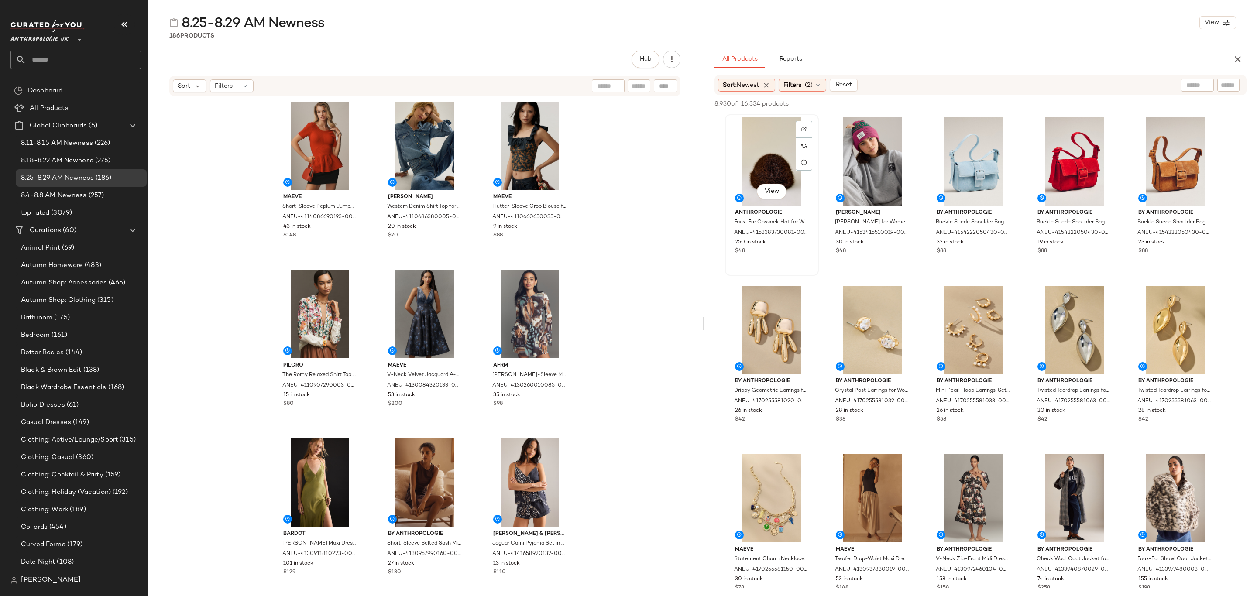
click at [773, 145] on div "View" at bounding box center [772, 161] width 88 height 88
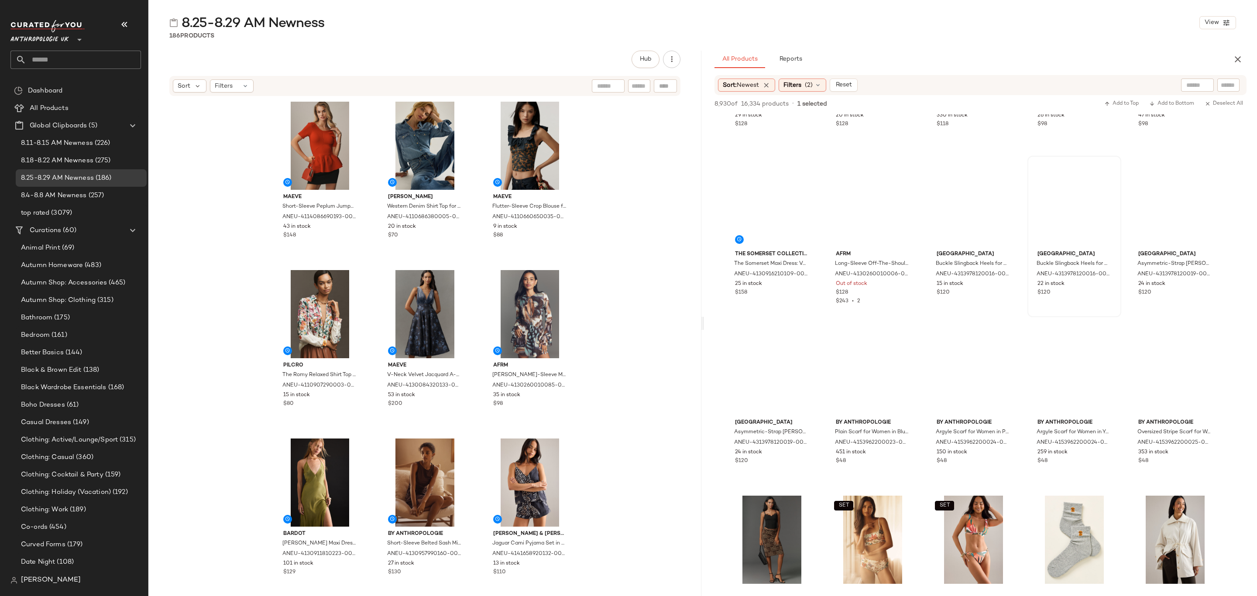
scroll to position [1637, 0]
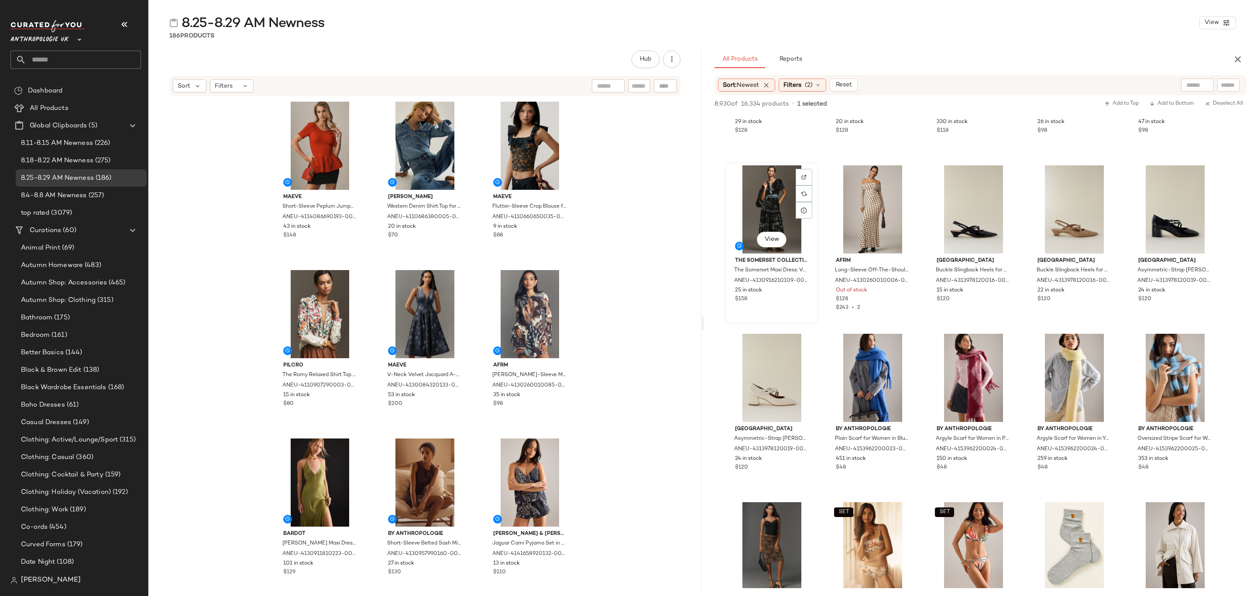
click at [795, 291] on div "25 in stock" at bounding box center [772, 291] width 74 height 8
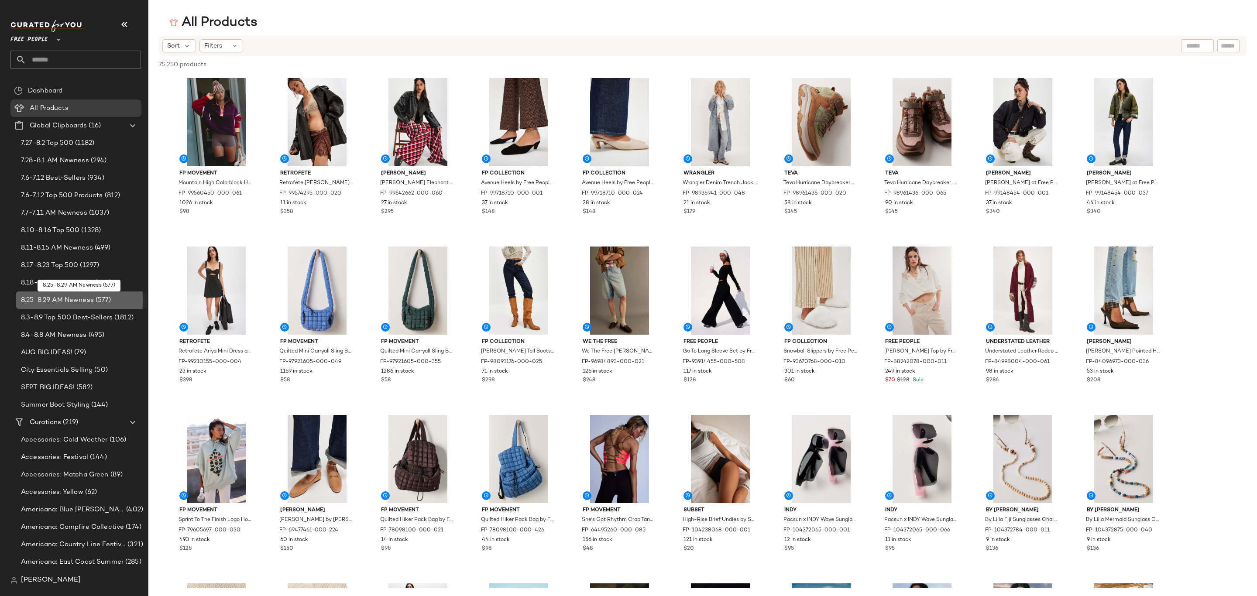
click at [46, 304] on span "8.25-8.29 AM Newness" at bounding box center [57, 301] width 73 height 10
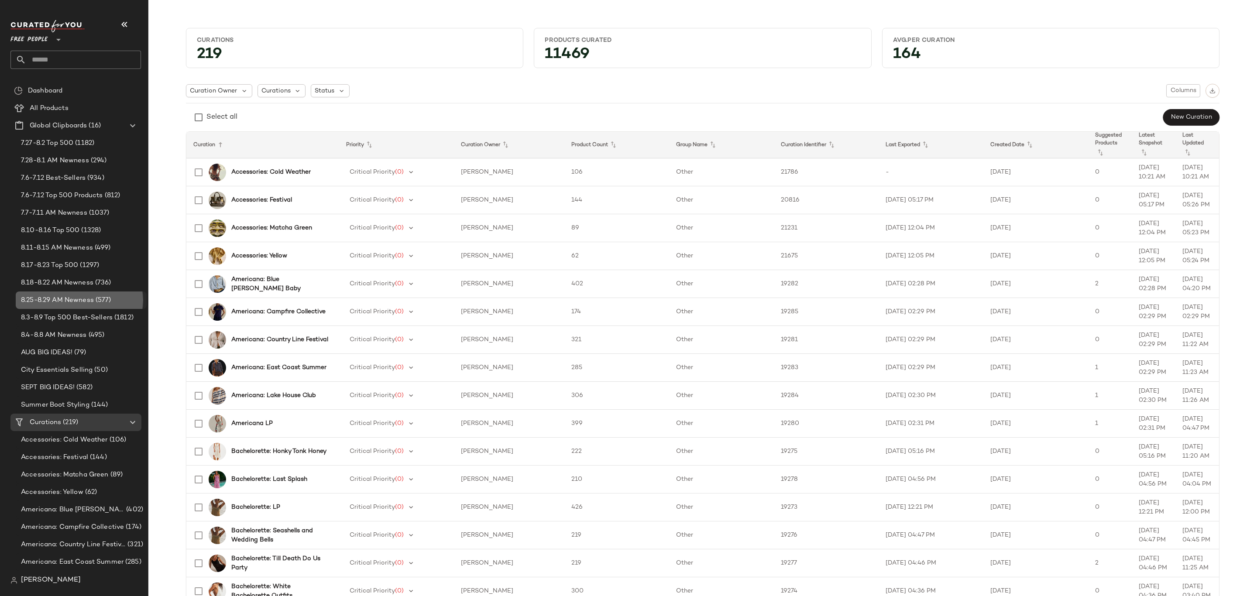
click at [81, 301] on span "8.25-8.29 AM Newness" at bounding box center [57, 301] width 73 height 10
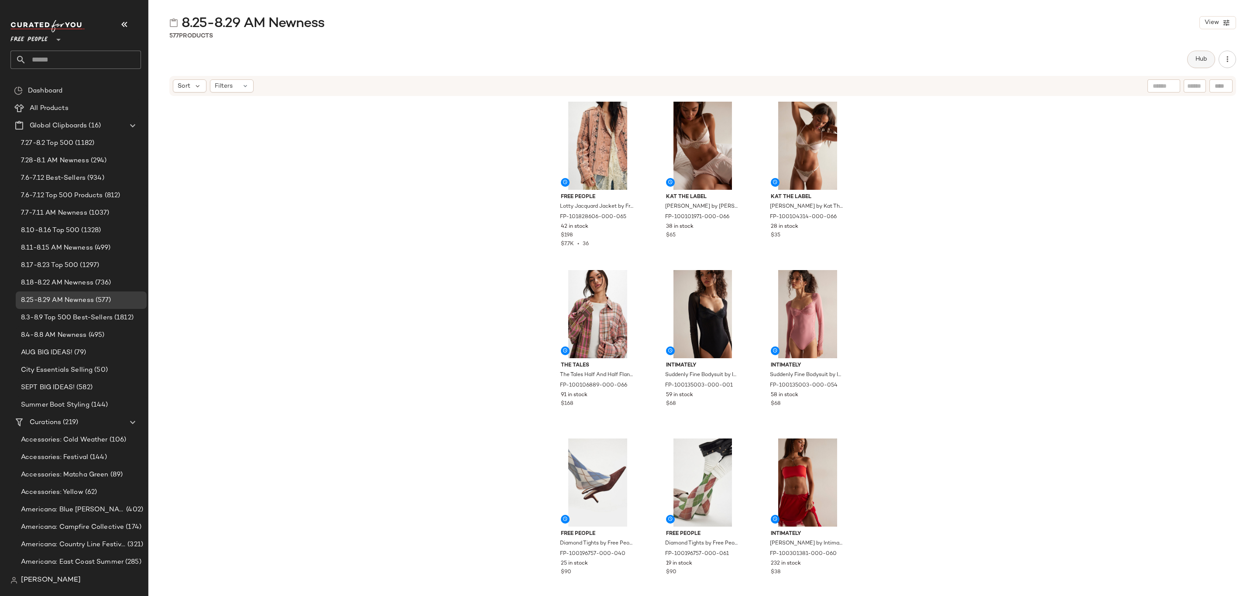
click at [1202, 59] on span "Hub" at bounding box center [1201, 59] width 12 height 7
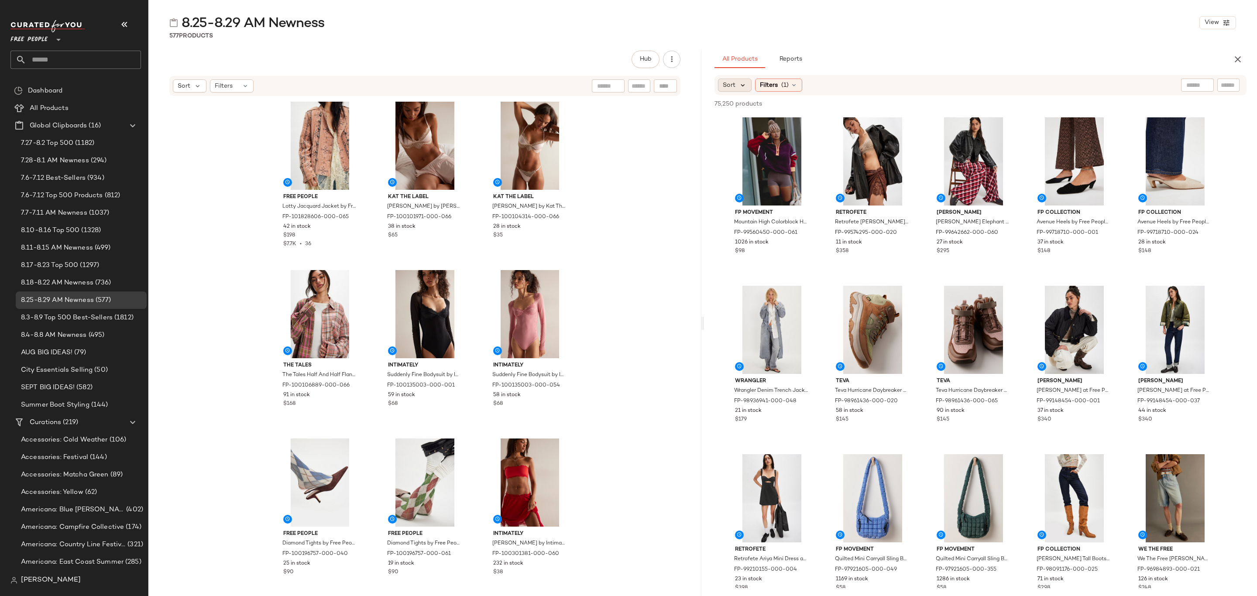
click at [740, 86] on icon at bounding box center [743, 85] width 8 height 8
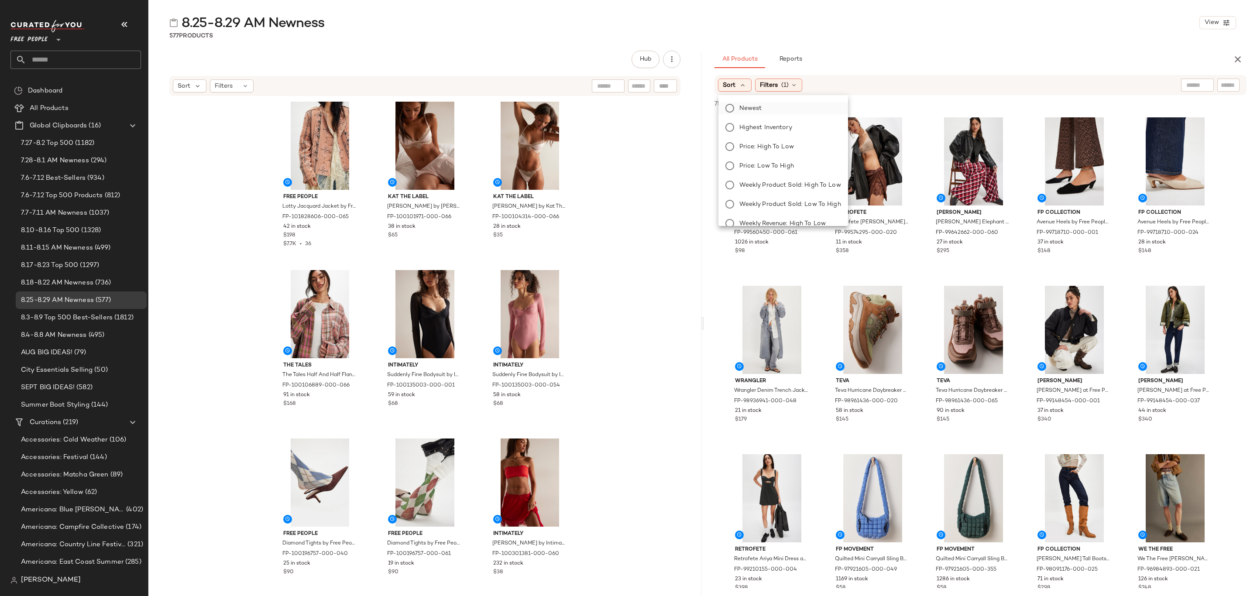
click at [772, 106] on label "Newest" at bounding box center [788, 108] width 105 height 12
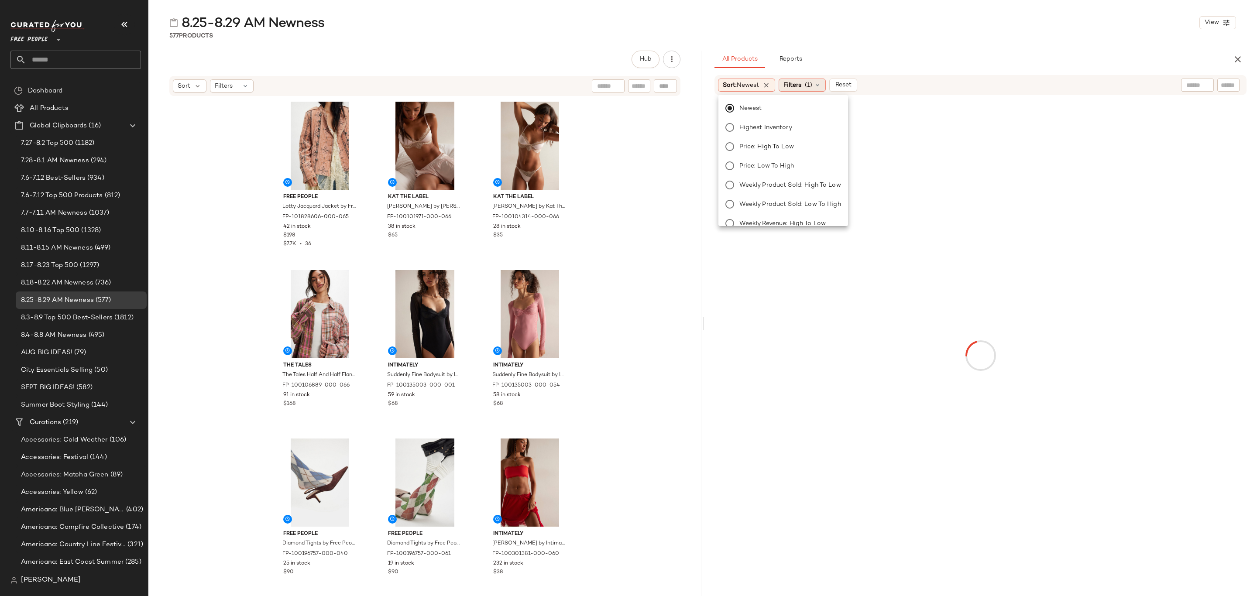
click at [802, 81] on span "Filters" at bounding box center [793, 85] width 18 height 9
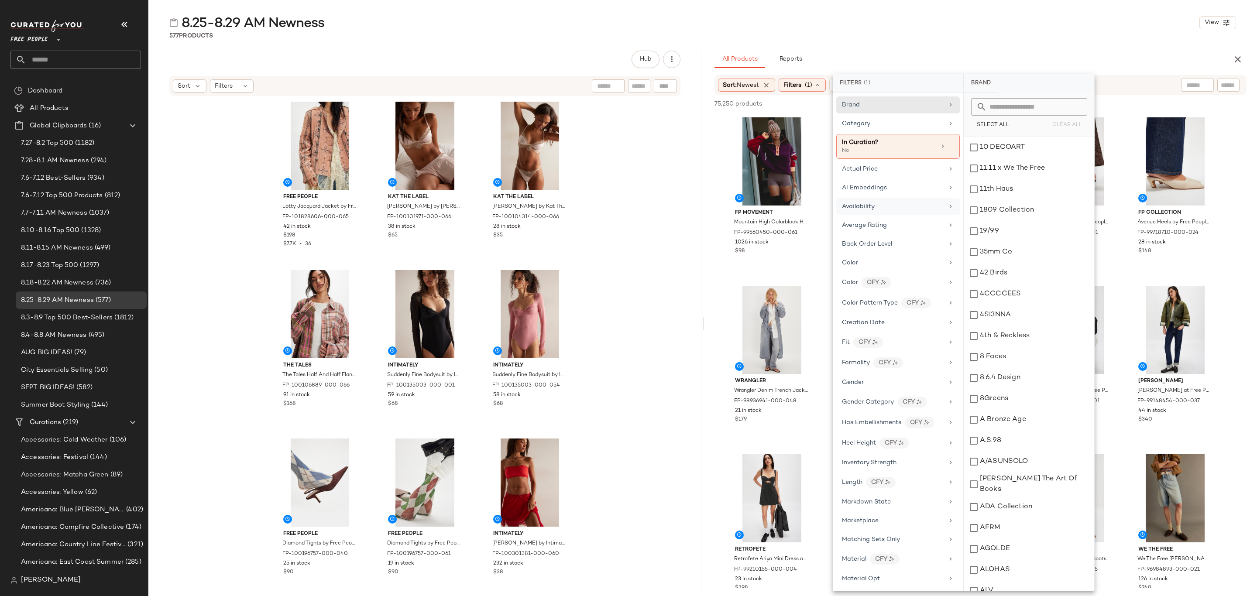
click at [903, 207] on div "Availability" at bounding box center [893, 206] width 102 height 9
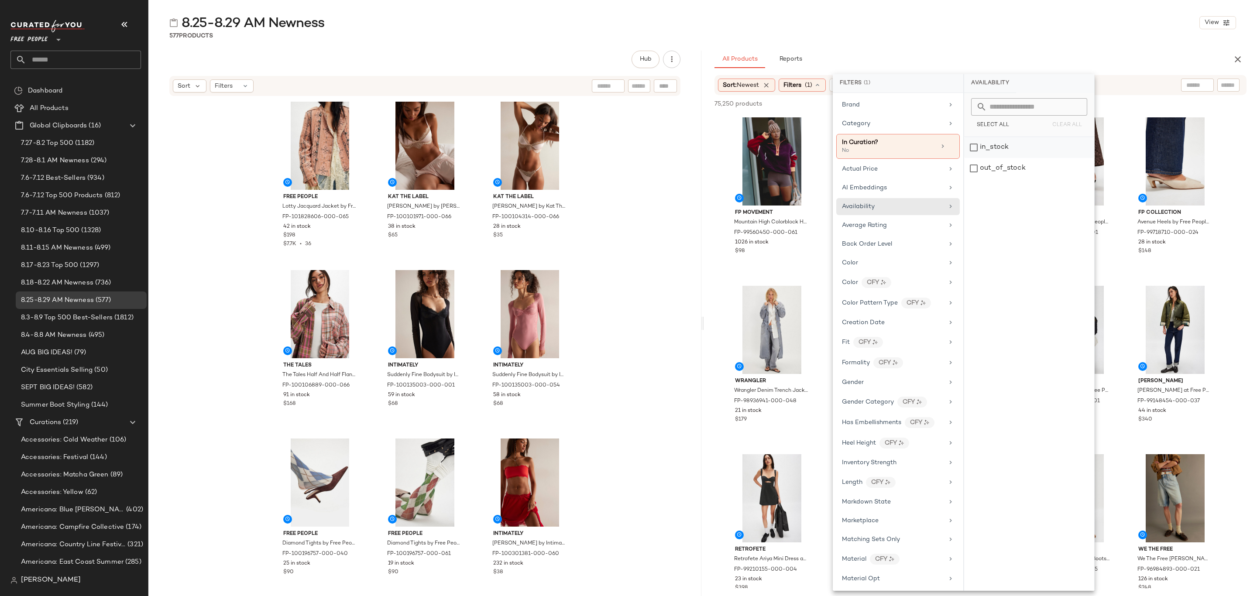
click at [1001, 147] on div "in_stock" at bounding box center [1029, 147] width 130 height 21
click at [904, 122] on div "Category" at bounding box center [893, 123] width 102 height 9
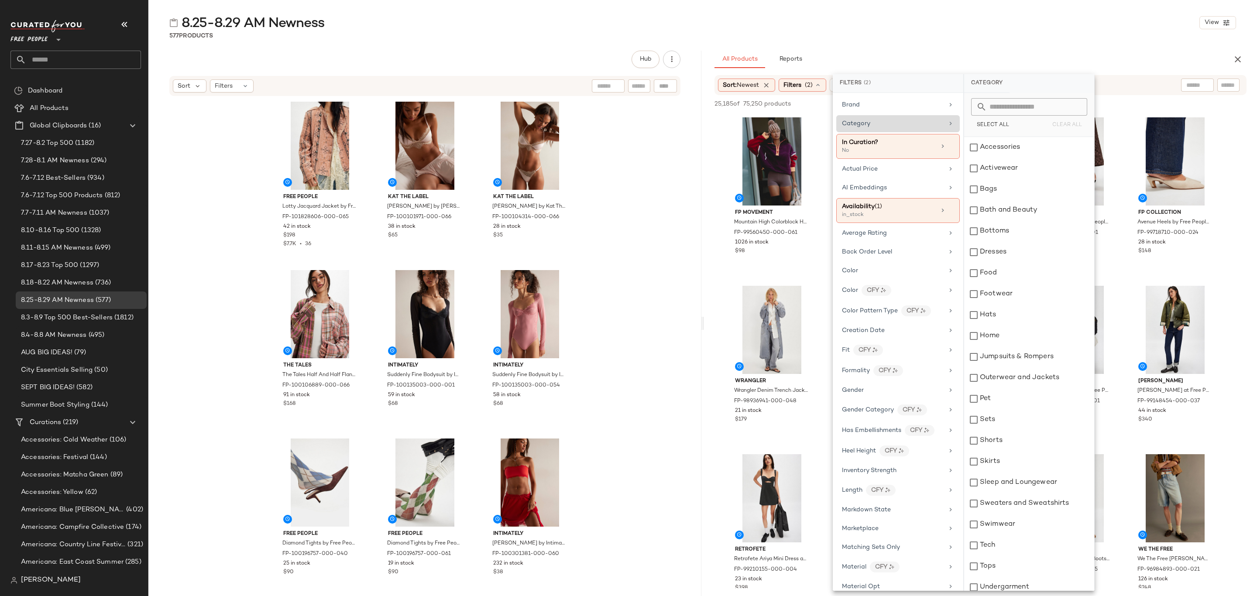
click at [903, 121] on div "Category" at bounding box center [893, 123] width 102 height 9
click at [1009, 146] on div "Accessories" at bounding box center [1029, 147] width 130 height 21
click at [1018, 167] on div "Activewear" at bounding box center [1029, 168] width 130 height 21
click at [1014, 186] on div "Bags" at bounding box center [1029, 189] width 130 height 21
click at [1018, 228] on div "Bottoms" at bounding box center [1029, 231] width 130 height 21
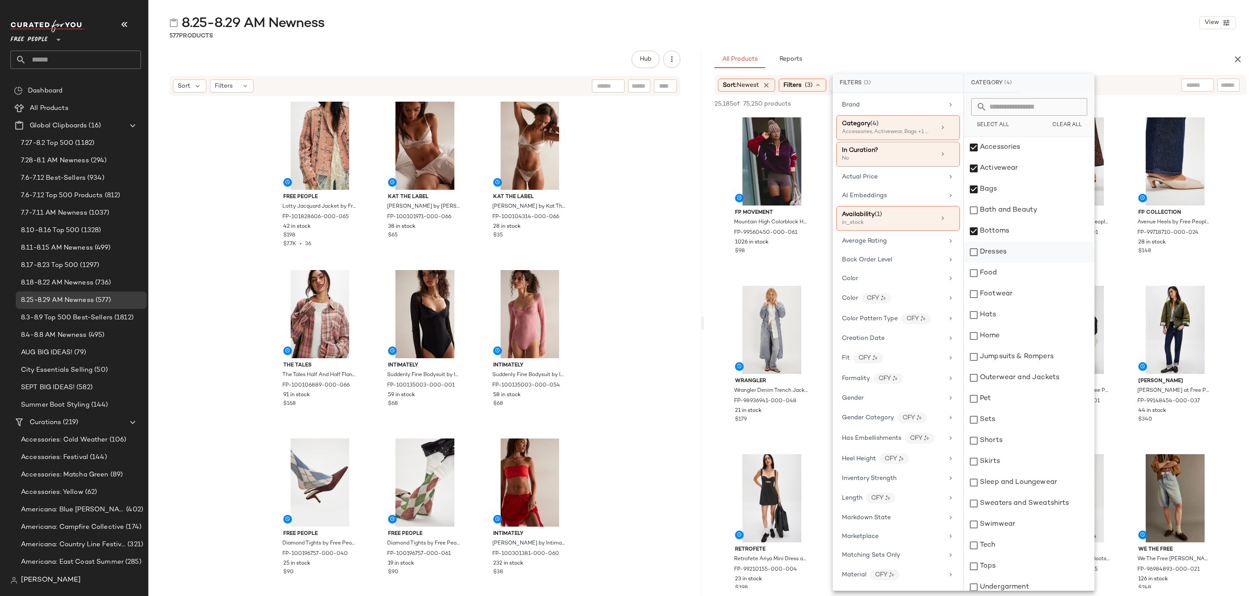
click at [1013, 251] on div "Dresses" at bounding box center [1029, 252] width 130 height 21
click at [1005, 298] on div "Footwear" at bounding box center [1029, 294] width 130 height 21
click at [1001, 340] on div "Home" at bounding box center [1029, 336] width 130 height 21
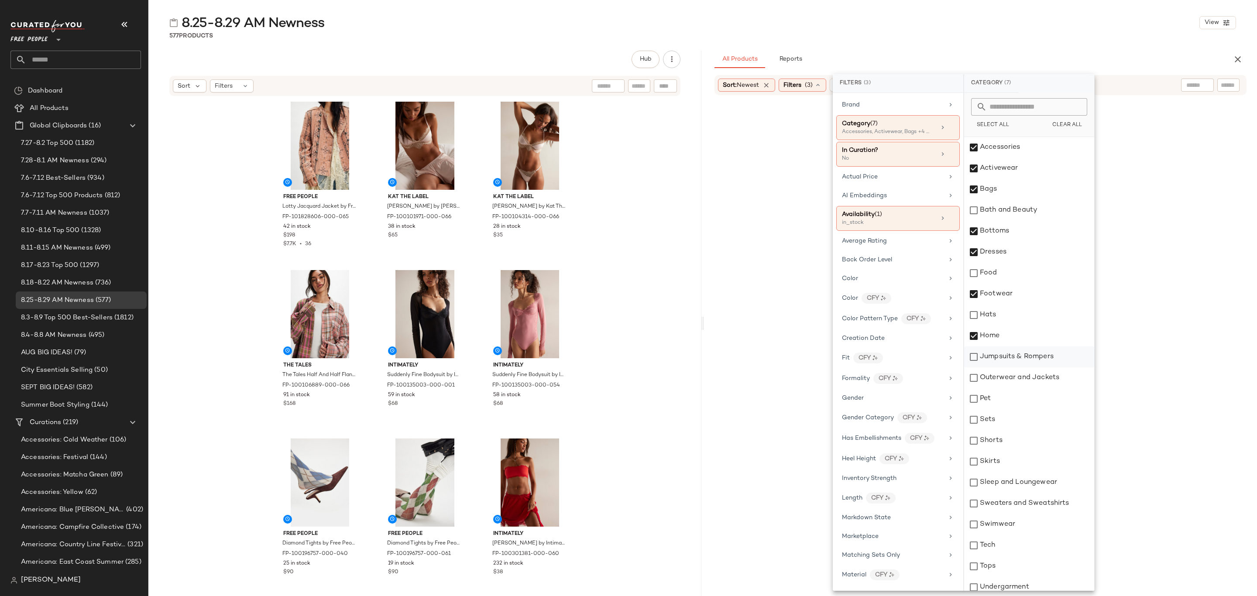
click at [1012, 353] on div "Jumpsuits & Rompers" at bounding box center [1029, 357] width 130 height 21
click at [1022, 379] on div "Outerwear and Jackets" at bounding box center [1029, 378] width 130 height 21
click at [1014, 317] on div "Hats" at bounding box center [1029, 315] width 130 height 21
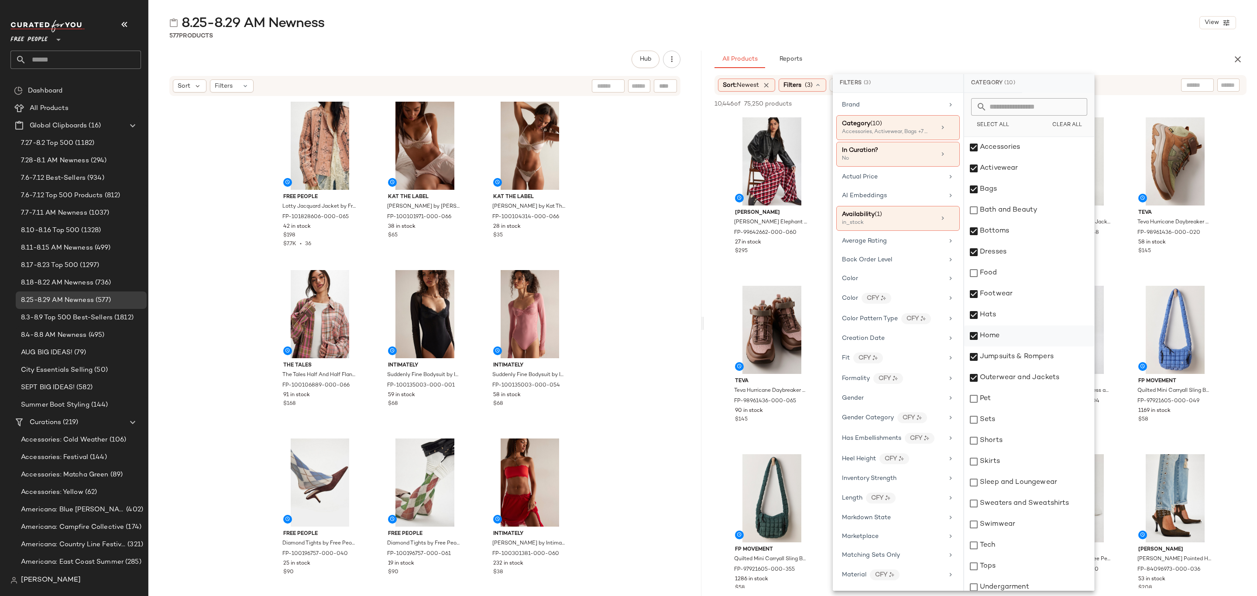
click at [1001, 337] on div "Home" at bounding box center [1029, 336] width 130 height 21
click at [999, 424] on div "Sets" at bounding box center [1029, 420] width 130 height 21
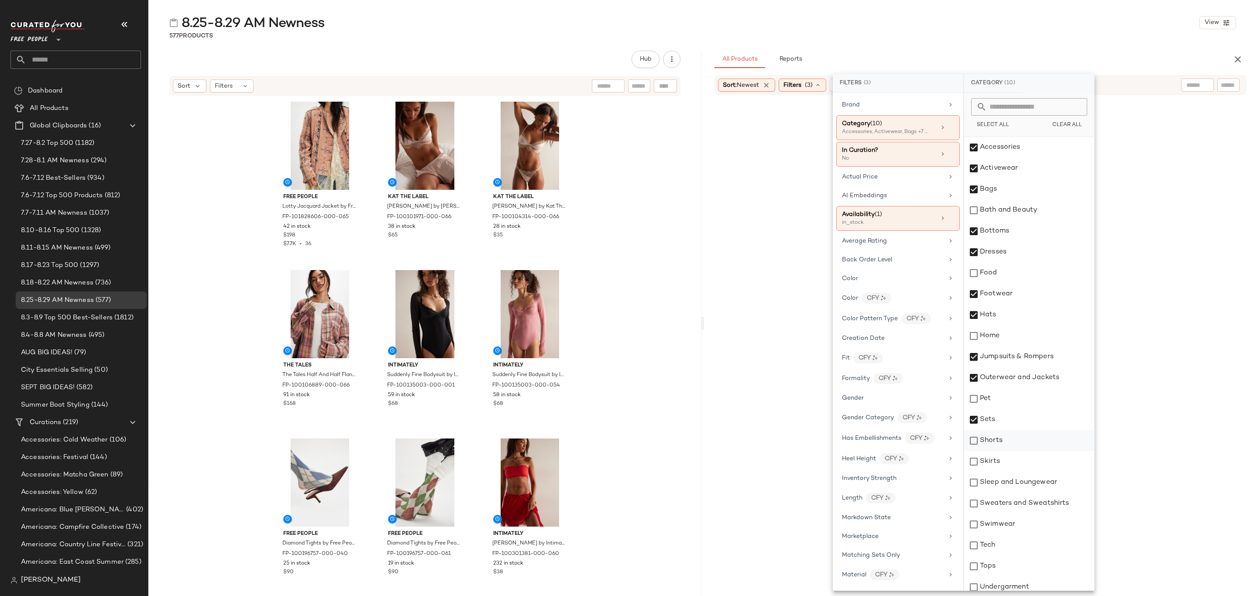
click at [998, 440] on div "Shorts" at bounding box center [1029, 441] width 130 height 21
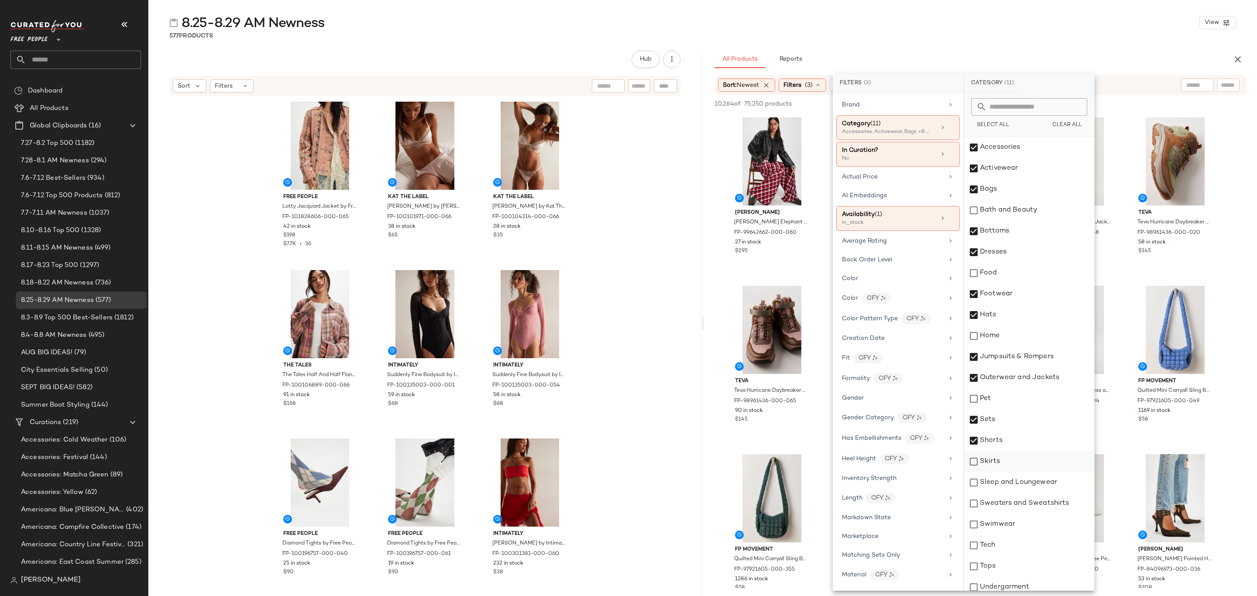
click at [995, 462] on div "Skirts" at bounding box center [1029, 461] width 130 height 21
drag, startPoint x: 997, startPoint y: 479, endPoint x: 997, endPoint y: 486, distance: 7.9
click at [997, 478] on div "Sleep and Loungewear" at bounding box center [1029, 482] width 130 height 21
click at [997, 501] on div "Sweaters and Sweatshirts" at bounding box center [1029, 503] width 130 height 21
click at [997, 521] on div "Swimwear" at bounding box center [1029, 524] width 130 height 21
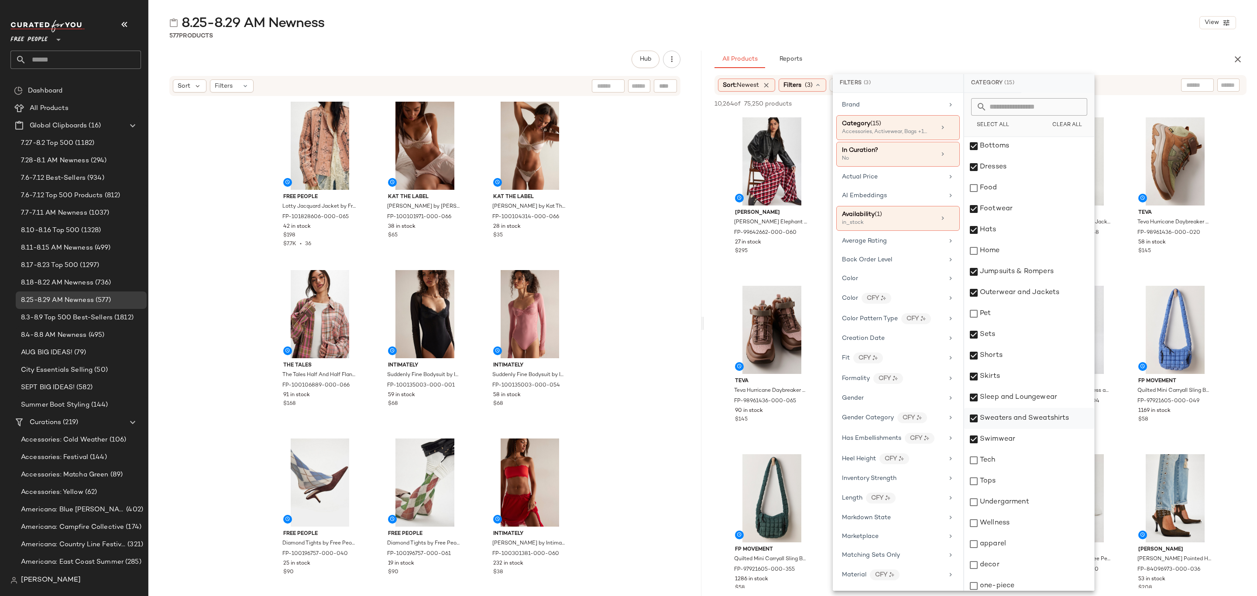
scroll to position [90, 0]
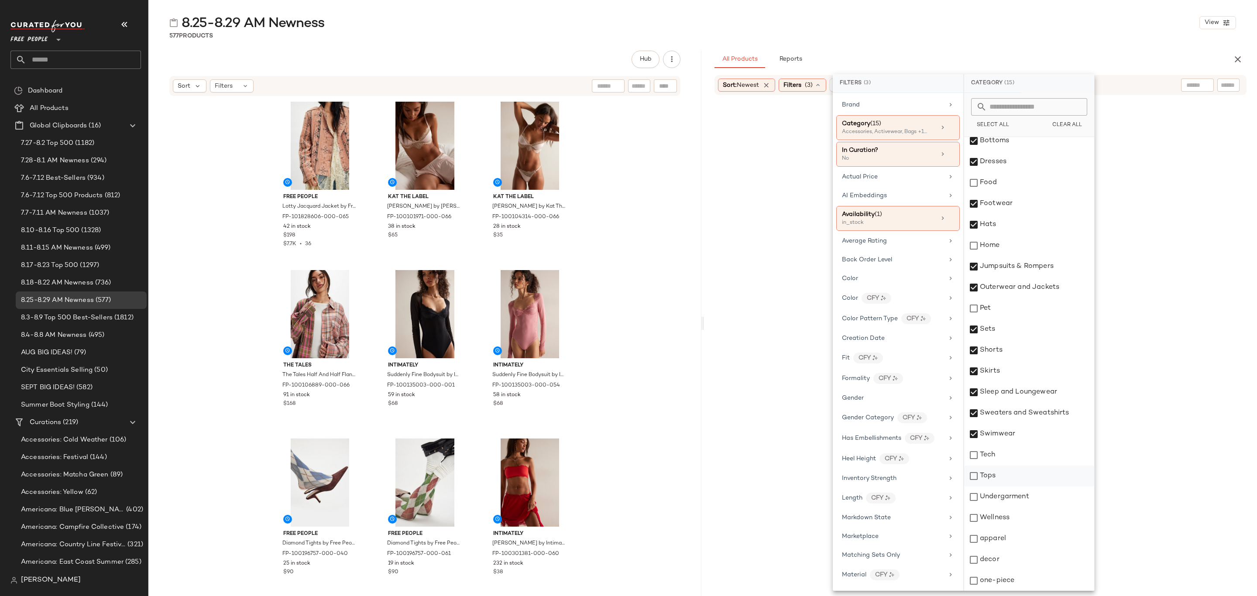
click at [1026, 477] on div "Tops" at bounding box center [1029, 476] width 130 height 21
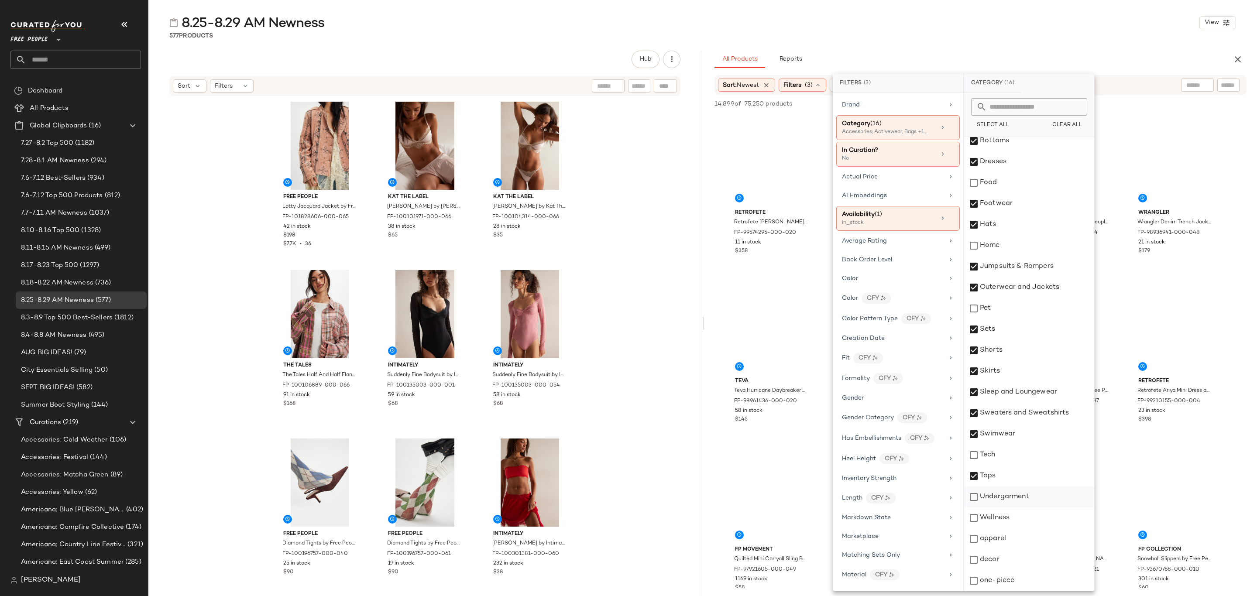
click at [1031, 503] on div "Undergarment" at bounding box center [1029, 497] width 130 height 21
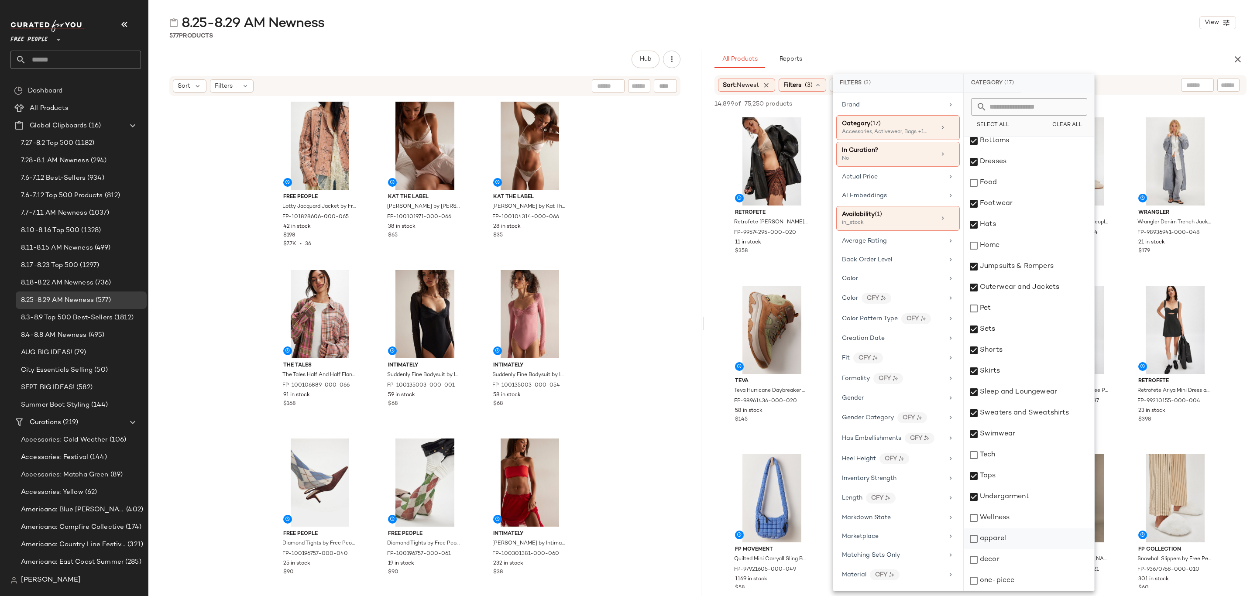
click at [1022, 542] on div "apparel" at bounding box center [1029, 539] width 130 height 21
click at [1015, 584] on div "one-piece" at bounding box center [1029, 581] width 130 height 21
click at [1087, 52] on div "All Products Reports" at bounding box center [967, 59] width 504 height 17
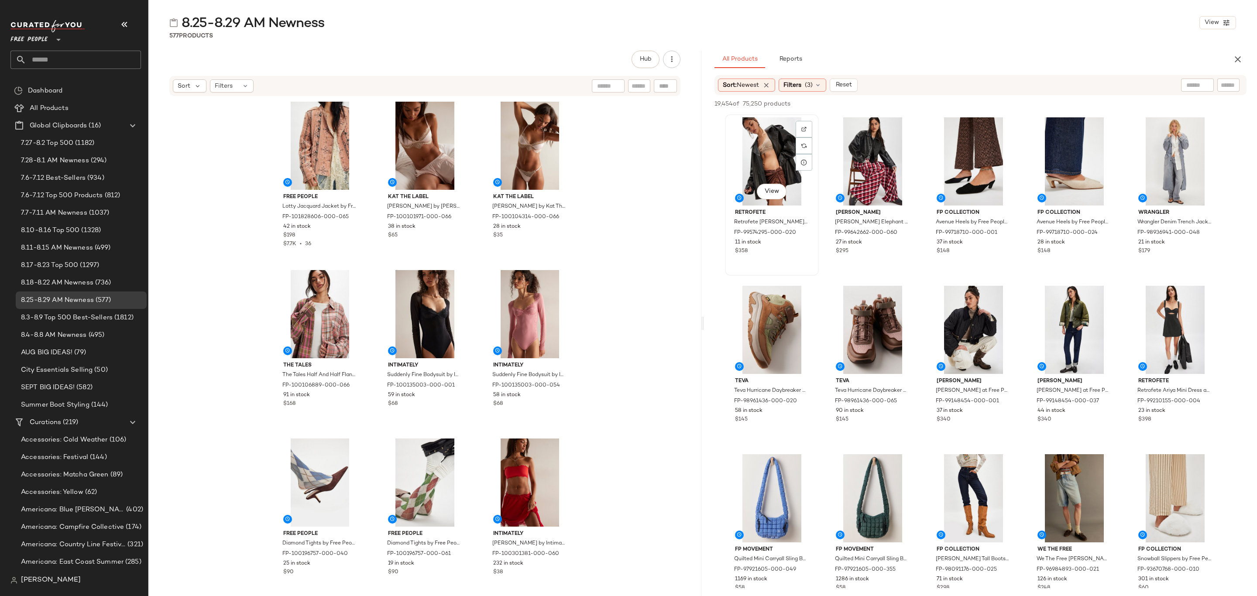
click at [744, 135] on div "View" at bounding box center [772, 161] width 88 height 88
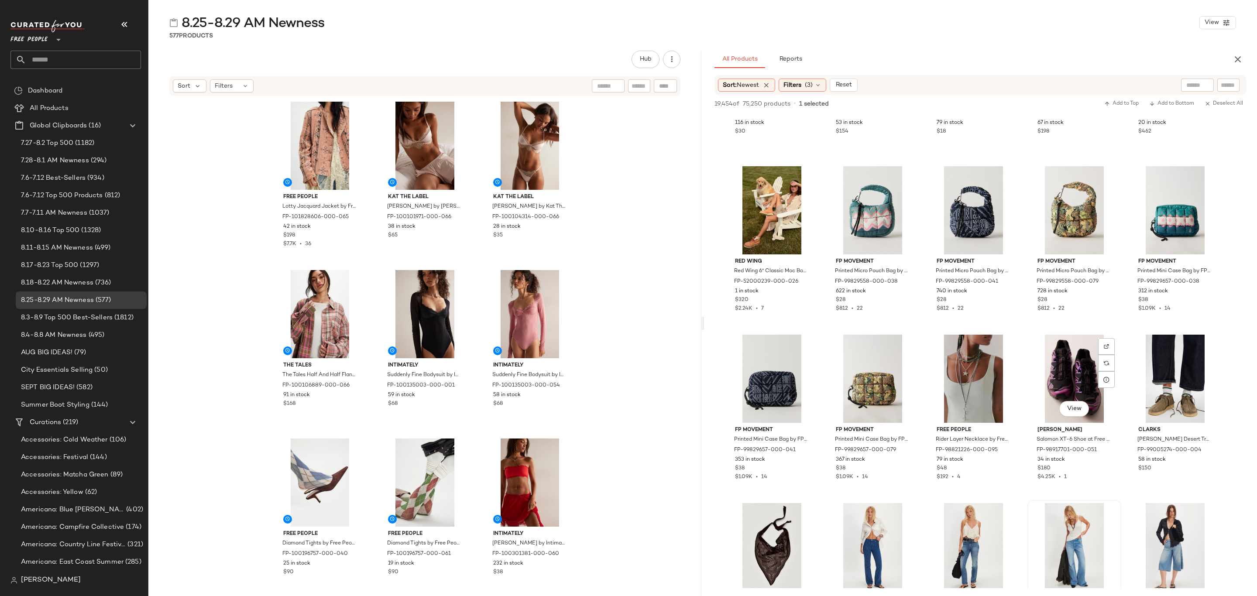
scroll to position [2554, 0]
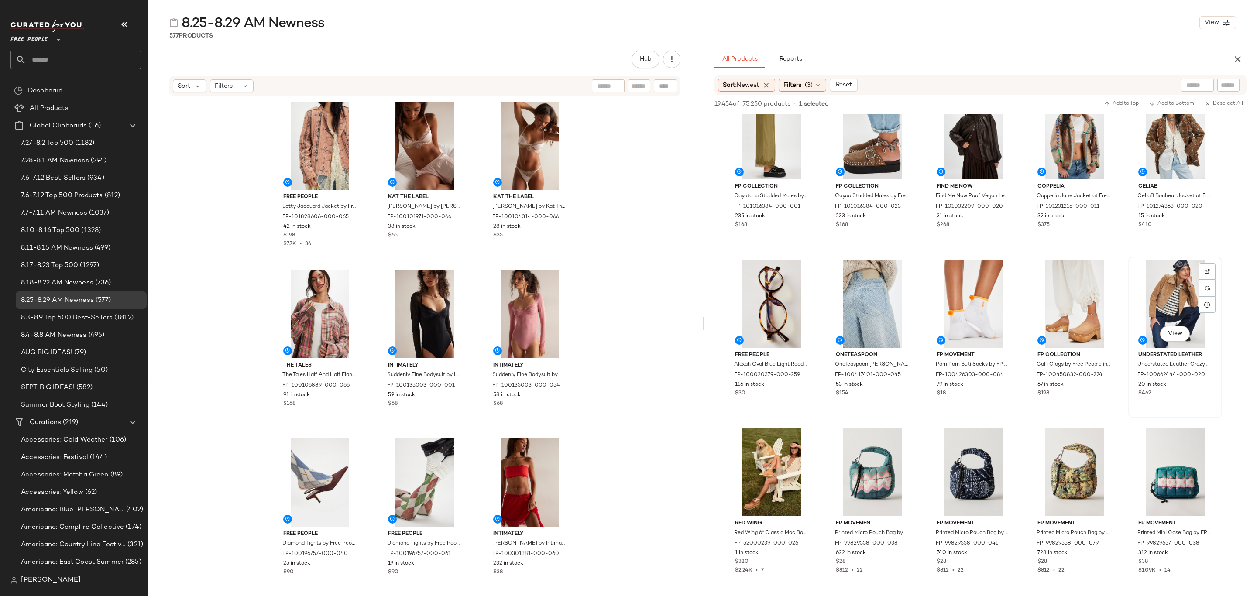
click at [1209, 382] on div "20 in stock" at bounding box center [1176, 385] width 74 height 8
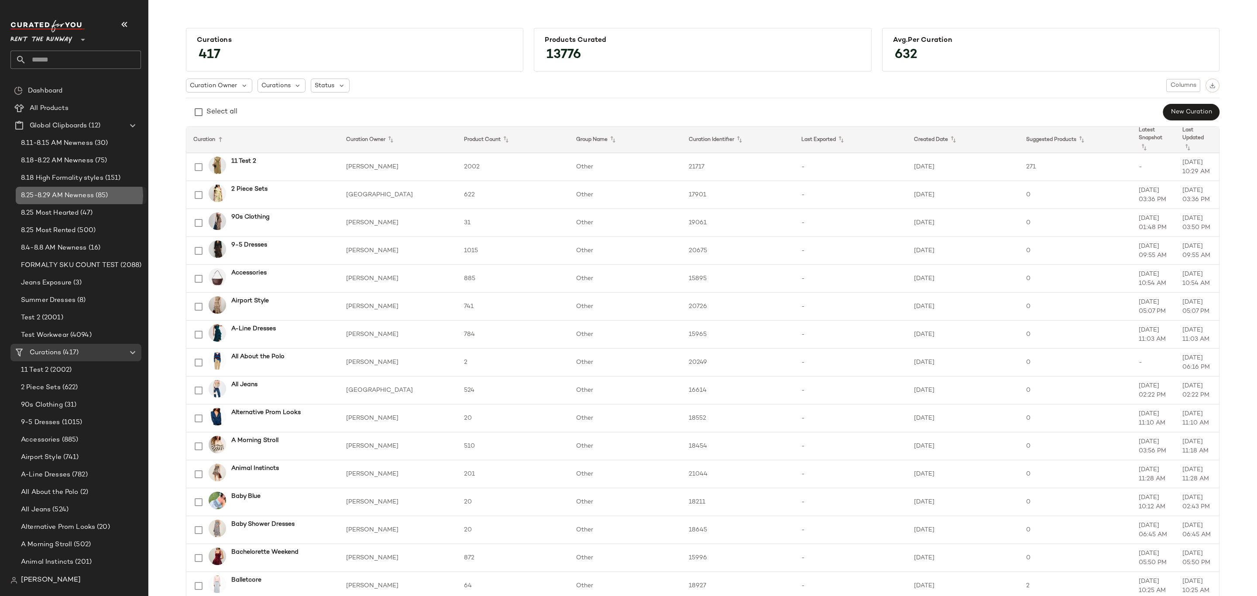
click at [74, 200] on span "8.25-8.29 AM Newness" at bounding box center [57, 196] width 73 height 10
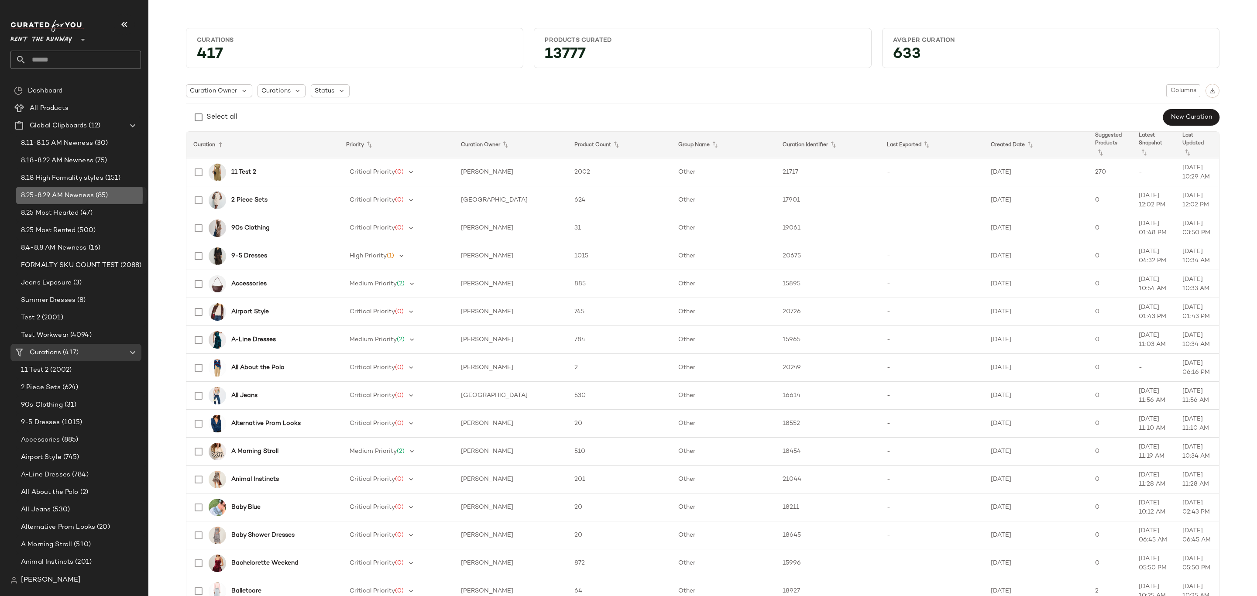
click at [63, 197] on span "8.25-8.29 AM Newness" at bounding box center [57, 196] width 73 height 10
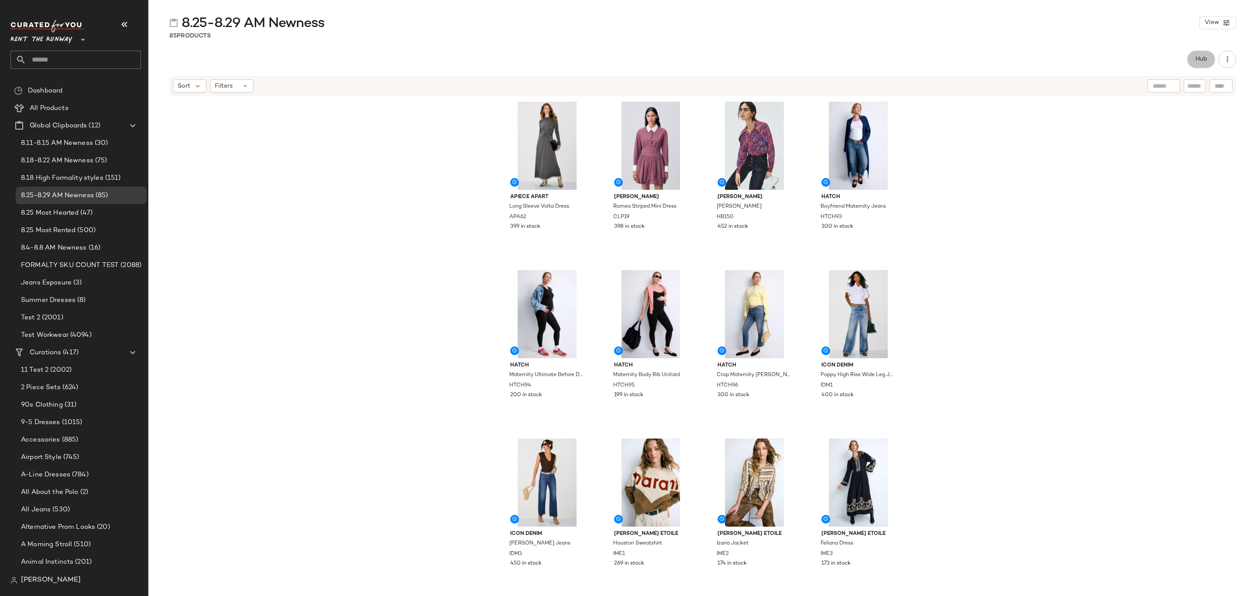
click at [1202, 56] on span "Hub" at bounding box center [1201, 59] width 12 height 7
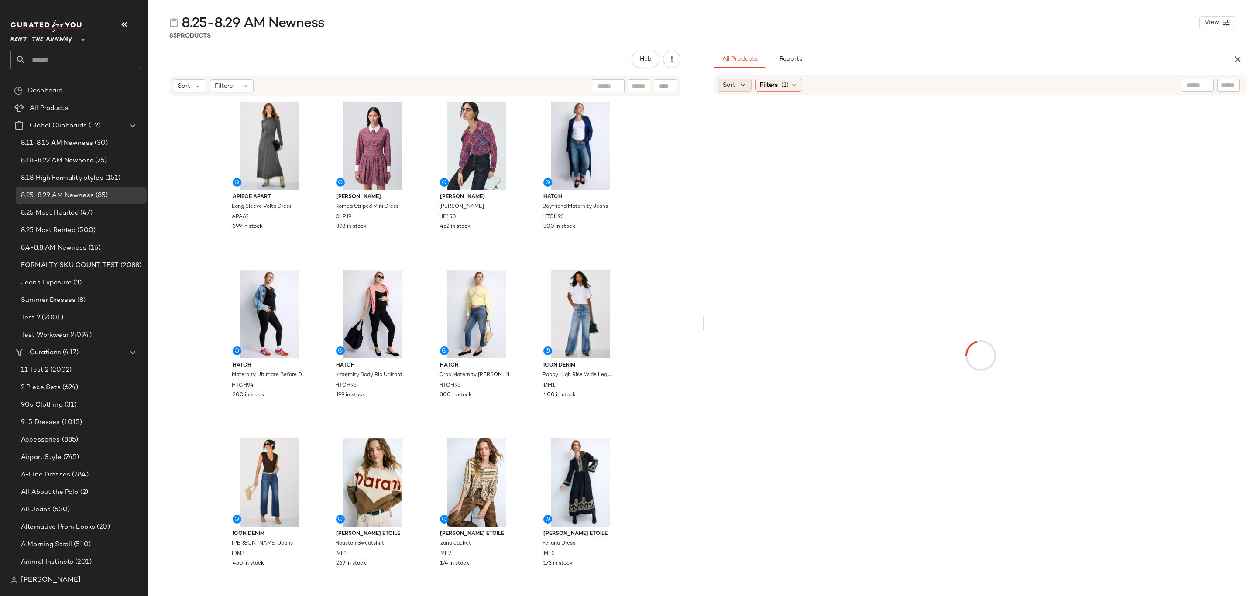
click at [742, 87] on icon at bounding box center [743, 85] width 8 height 8
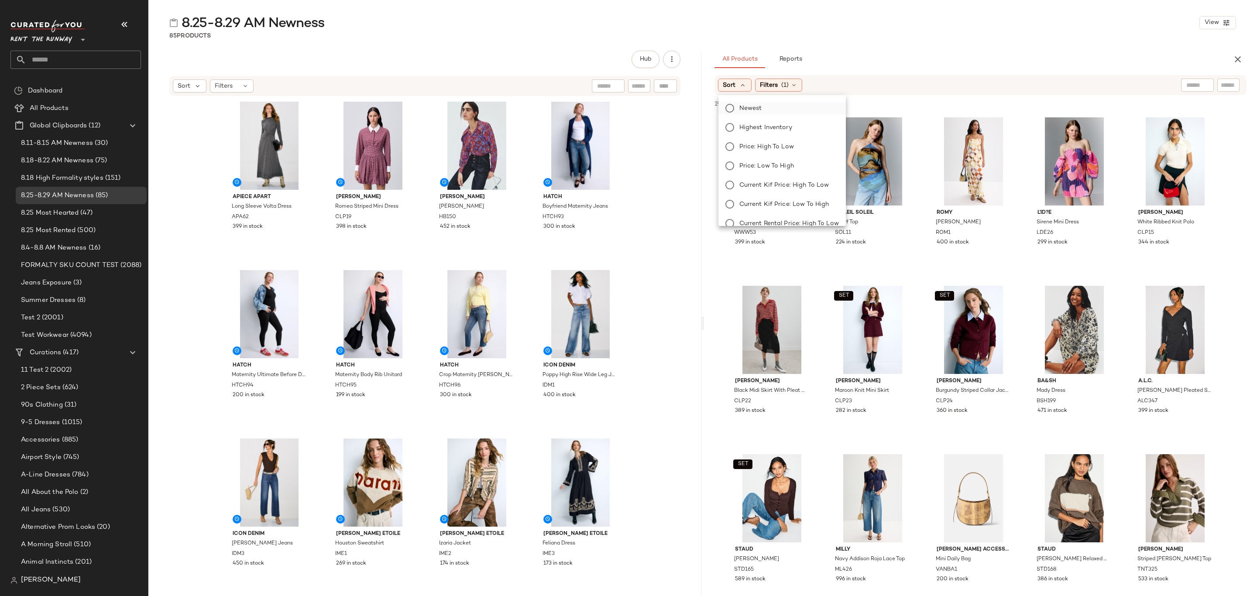
click at [748, 107] on span "Newest" at bounding box center [751, 108] width 23 height 9
click at [920, 45] on div "8.25-8.29 AM Newness View 85 Products Hub Sort Filters Apiece Apart Long Sleeve…" at bounding box center [702, 305] width 1109 height 582
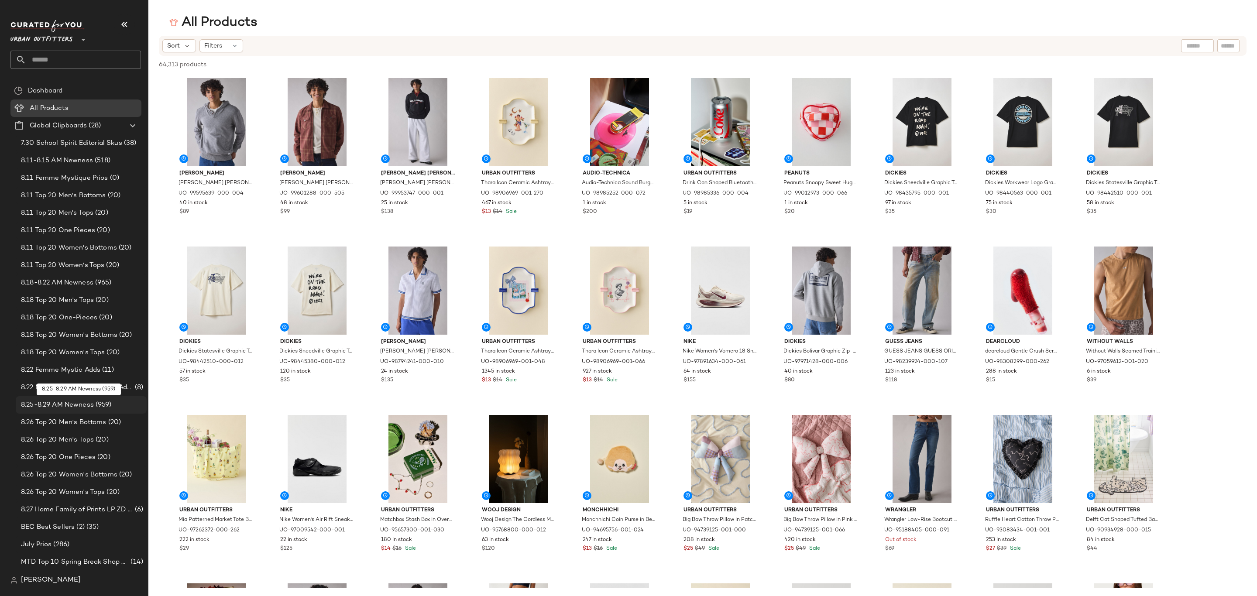
click at [73, 406] on span "8.25-8.29 AM Newness" at bounding box center [57, 405] width 73 height 10
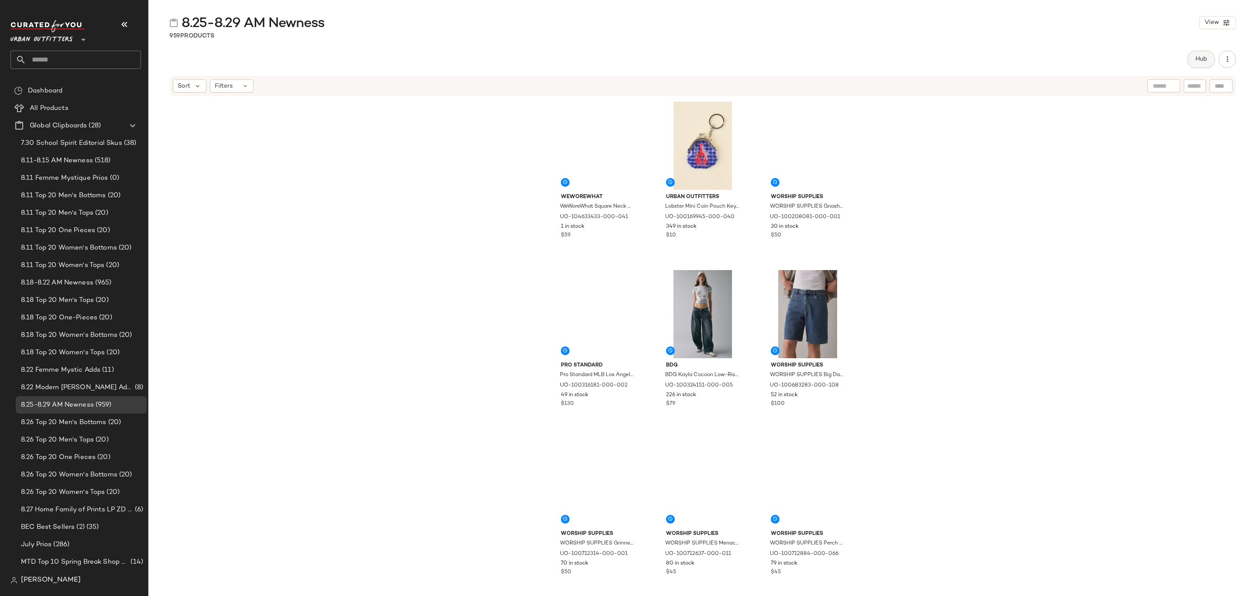
click at [1200, 62] on span "Hub" at bounding box center [1201, 59] width 12 height 7
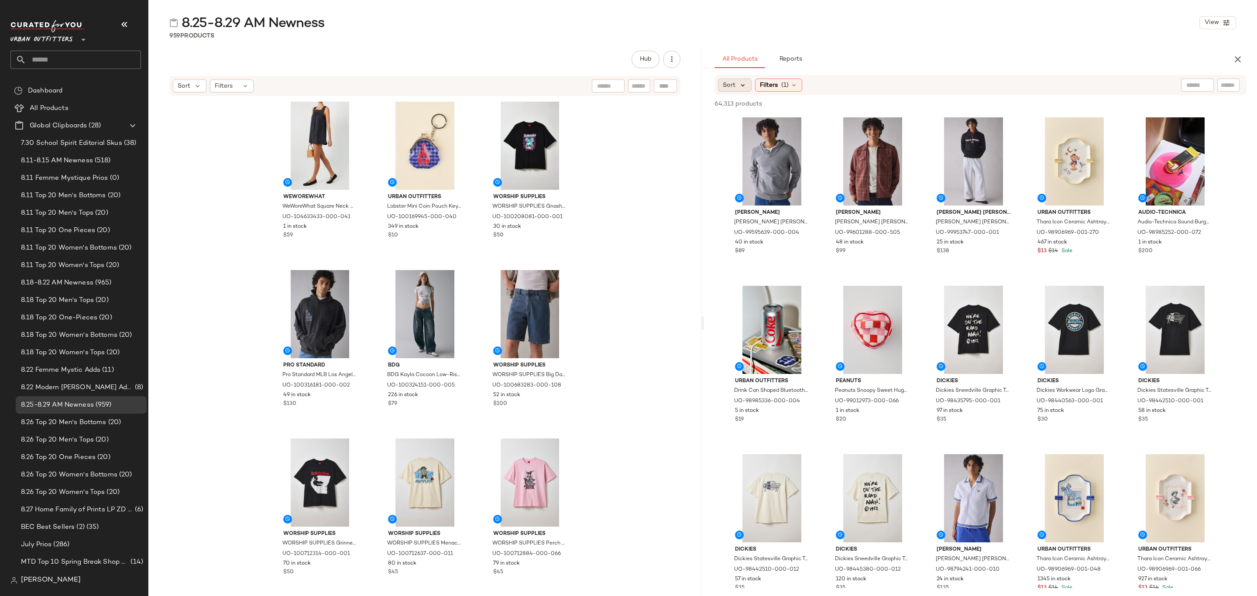
click at [739, 87] on icon at bounding box center [743, 85] width 8 height 8
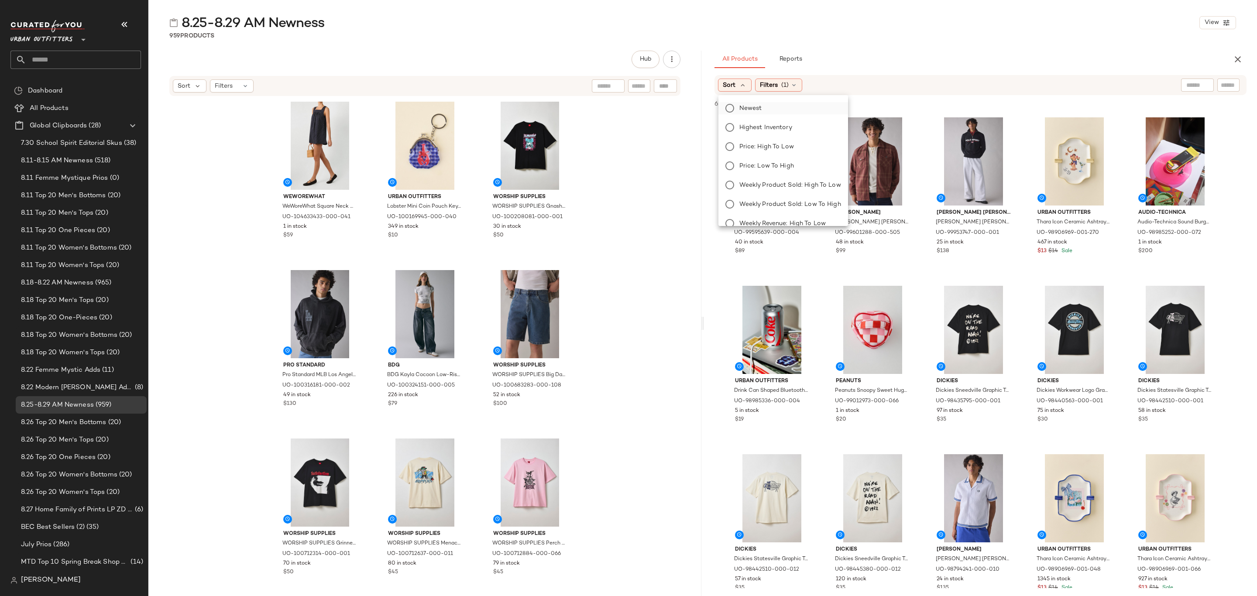
click at [764, 107] on label "Newest" at bounding box center [788, 108] width 105 height 12
click at [790, 88] on span "Filters" at bounding box center [793, 85] width 18 height 9
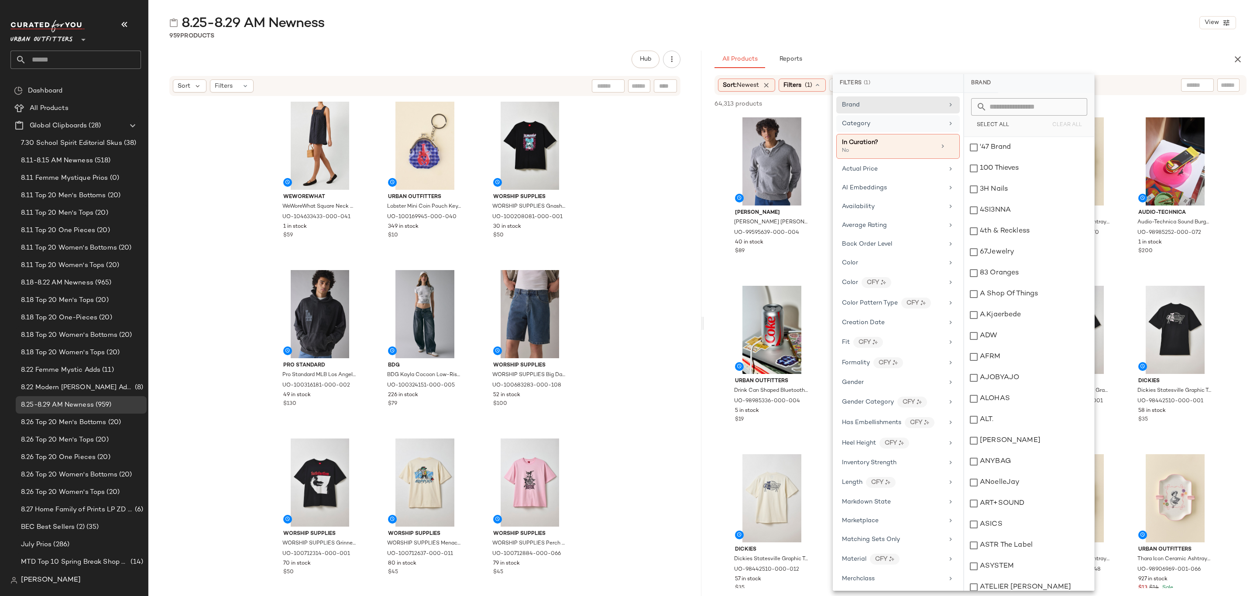
click at [889, 122] on div "Category" at bounding box center [893, 123] width 102 height 9
click at [1016, 145] on div "Accessories" at bounding box center [1029, 147] width 130 height 21
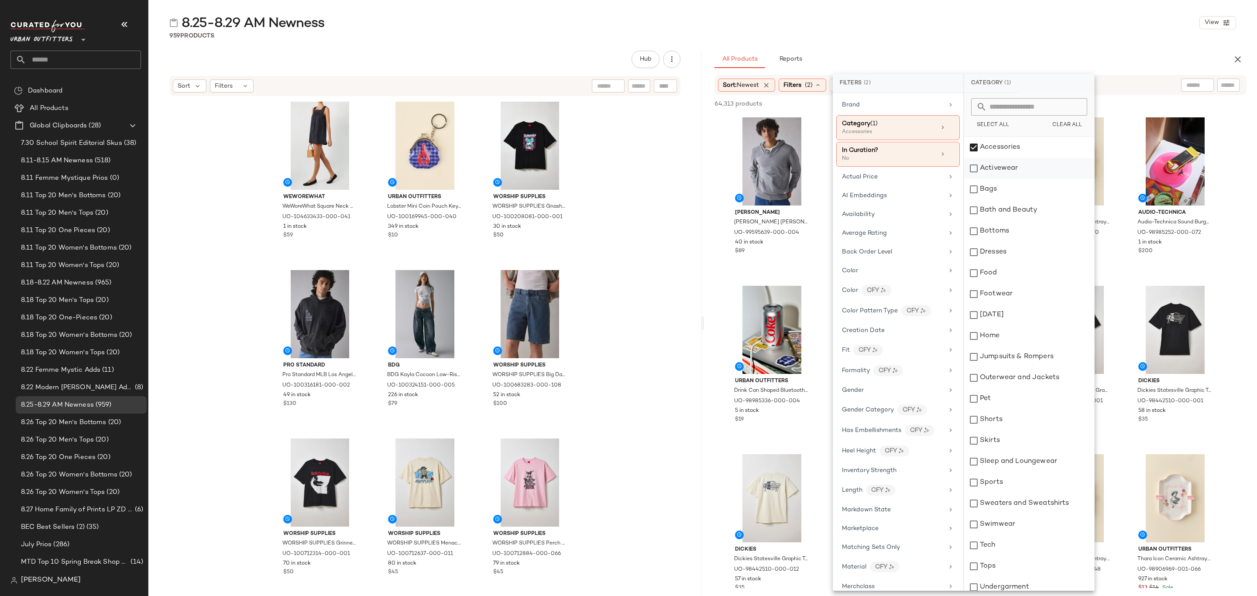
click at [1021, 173] on div "Activewear" at bounding box center [1029, 168] width 130 height 21
click at [1016, 190] on div "Bags" at bounding box center [1029, 189] width 130 height 21
click at [1016, 232] on div "Bottoms" at bounding box center [1029, 231] width 130 height 21
click at [1011, 256] on div "Dresses" at bounding box center [1029, 252] width 130 height 21
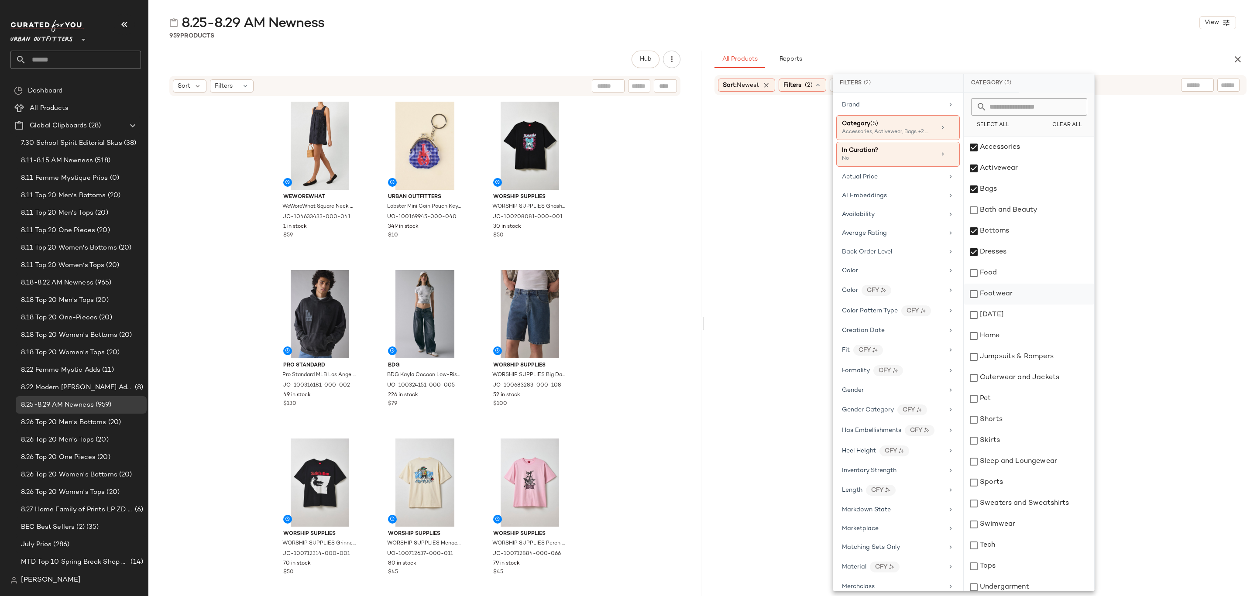
click at [1015, 299] on div "Footwear" at bounding box center [1029, 294] width 130 height 21
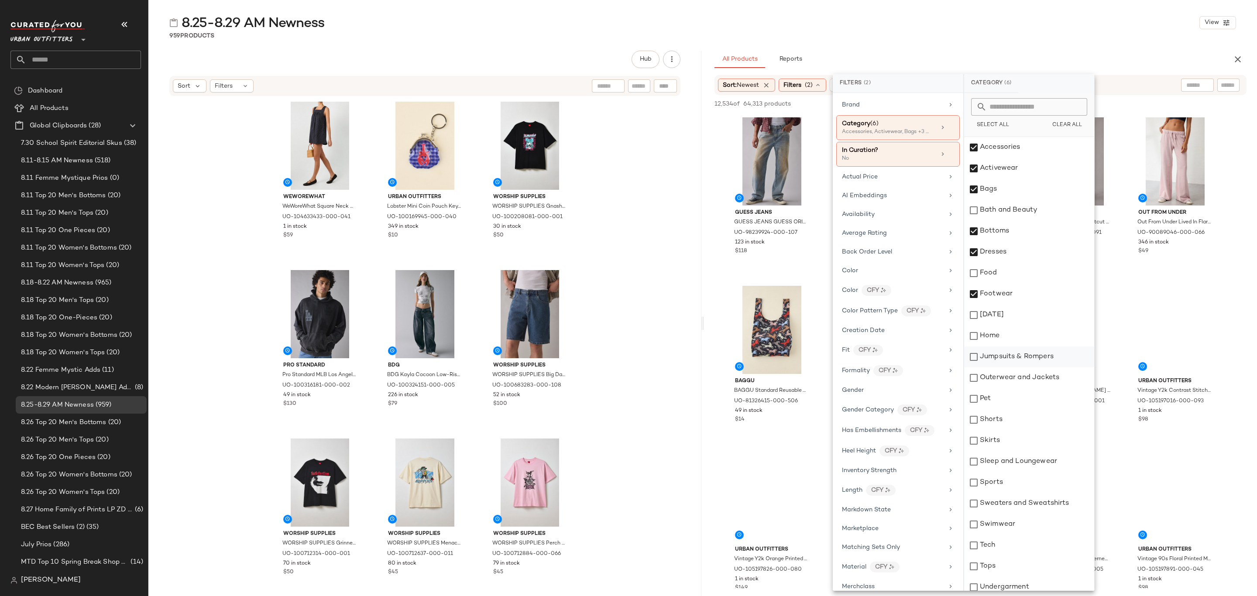
click at [1023, 361] on div "Jumpsuits & Rompers" at bounding box center [1029, 357] width 130 height 21
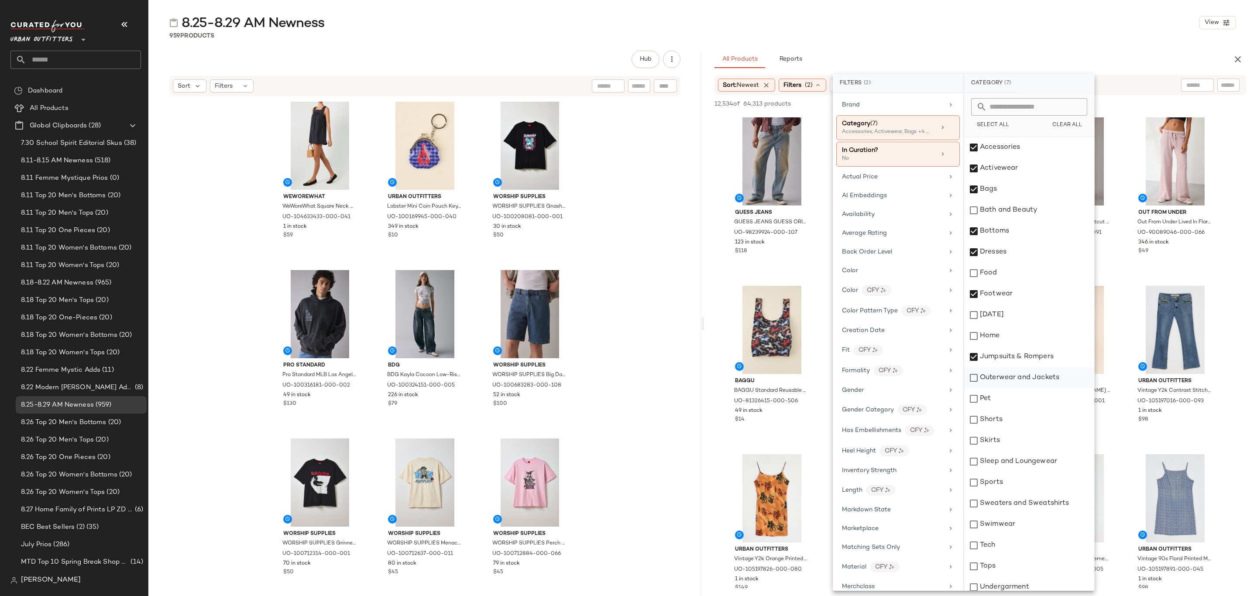
click at [1024, 373] on div "Outerwear and Jackets" at bounding box center [1029, 378] width 130 height 21
click at [1015, 422] on div "Shorts" at bounding box center [1029, 420] width 130 height 21
click at [1010, 435] on div "Skirts" at bounding box center [1029, 441] width 130 height 21
click at [1019, 461] on div "Sleep and Loungewear" at bounding box center [1029, 461] width 130 height 21
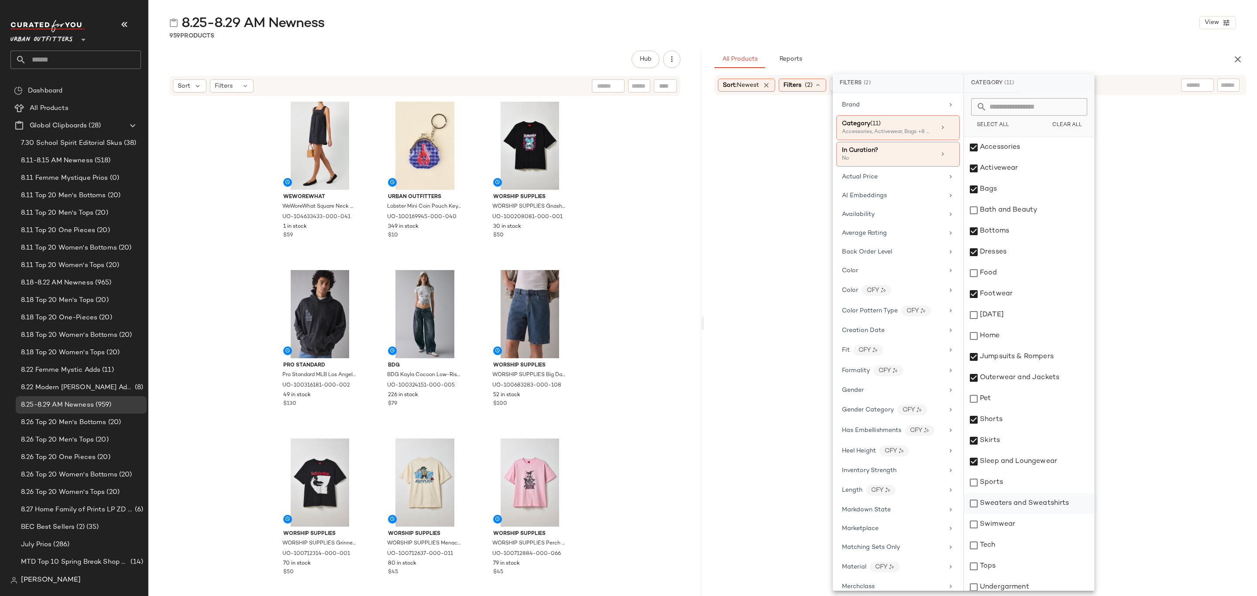
click at [1013, 508] on div "Sweaters and Sweatshirts" at bounding box center [1029, 503] width 130 height 21
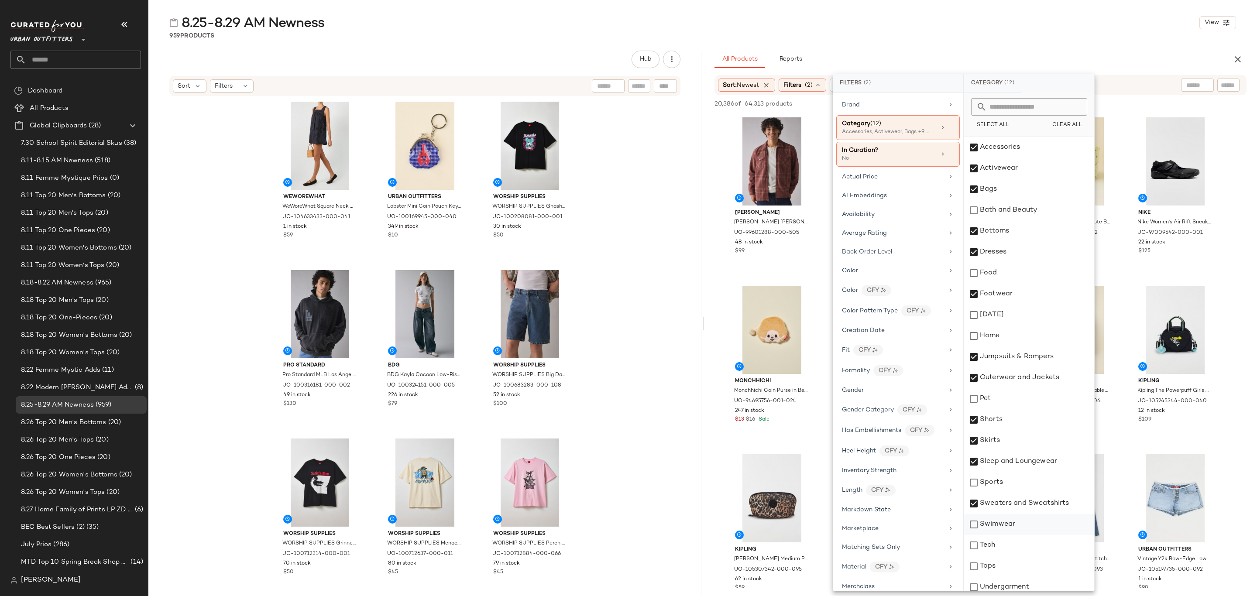
click at [1006, 525] on div "Swimwear" at bounding box center [1029, 524] width 130 height 21
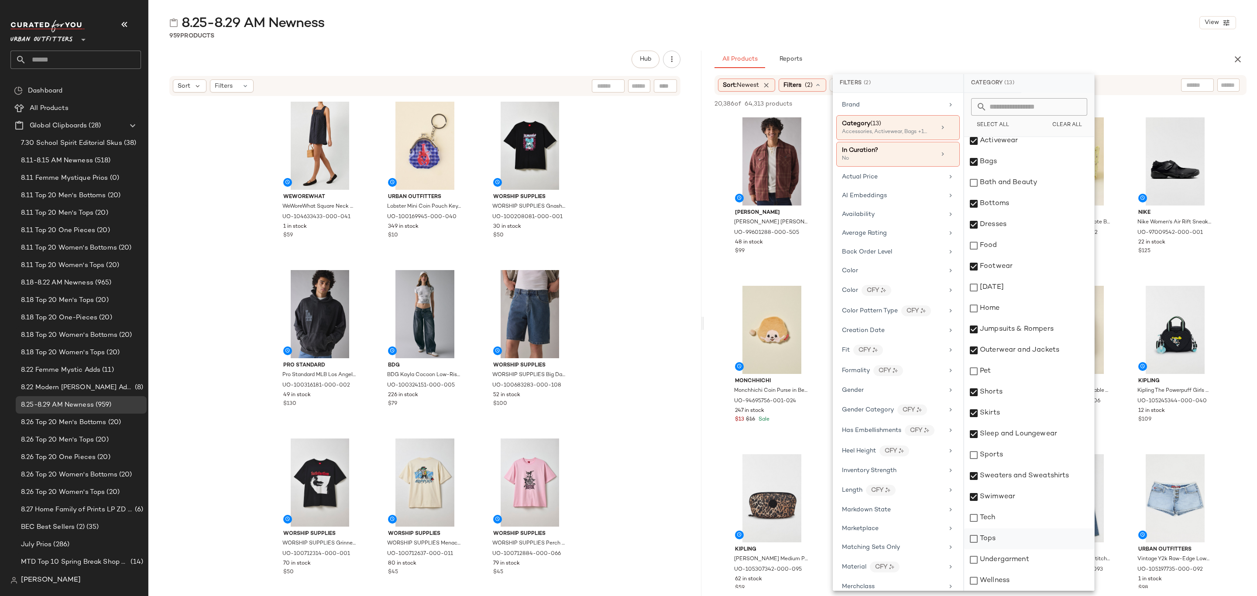
click at [1021, 532] on div "Tops" at bounding box center [1029, 539] width 130 height 21
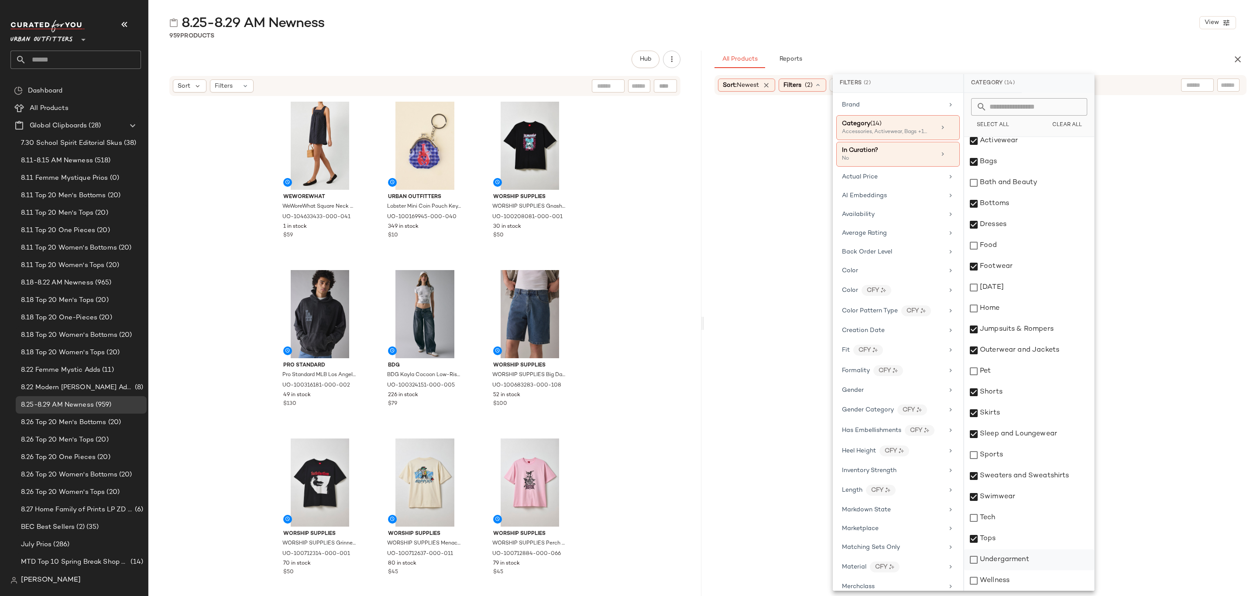
click at [1019, 556] on div "Undergarment" at bounding box center [1029, 560] width 130 height 21
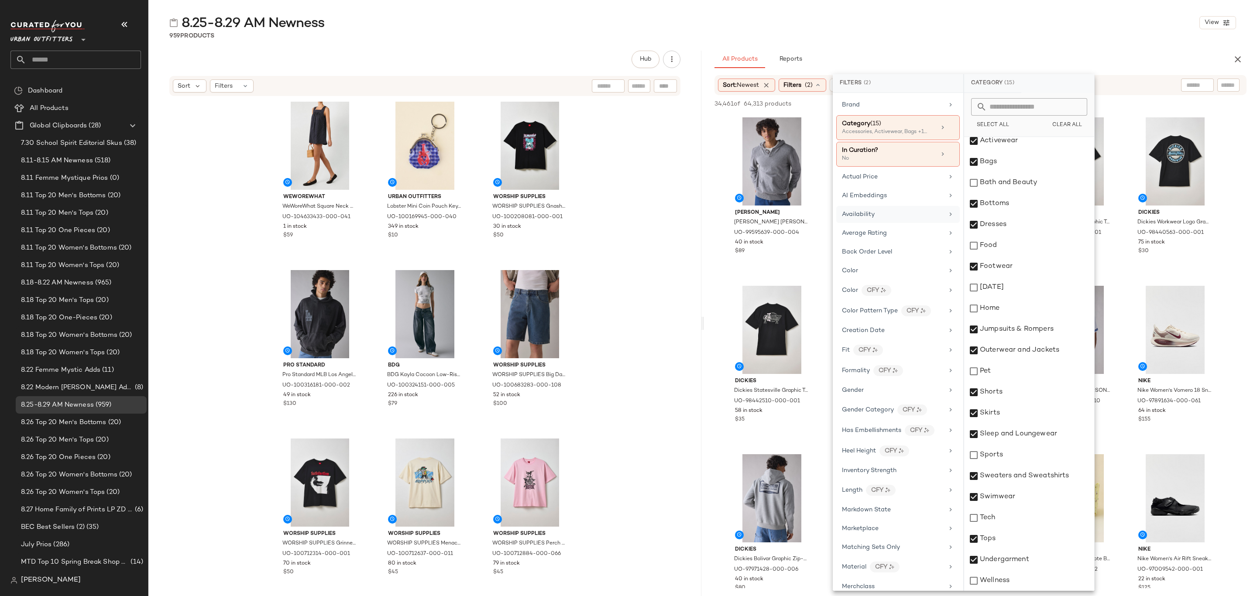
click at [874, 213] on span "Availability" at bounding box center [858, 214] width 33 height 7
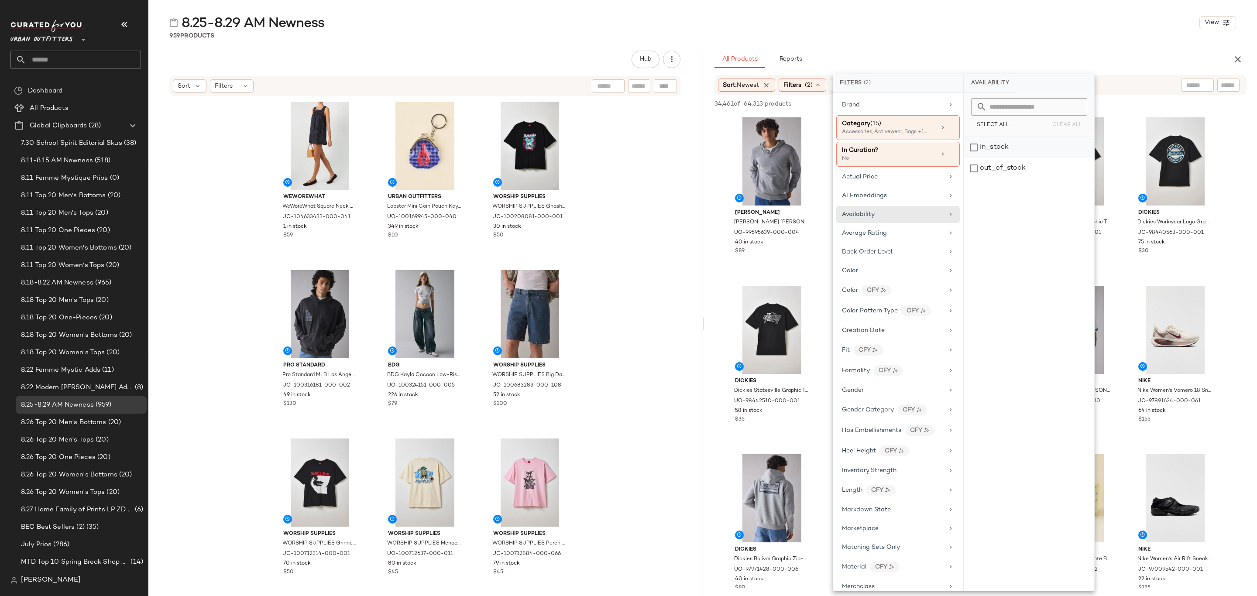
click at [1010, 151] on div "in_stock" at bounding box center [1029, 147] width 130 height 21
click at [1066, 48] on div "8.25-8.29 AM Newness View 959 Products Hub Sort Filters WeWoreWhat WeWoreWhat S…" at bounding box center [702, 305] width 1109 height 582
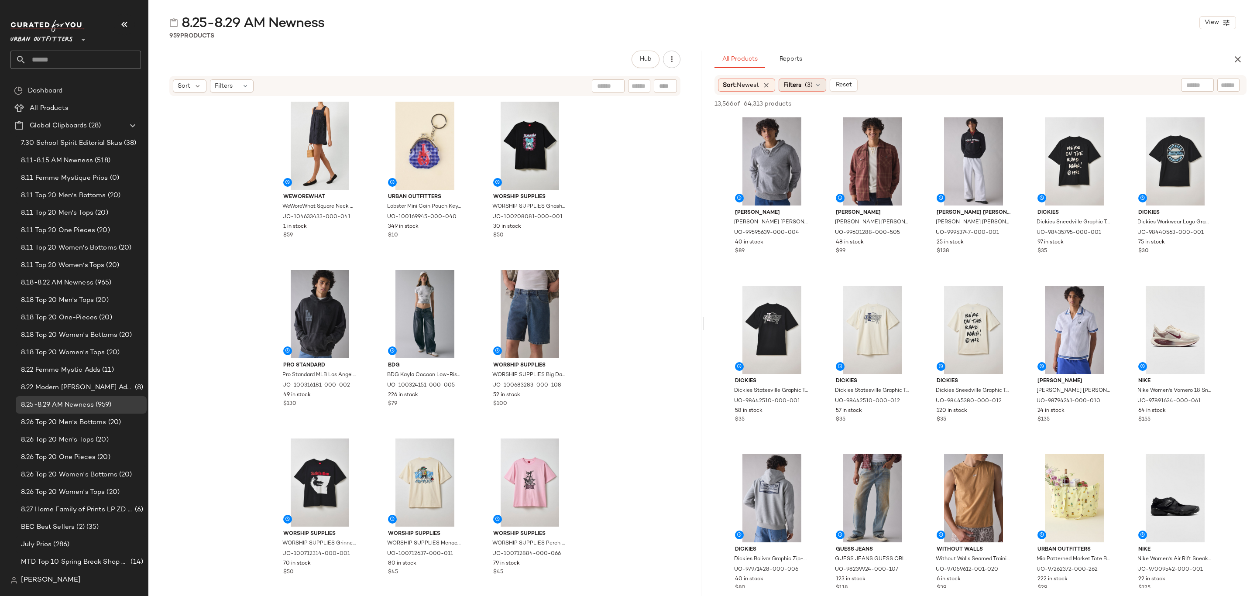
click at [813, 88] on span "(3)" at bounding box center [809, 85] width 8 height 9
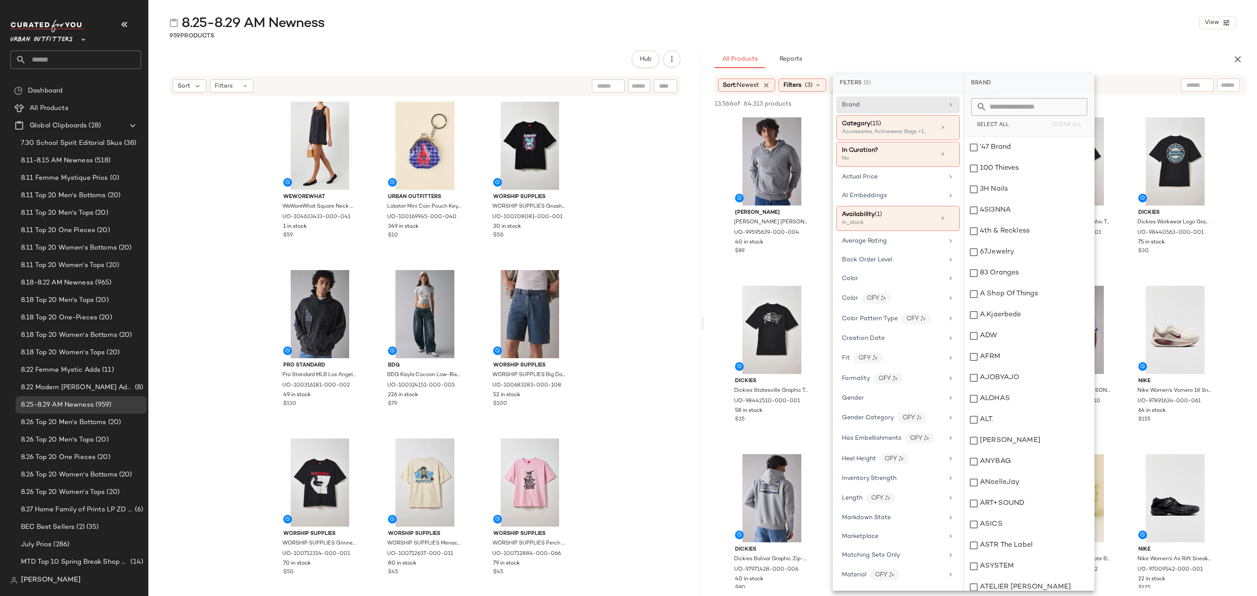
click at [923, 37] on div "959 Products" at bounding box center [702, 35] width 1109 height 9
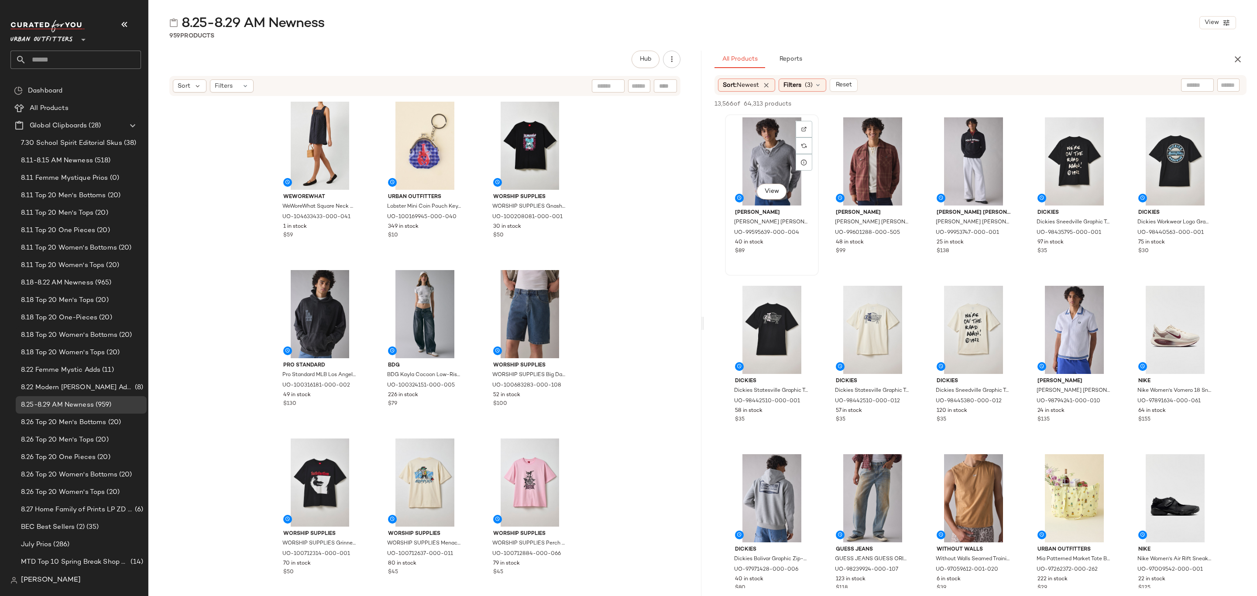
click at [769, 142] on div "View" at bounding box center [772, 161] width 88 height 88
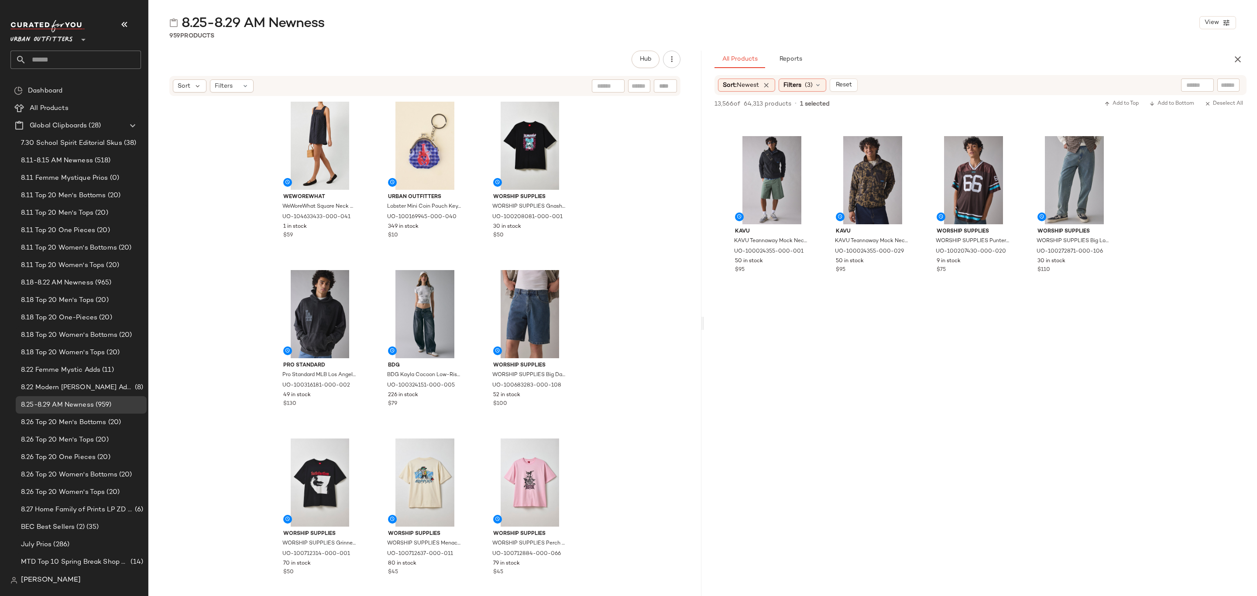
scroll to position [3668, 0]
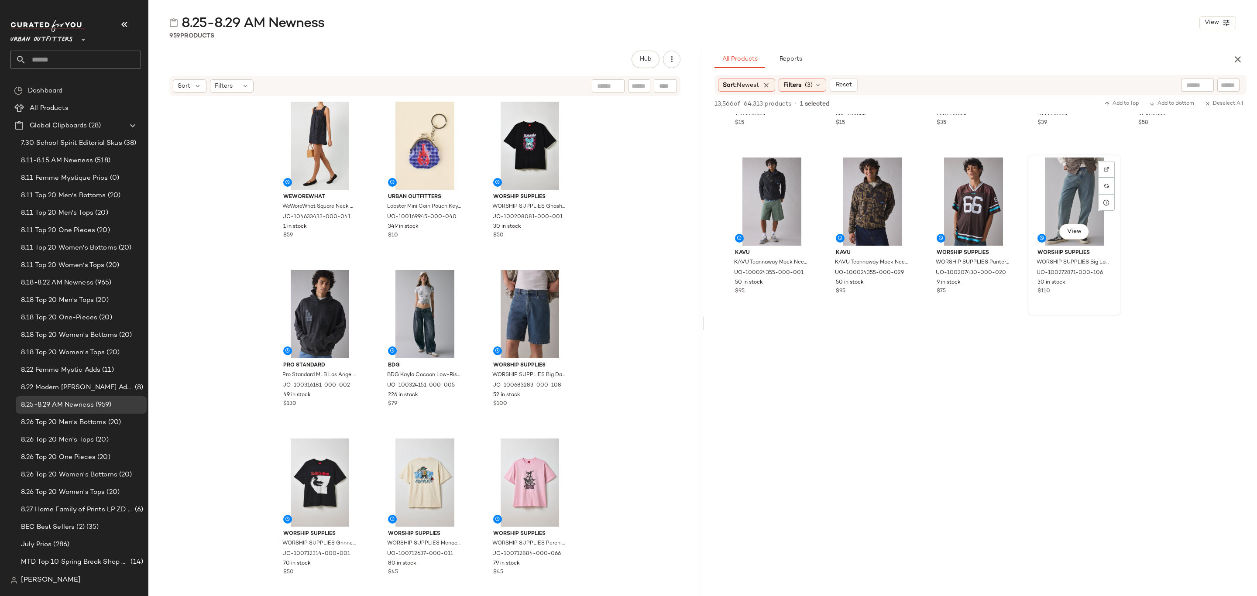
click at [1108, 295] on div "$110" at bounding box center [1075, 292] width 74 height 8
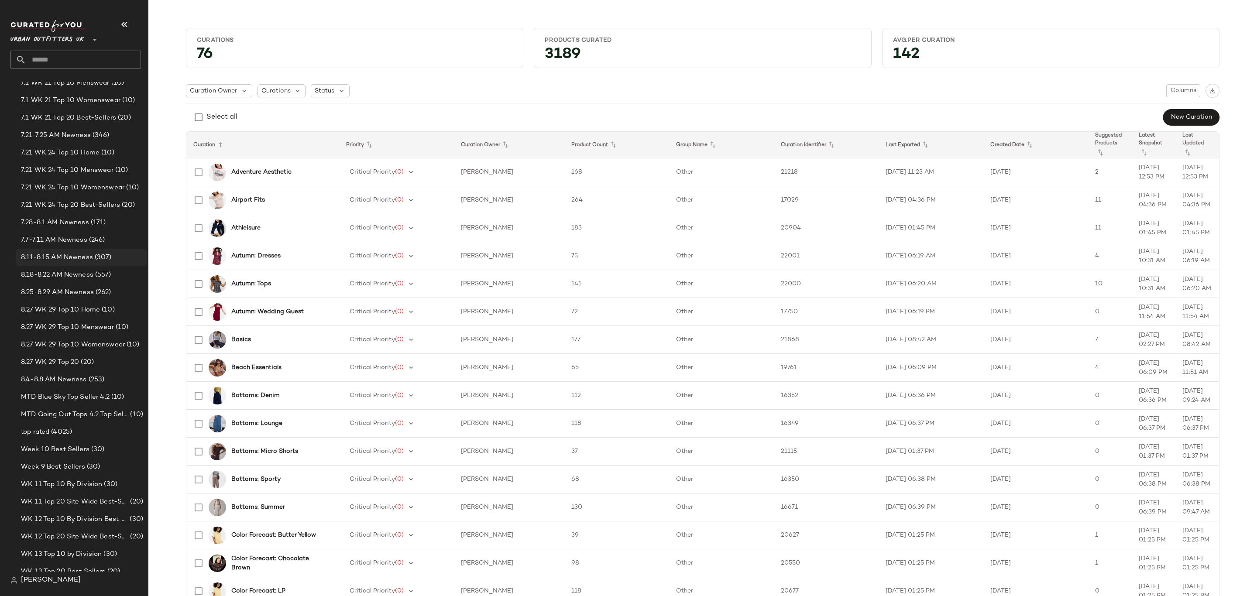
scroll to position [917, 0]
click at [81, 293] on span "8.25-8.29 AM Newness" at bounding box center [57, 292] width 73 height 10
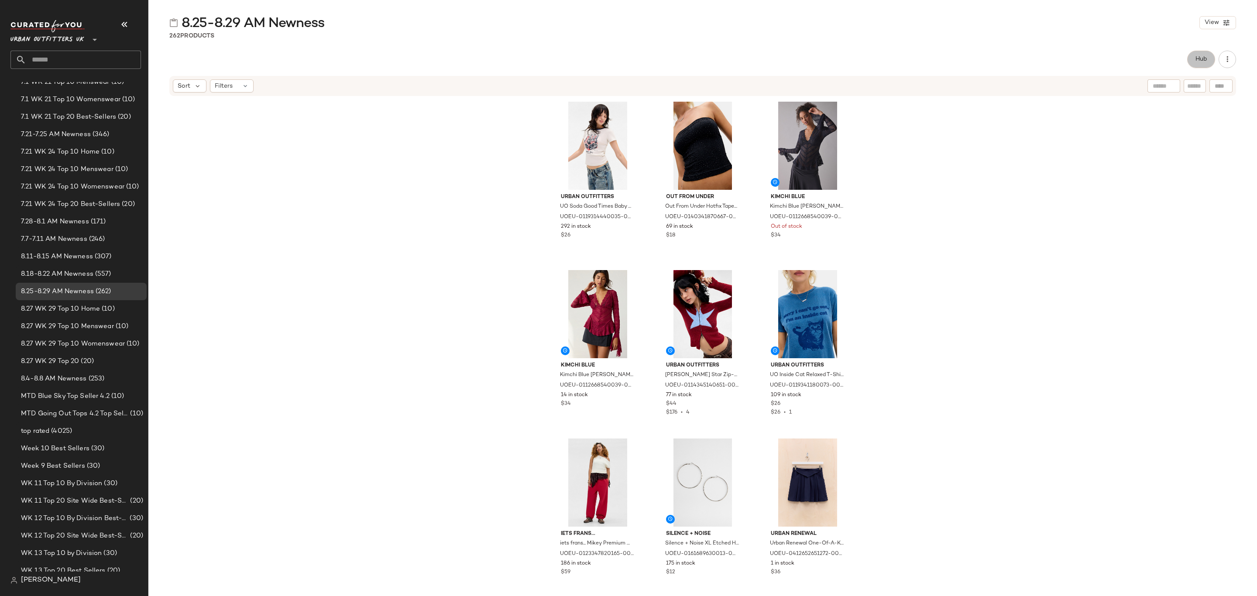
click at [1208, 62] on button "Hub" at bounding box center [1202, 59] width 28 height 17
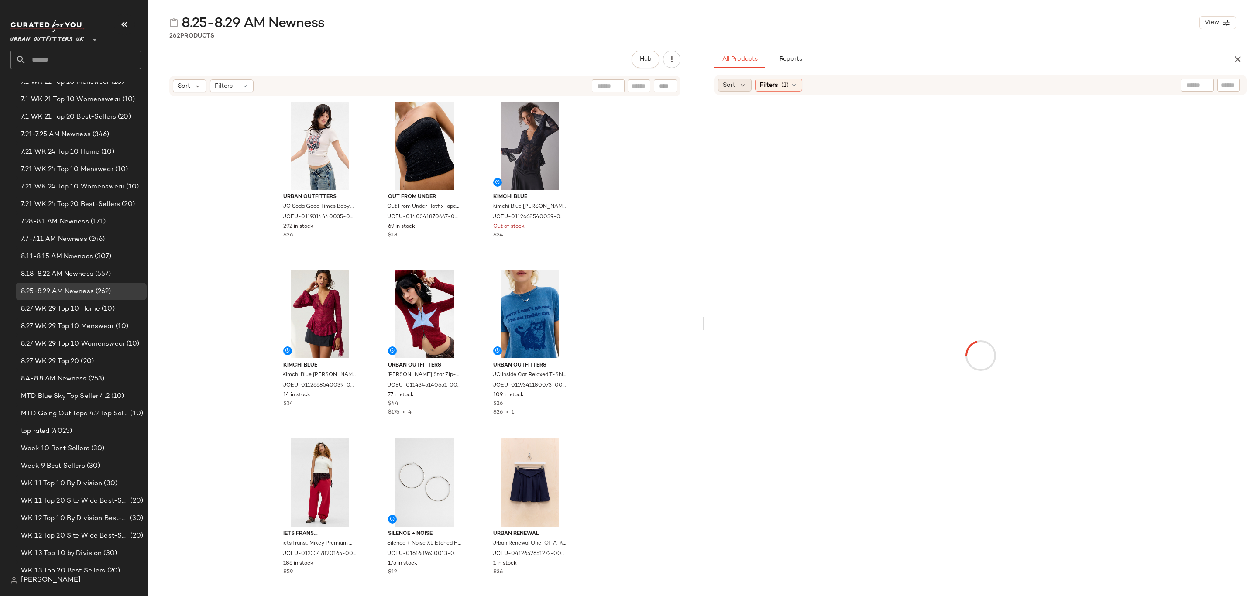
click at [731, 84] on span "Sort" at bounding box center [729, 85] width 13 height 9
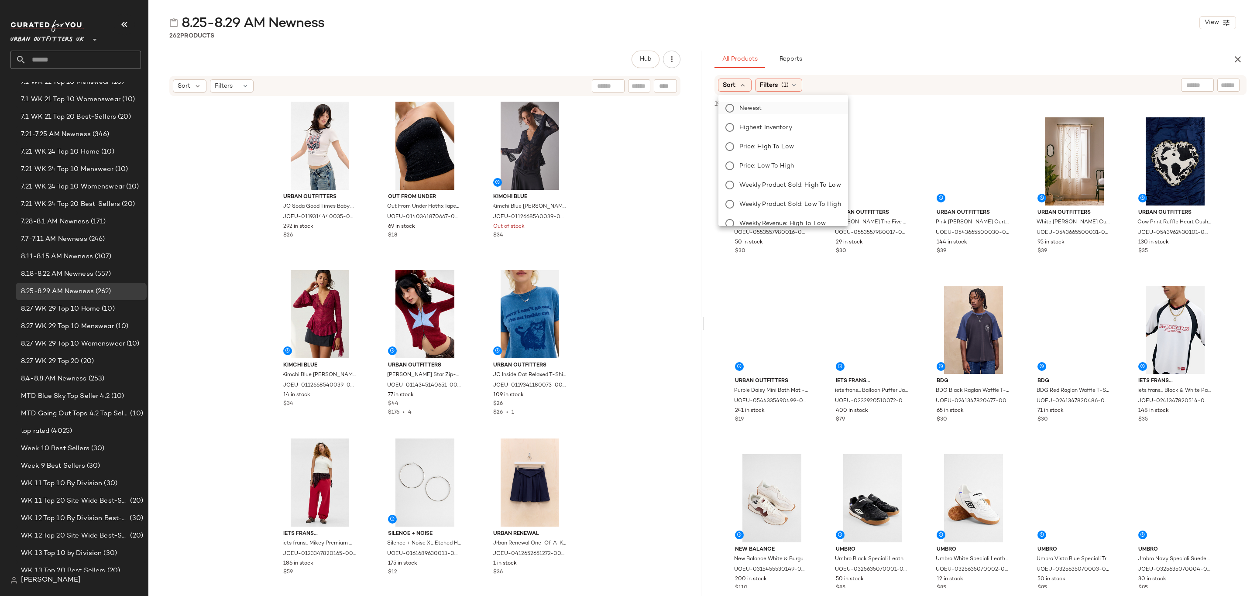
drag, startPoint x: 747, startPoint y: 109, endPoint x: 754, endPoint y: 110, distance: 7.0
click at [747, 109] on span "Newest" at bounding box center [751, 108] width 23 height 9
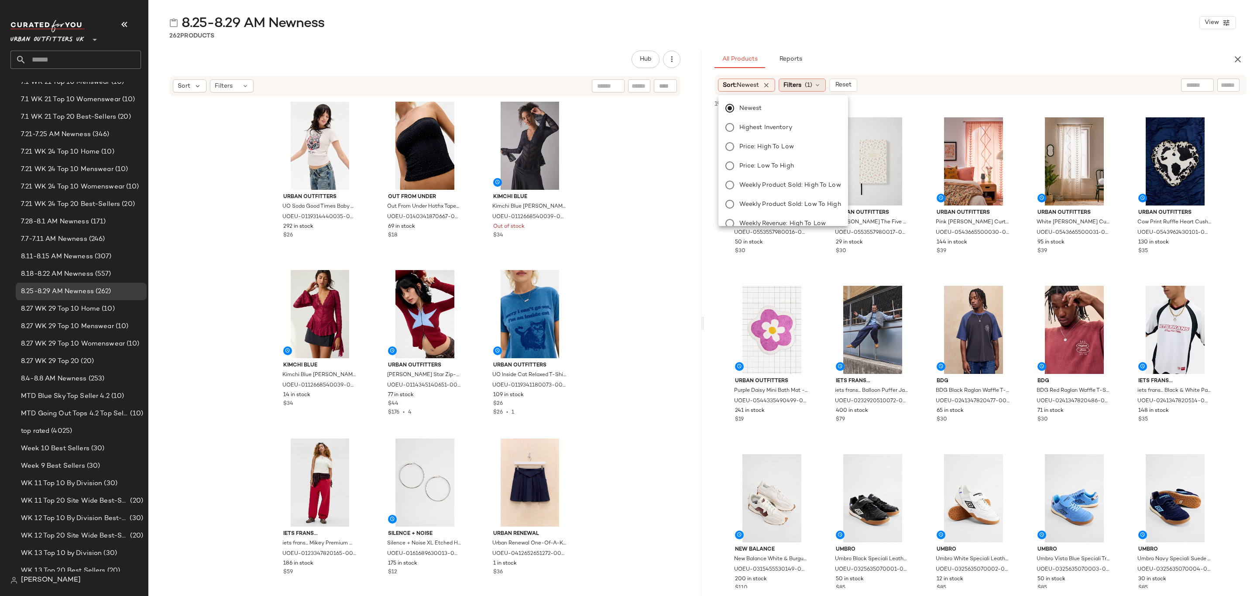
click at [810, 87] on span "(1)" at bounding box center [808, 85] width 7 height 9
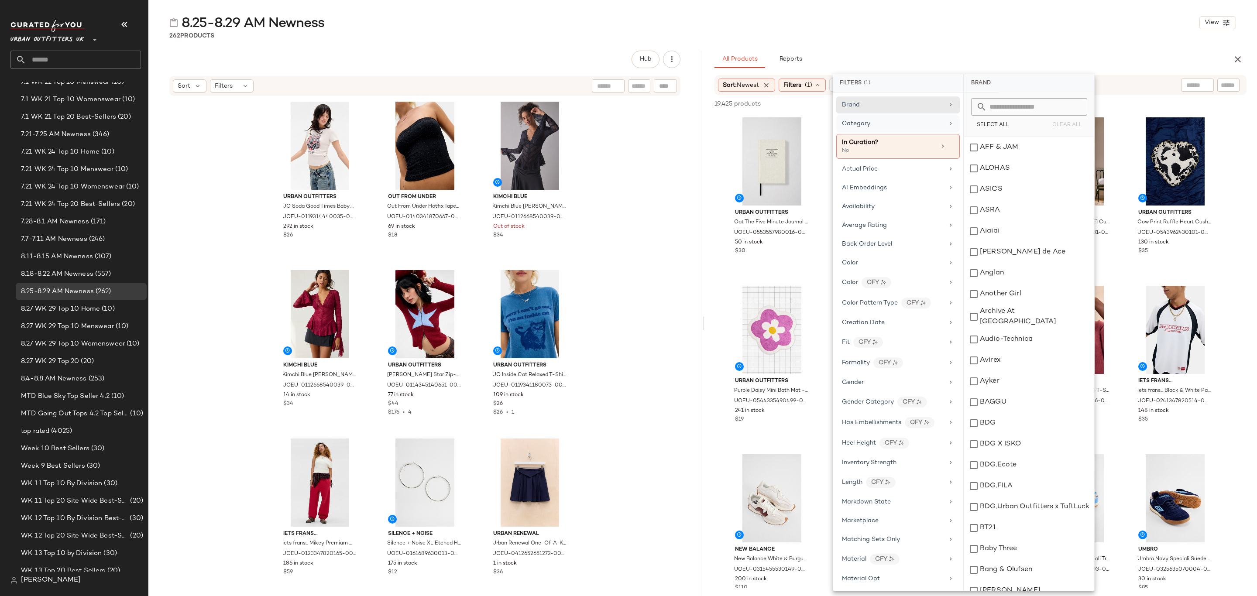
click at [896, 126] on div "Category" at bounding box center [893, 123] width 102 height 9
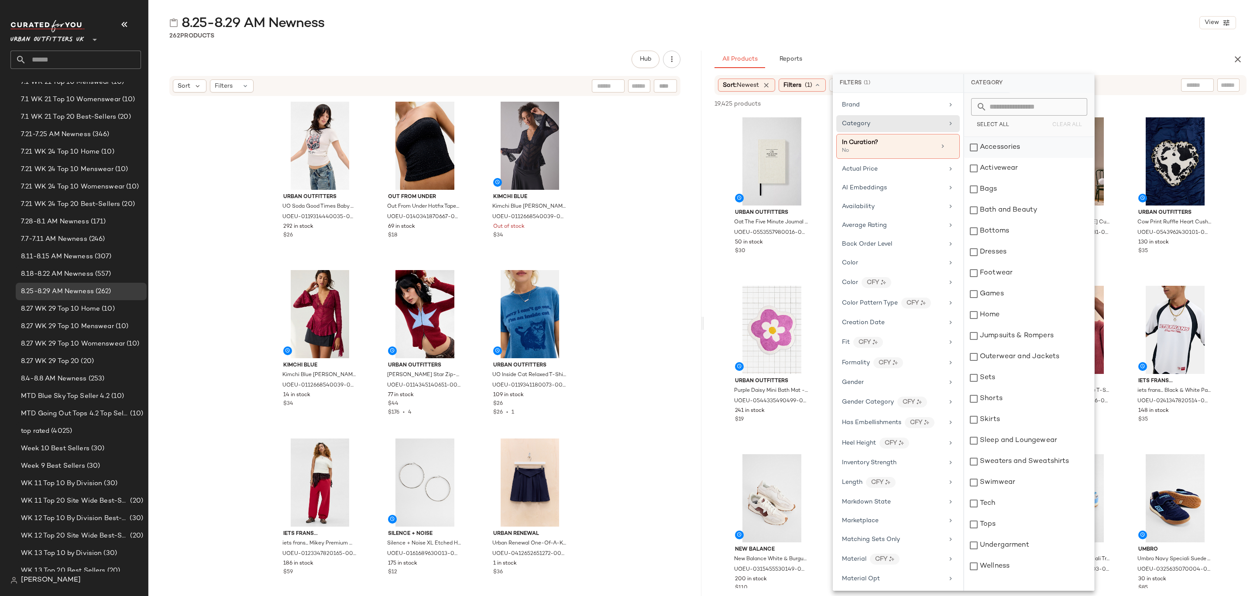
click at [1021, 147] on div "Accessories" at bounding box center [1029, 147] width 130 height 21
click at [1021, 168] on div "Activewear" at bounding box center [1029, 168] width 130 height 21
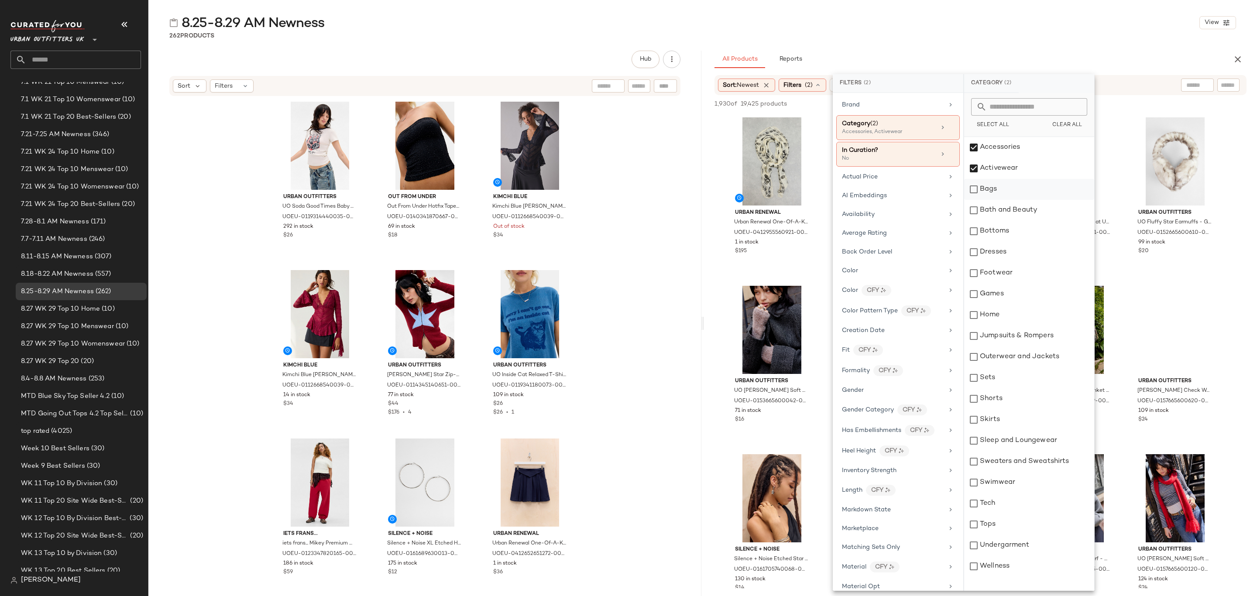
click at [1007, 196] on div "Bags" at bounding box center [1029, 189] width 130 height 21
click at [1000, 230] on div "Bottoms" at bounding box center [1029, 231] width 130 height 21
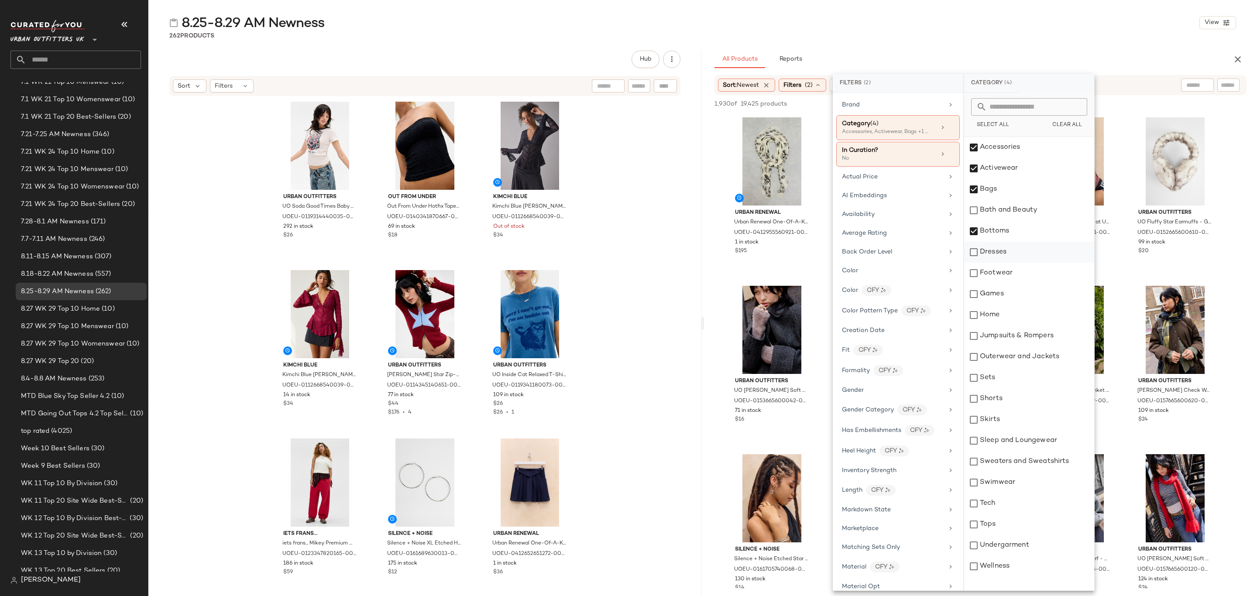
click at [997, 260] on div "Dresses" at bounding box center [1029, 252] width 130 height 21
click at [1002, 280] on div "Footwear" at bounding box center [1029, 273] width 130 height 21
click at [1003, 333] on div "Jumpsuits & Rompers" at bounding box center [1029, 336] width 130 height 21
click at [1005, 357] on div "Outerwear and Jackets" at bounding box center [1029, 357] width 130 height 21
click at [1001, 385] on div "Sets" at bounding box center [1029, 378] width 130 height 21
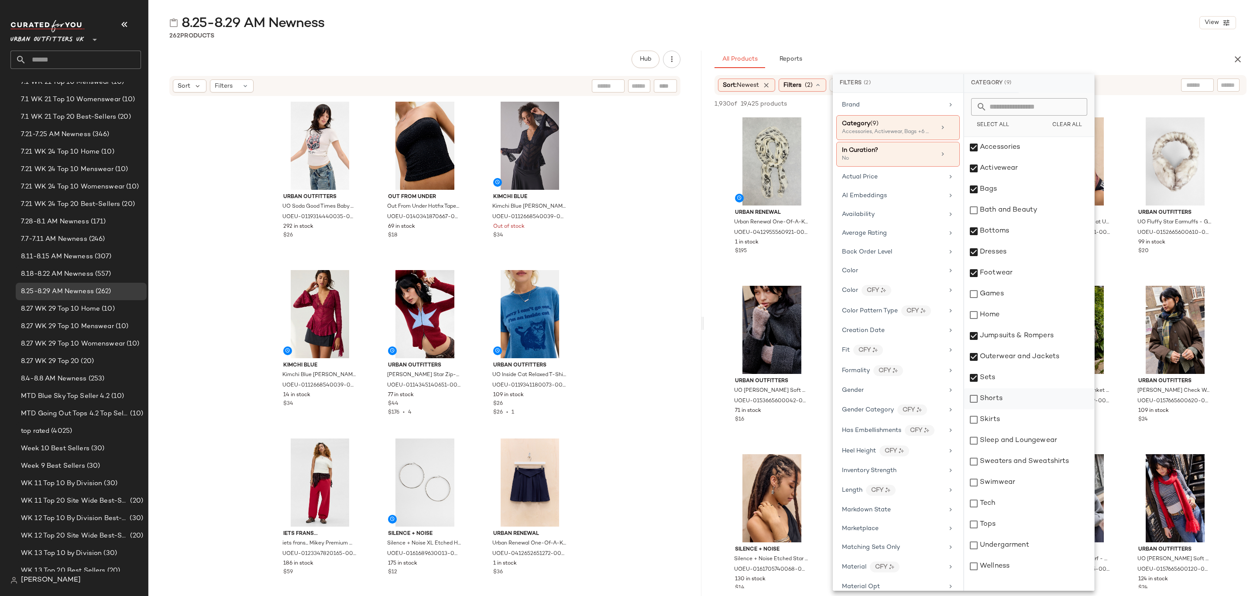
click at [1002, 399] on div "Shorts" at bounding box center [1029, 399] width 130 height 21
click at [1001, 418] on div "Skirts" at bounding box center [1029, 420] width 130 height 21
drag, startPoint x: 1009, startPoint y: 444, endPoint x: 1011, endPoint y: 450, distance: 5.9
click at [1009, 444] on div "Sleep and Loungewear" at bounding box center [1029, 441] width 130 height 21
click at [1018, 471] on div "Sweaters and Sweatshirts" at bounding box center [1029, 461] width 130 height 21
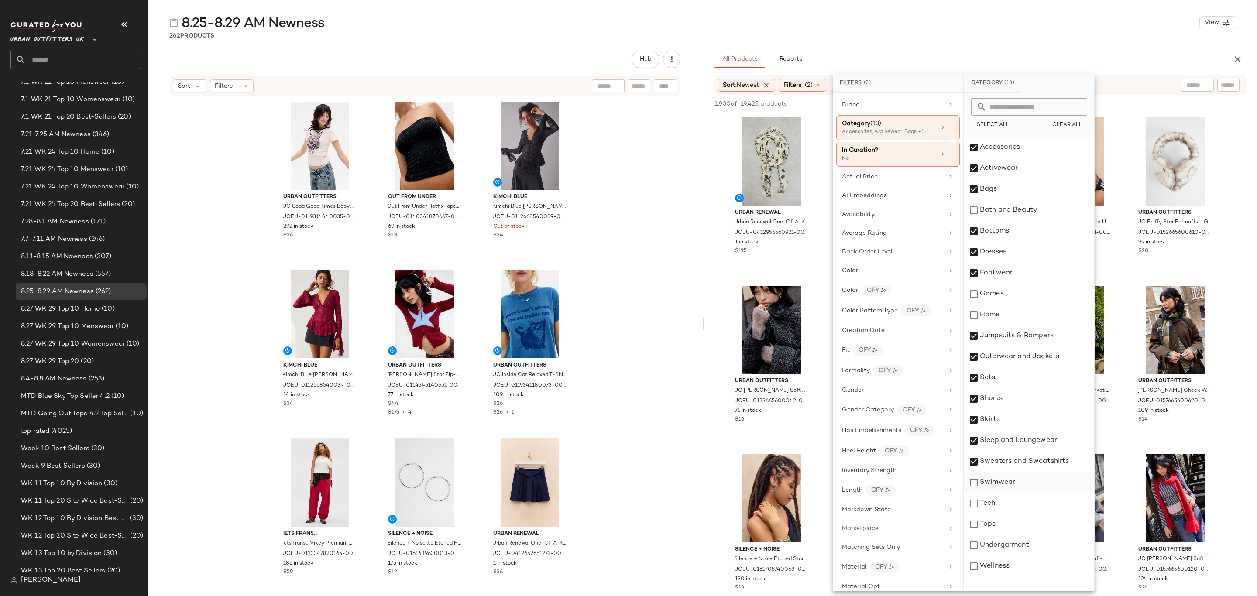
click at [1008, 489] on div "Swimwear" at bounding box center [1029, 482] width 130 height 21
click at [1014, 524] on div "Tops" at bounding box center [1029, 524] width 130 height 21
click at [1011, 541] on div "Undergarment" at bounding box center [1029, 545] width 130 height 21
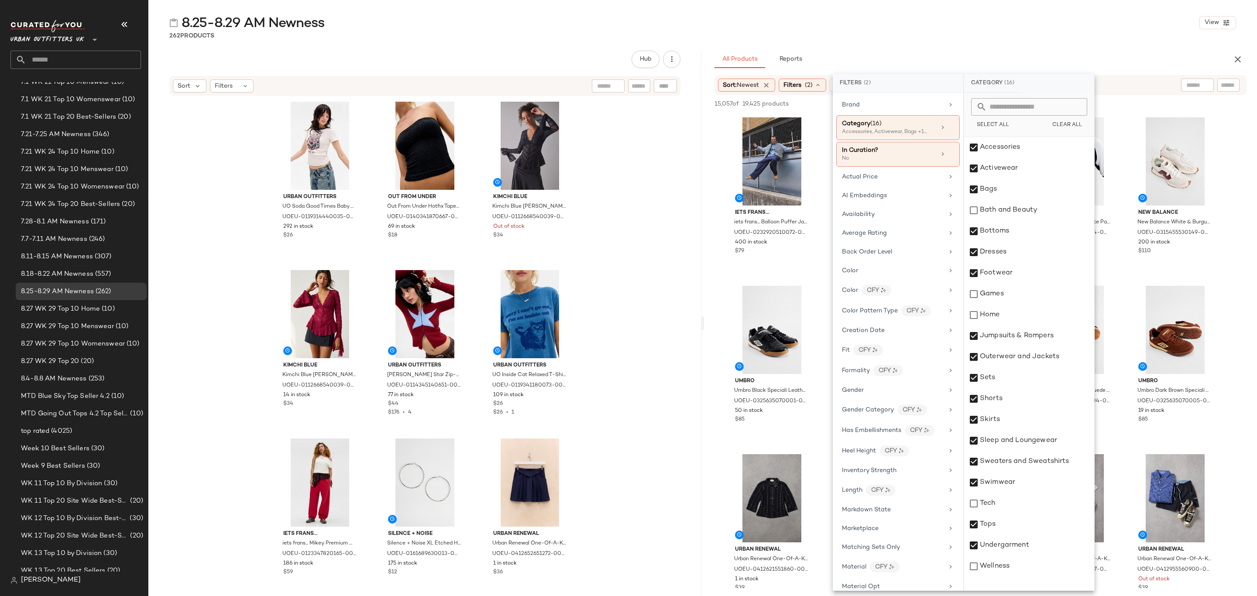
click at [1072, 49] on div "8.25-8.29 AM Newness View 262 Products Hub Sort Filters Urban Outfitters UO Sod…" at bounding box center [702, 305] width 1109 height 582
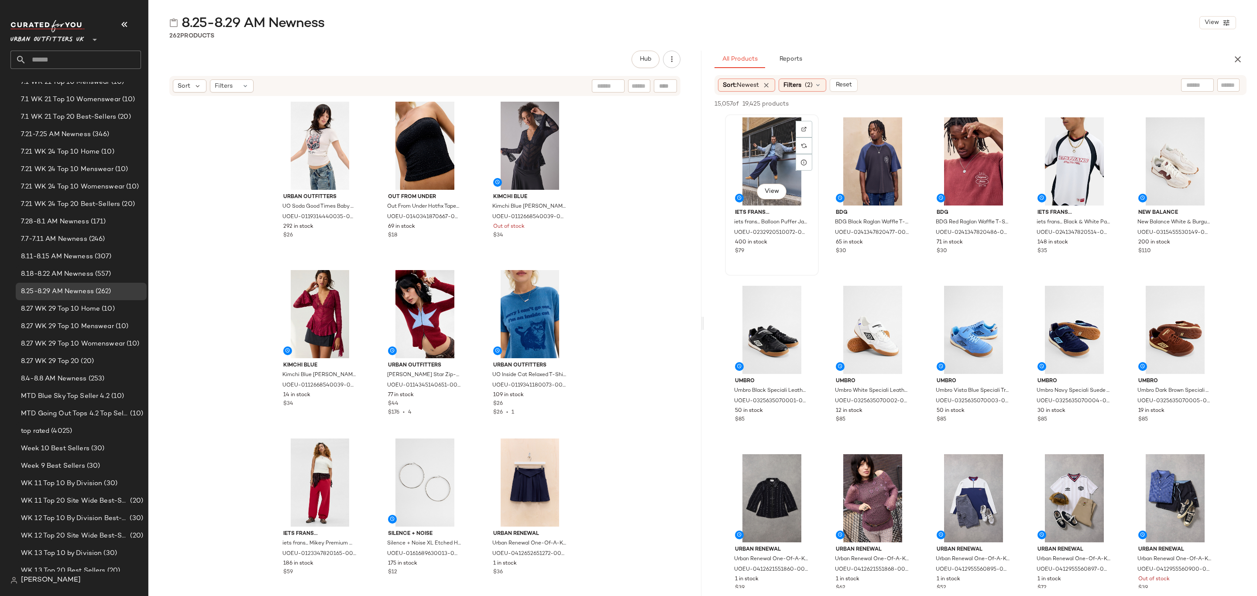
click at [790, 152] on div "View" at bounding box center [772, 161] width 88 height 88
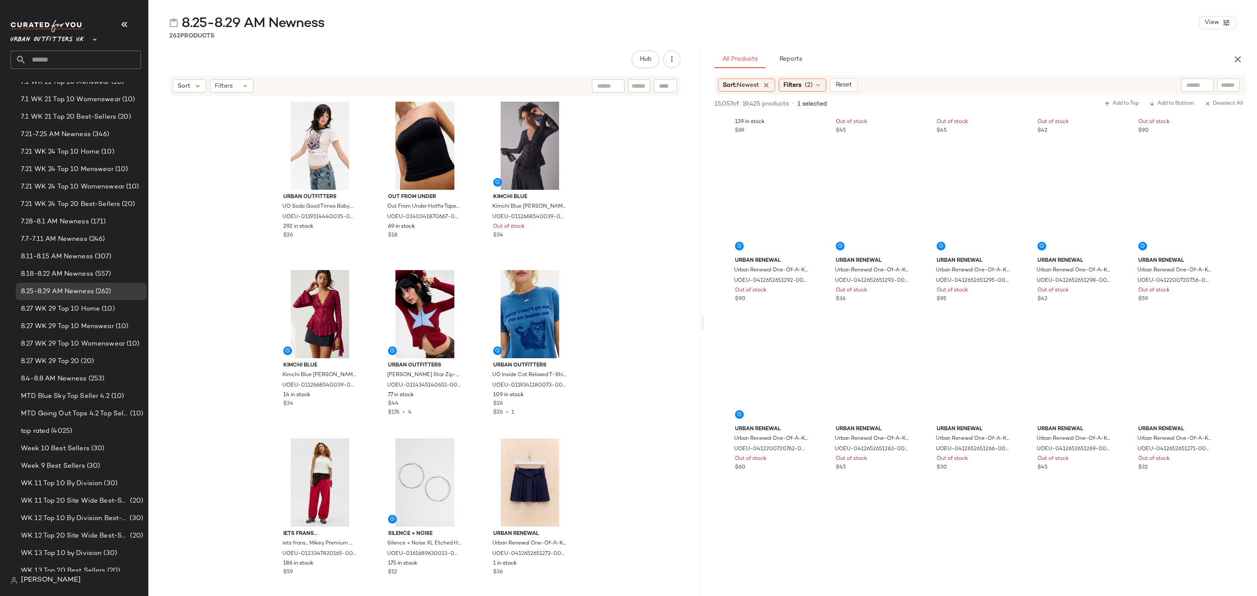
scroll to position [1965, 0]
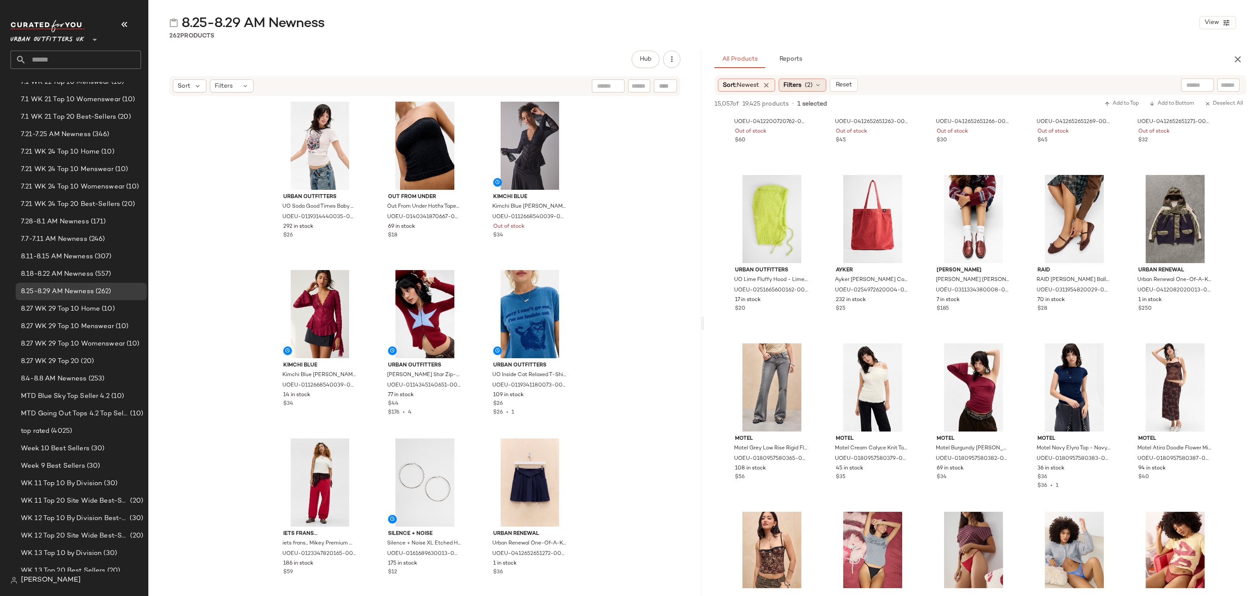
click at [808, 87] on span "(2)" at bounding box center [809, 85] width 8 height 9
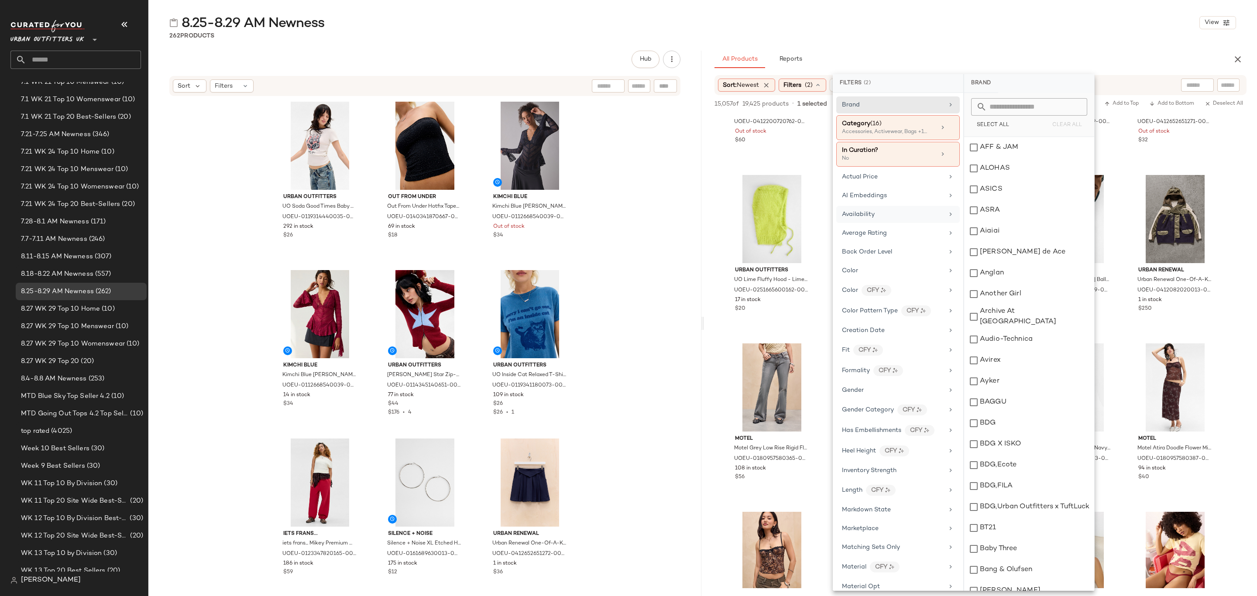
click at [900, 210] on div "Availability" at bounding box center [899, 214] width 124 height 17
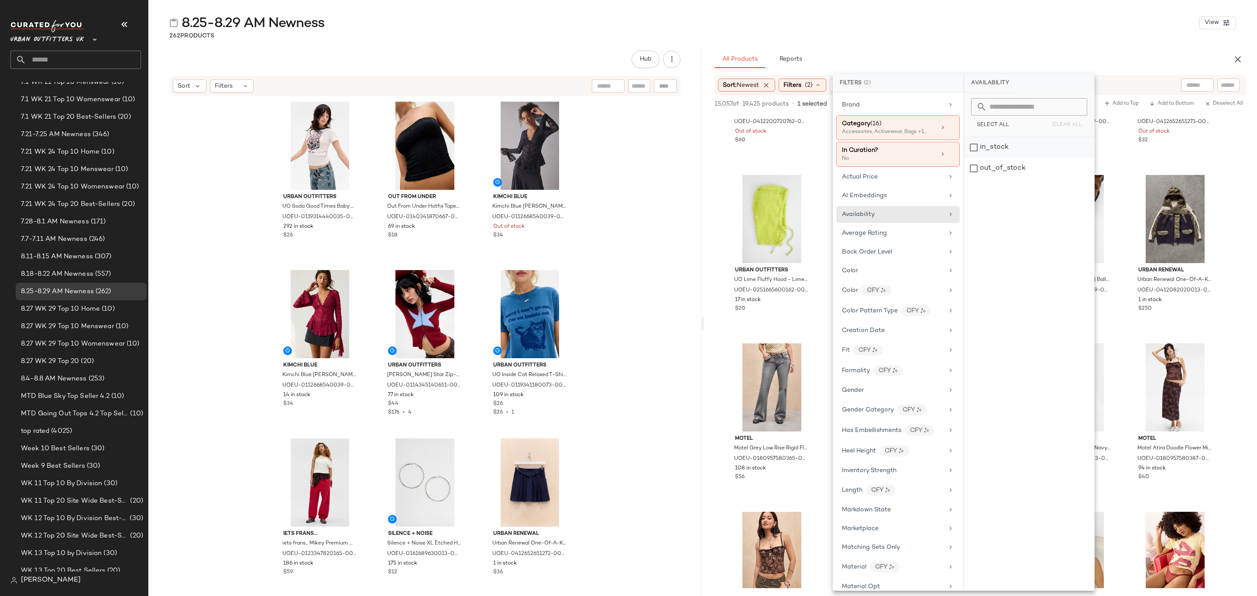
click at [1014, 141] on div "in_stock" at bounding box center [1029, 147] width 130 height 21
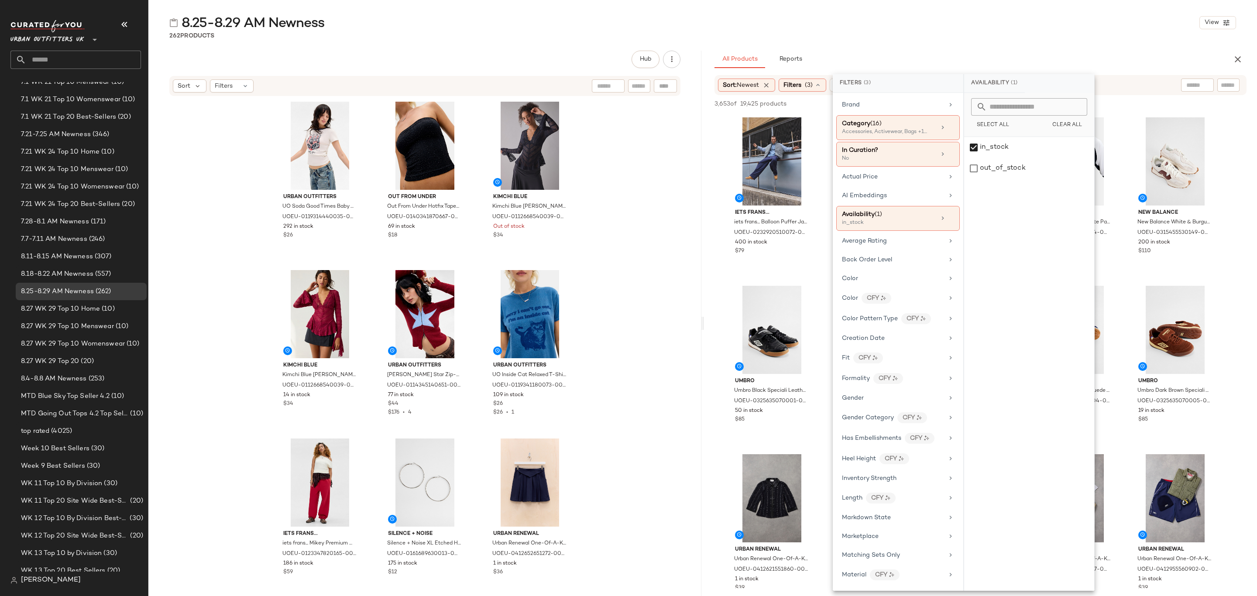
click at [978, 41] on div "8.25-8.29 AM Newness View 262 Products Hub Sort Filters Urban Outfitters UO Sod…" at bounding box center [702, 305] width 1109 height 582
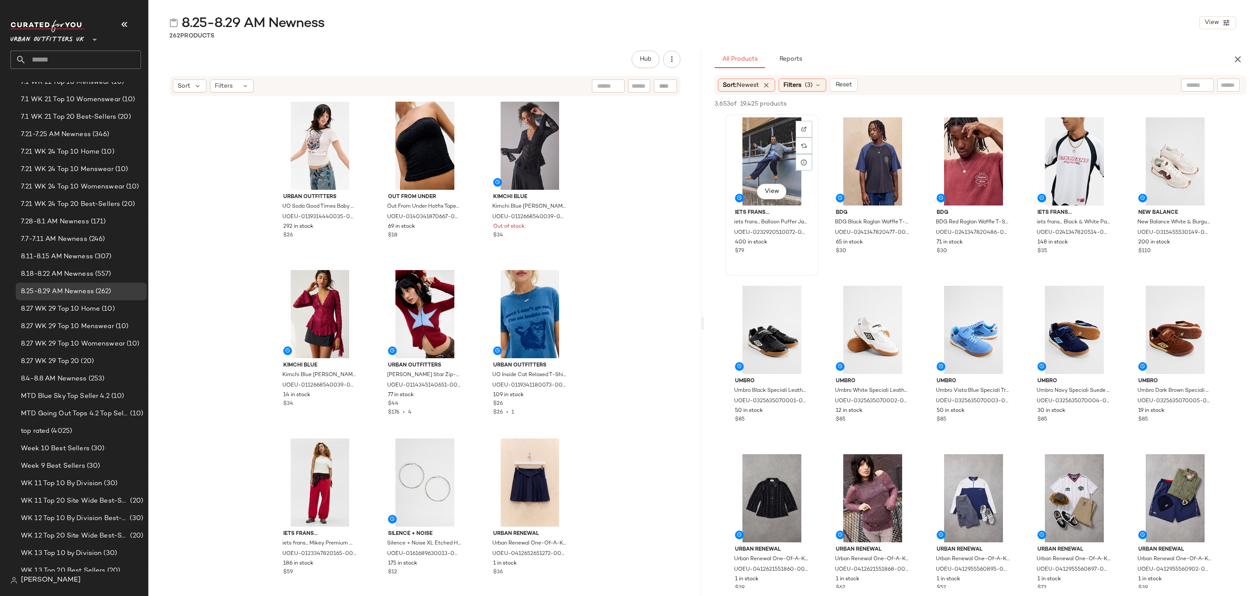
click at [760, 147] on div "View" at bounding box center [772, 161] width 88 height 88
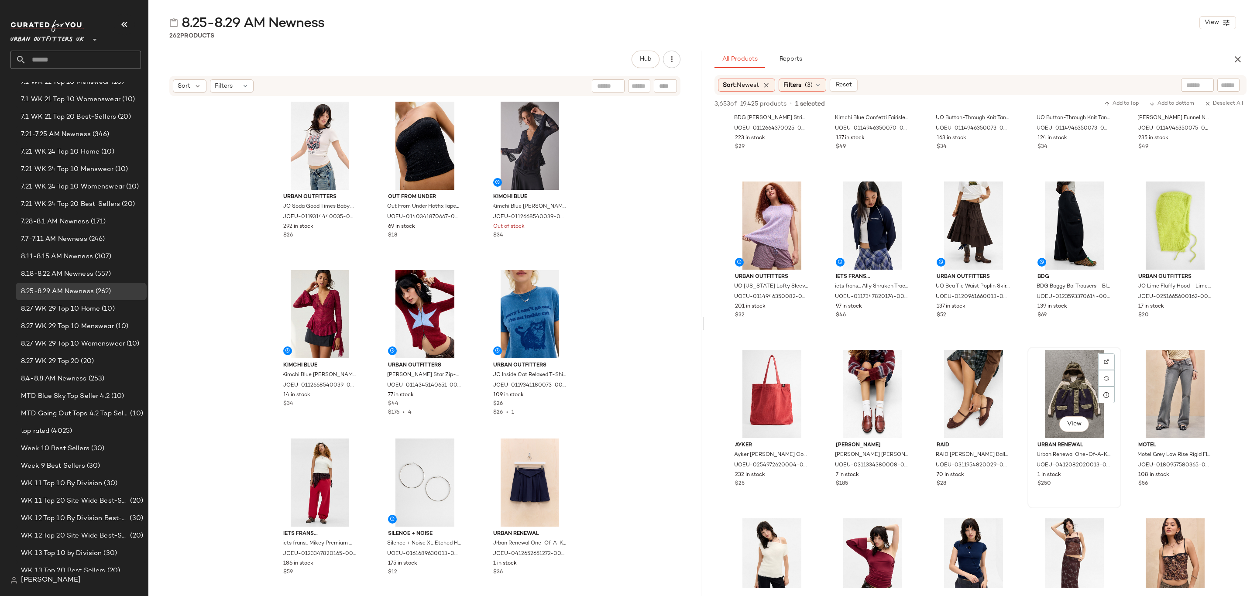
scroll to position [1179, 0]
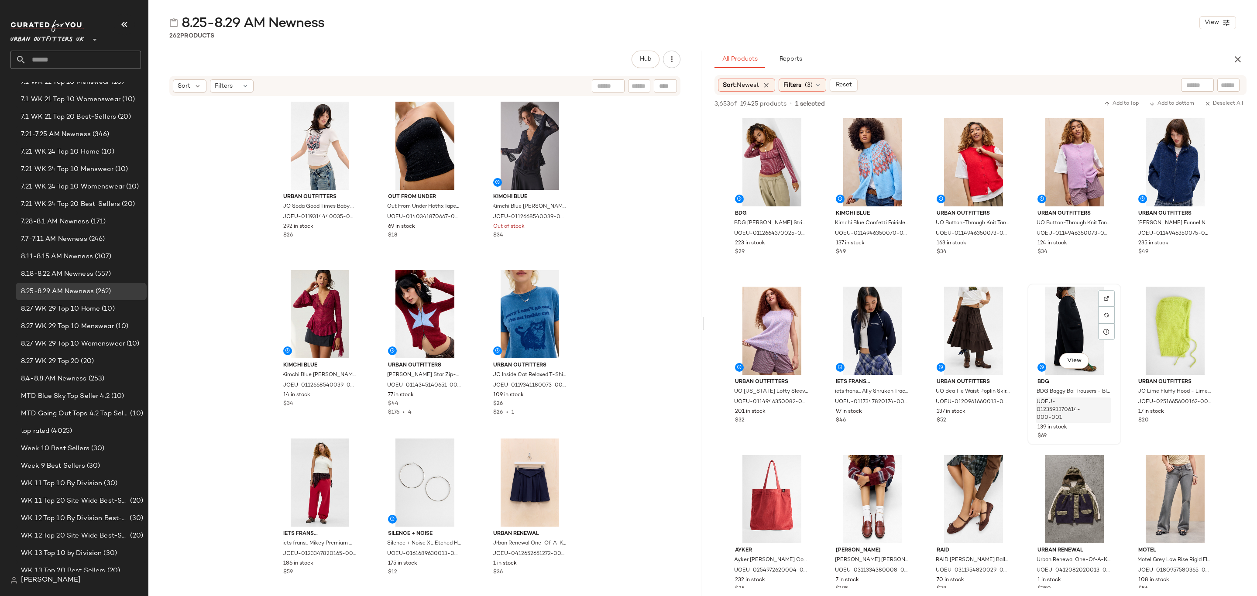
click at [1091, 422] on div "UOEU-0123593370614-000-001" at bounding box center [1074, 410] width 76 height 25
